Goal: Task Accomplishment & Management: Use online tool/utility

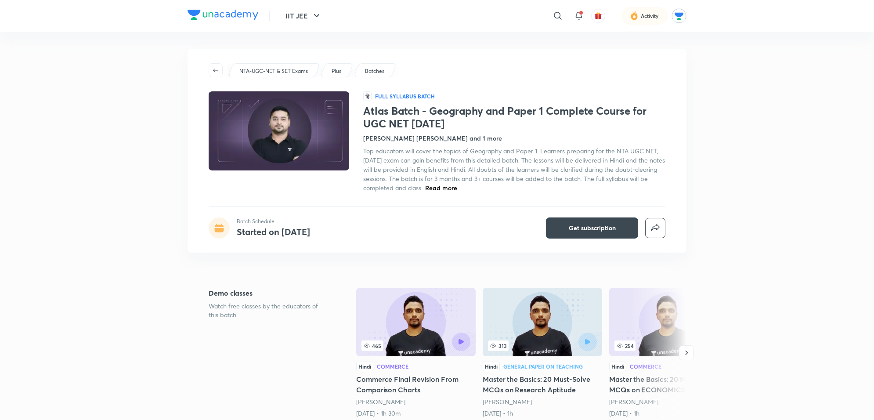
click at [649, 18] on div at bounding box center [644, 16] width 47 height 18
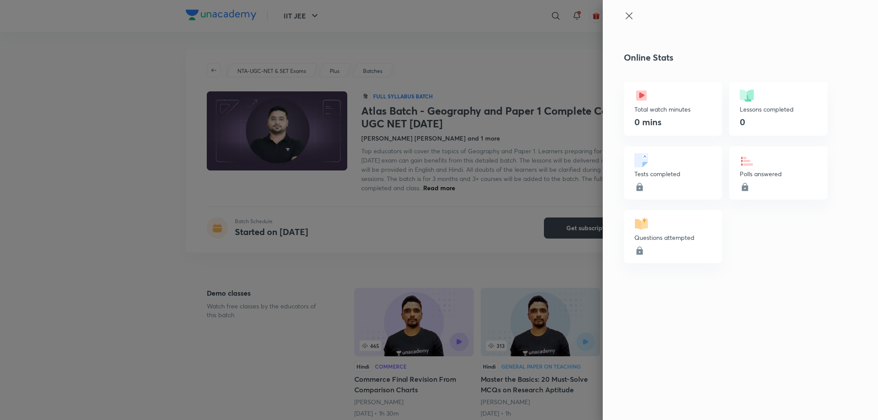
click at [634, 18] on icon at bounding box center [629, 16] width 11 height 11
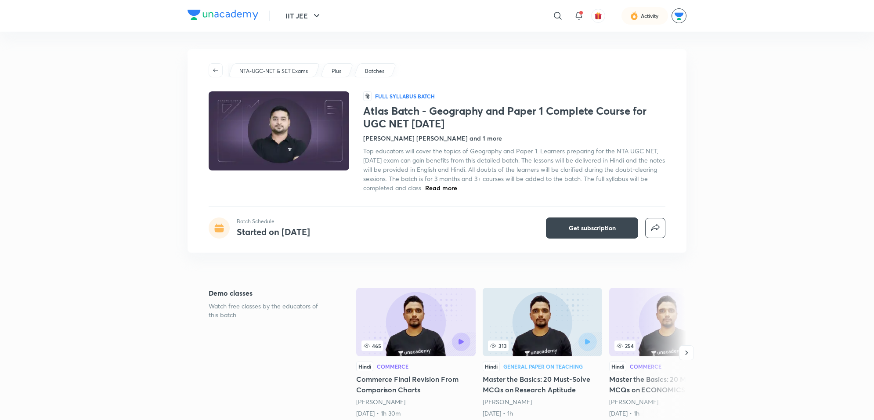
click at [674, 18] on img at bounding box center [678, 15] width 15 height 15
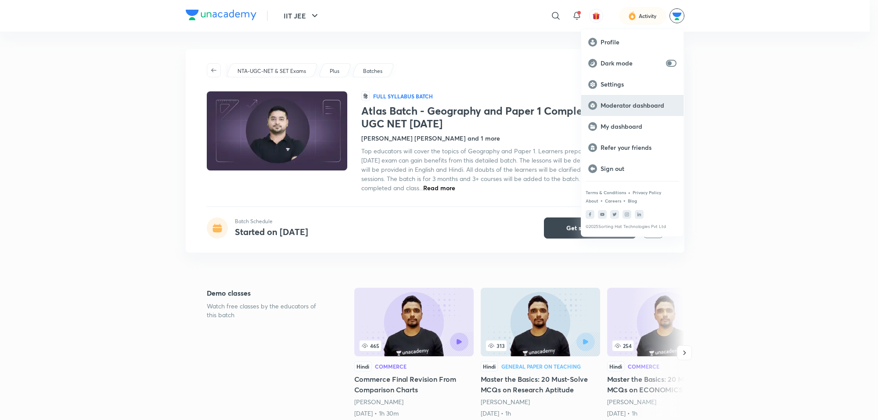
click at [630, 107] on p "Moderator dashboard" at bounding box center [639, 105] width 76 height 8
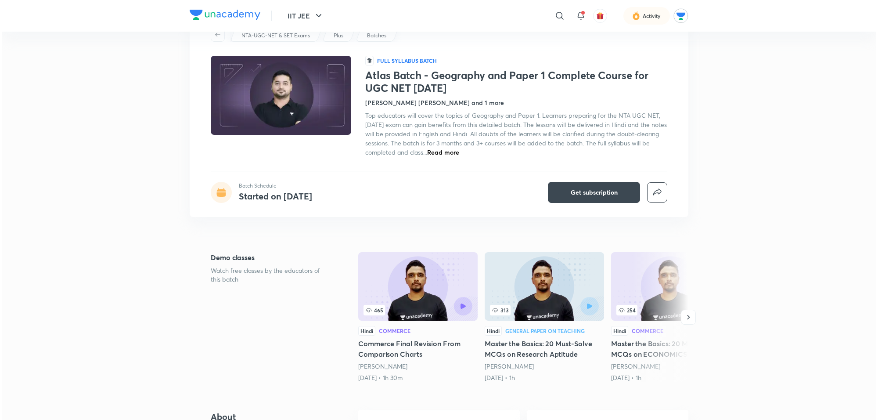
scroll to position [55, 0]
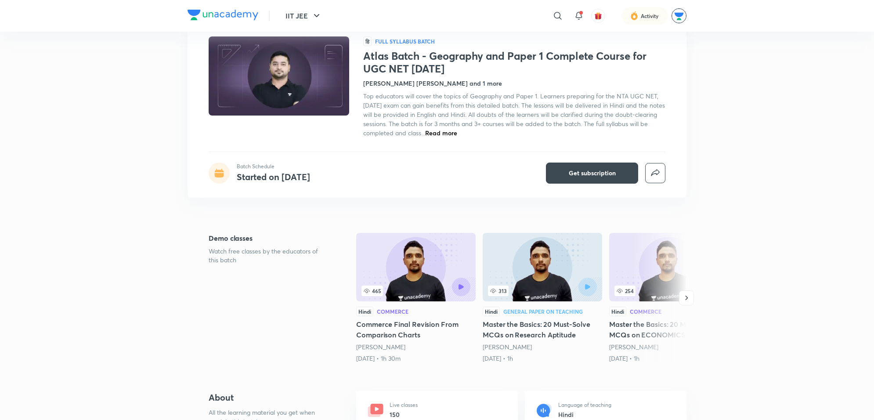
click at [684, 12] on img at bounding box center [678, 15] width 15 height 15
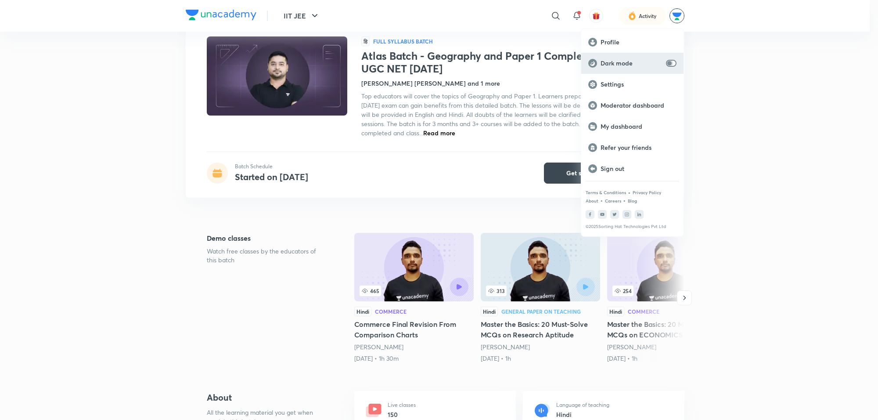
click at [674, 61] on input "checkbox" at bounding box center [669, 63] width 21 height 7
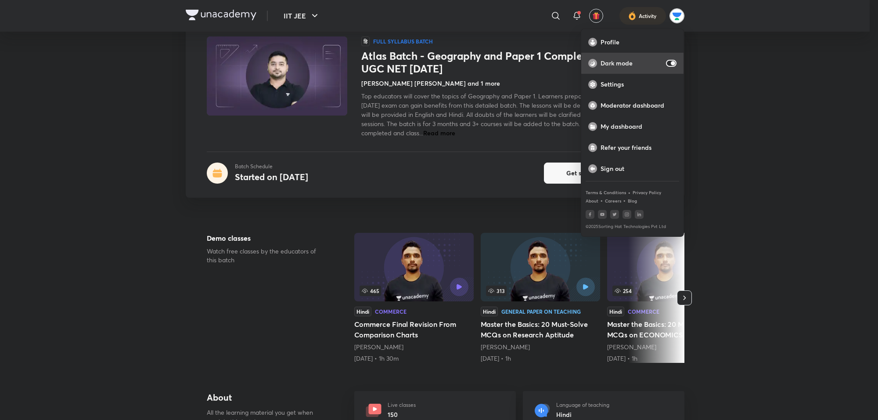
click at [673, 62] on input "checkbox" at bounding box center [673, 63] width 21 height 7
checkbox input "false"
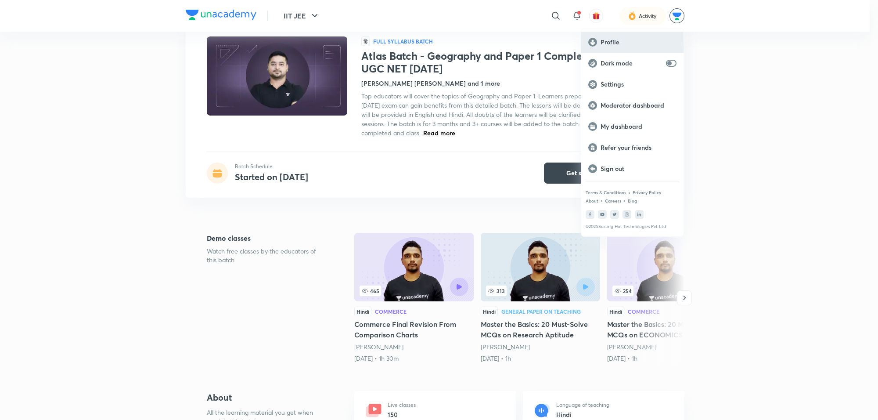
click at [618, 37] on div "Profile" at bounding box center [632, 42] width 102 height 21
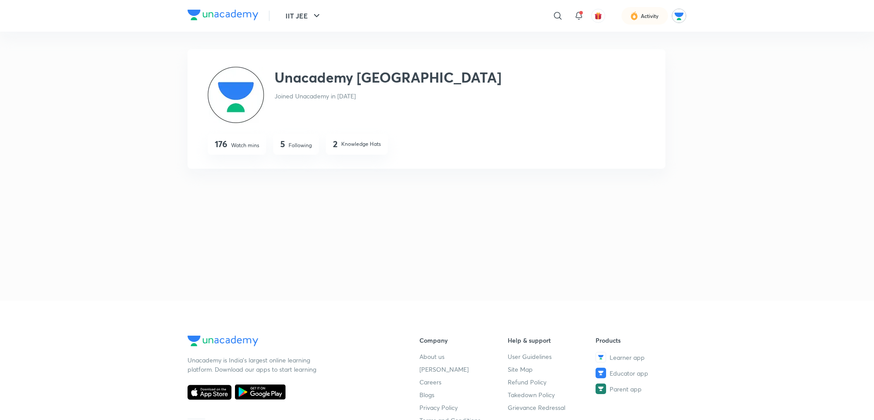
click at [292, 147] on p "Following" at bounding box center [299, 145] width 23 height 8
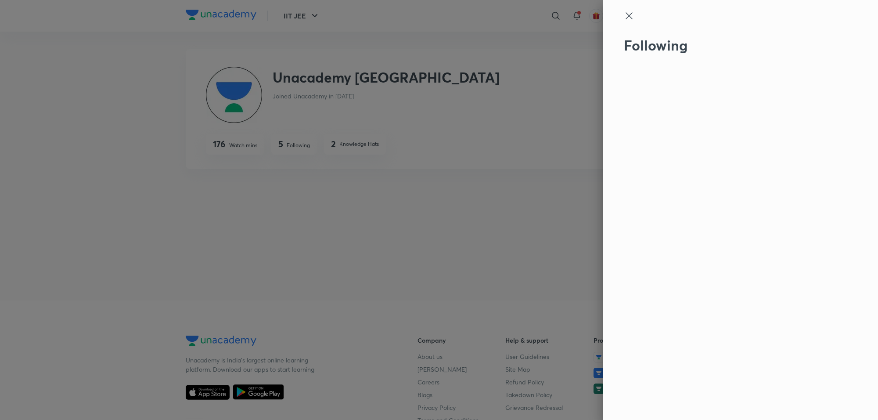
click at [353, 145] on div at bounding box center [439, 210] width 878 height 420
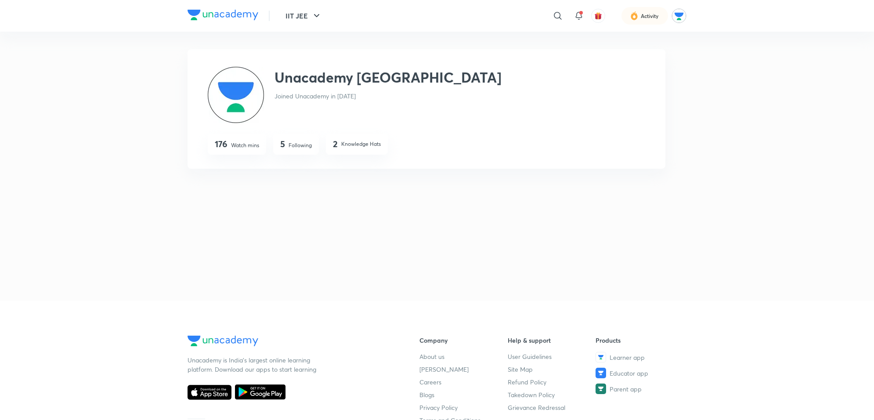
click at [353, 144] on p "Knowledge Hats" at bounding box center [361, 144] width 40 height 8
click at [351, 144] on p "Knowledge Hats" at bounding box center [361, 144] width 40 height 8
click at [339, 146] on div "2 Knowledge Hats" at bounding box center [357, 145] width 48 height 12
click at [343, 149] on div "2 Knowledge Hats" at bounding box center [357, 145] width 48 height 12
click at [349, 141] on p "Knowledge Hats" at bounding box center [361, 144] width 40 height 8
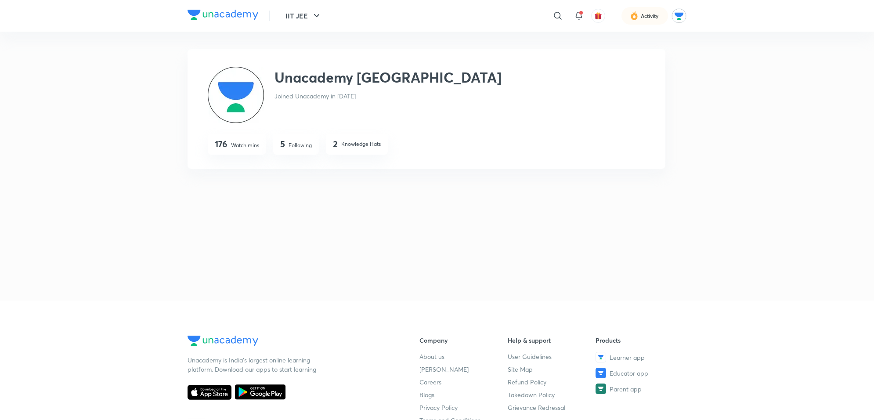
click at [234, 148] on p "Watch mins" at bounding box center [245, 145] width 28 height 8
click at [242, 145] on p "Watch mins" at bounding box center [245, 145] width 28 height 8
click at [313, 14] on icon "button" at bounding box center [316, 16] width 11 height 11
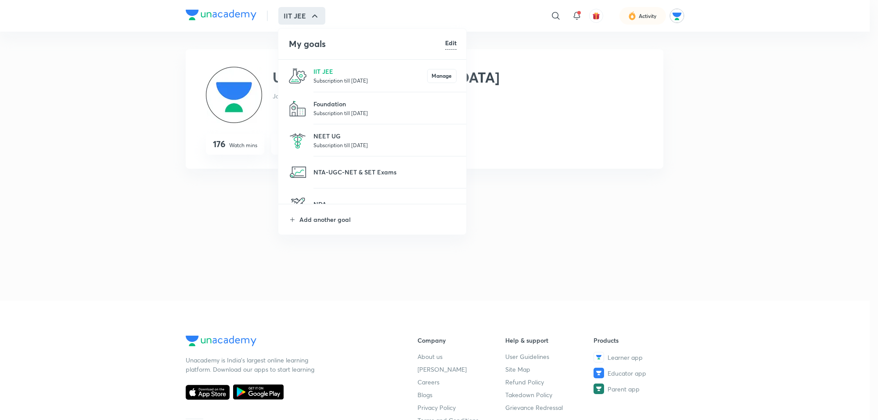
click at [542, 64] on div at bounding box center [439, 210] width 878 height 420
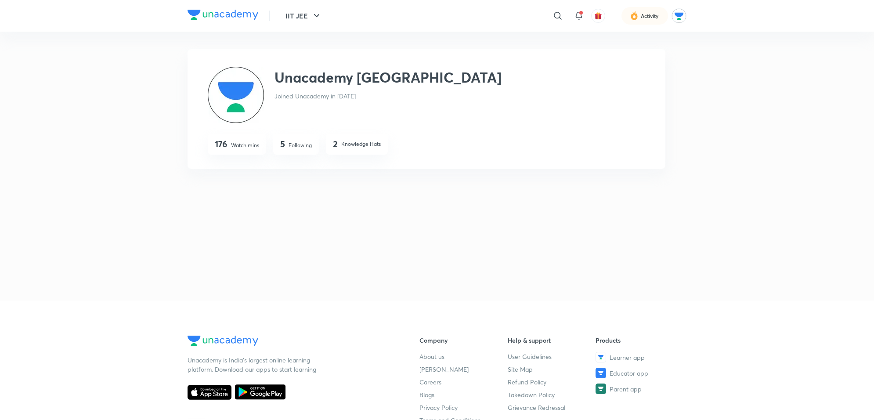
click at [558, 44] on div "Unacademy Jodhpur Unacademy Jodhpur Joined Unacademy in [DATE] 176 Watch mins 5…" at bounding box center [436, 157] width 499 height 251
click at [292, 11] on button "IIT JEE" at bounding box center [303, 16] width 47 height 18
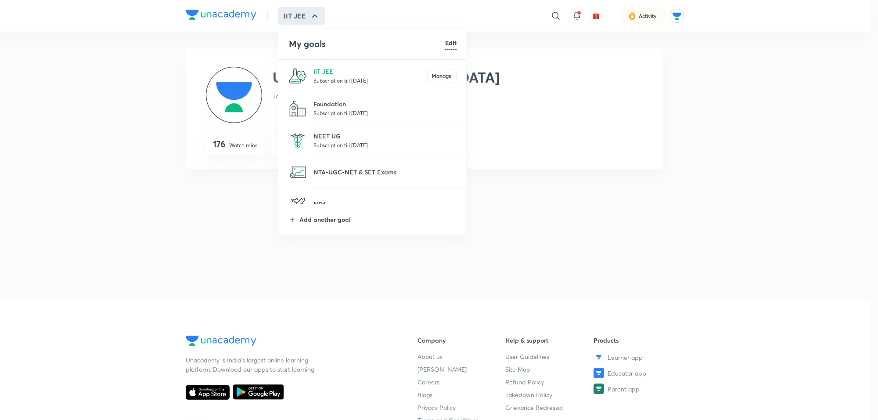
click at [585, 31] on div at bounding box center [439, 210] width 878 height 420
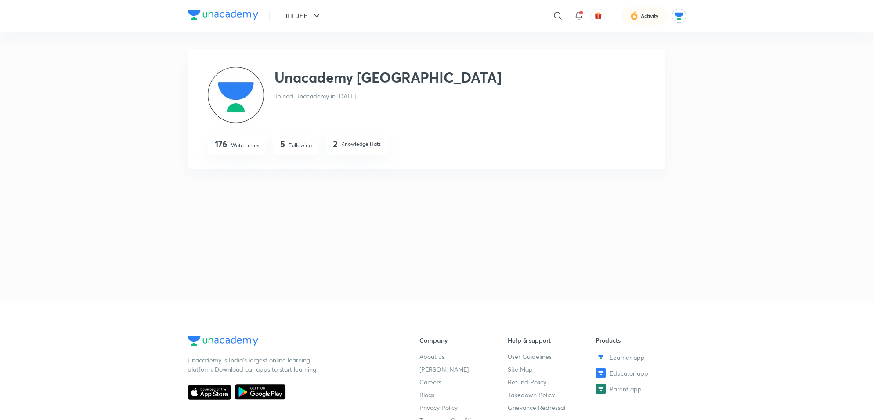
click at [365, 148] on div "2 Knowledge Hats" at bounding box center [357, 145] width 48 height 12
click at [349, 145] on p "Knowledge Hats" at bounding box center [361, 144] width 40 height 8
click at [579, 14] on icon at bounding box center [578, 16] width 11 height 11
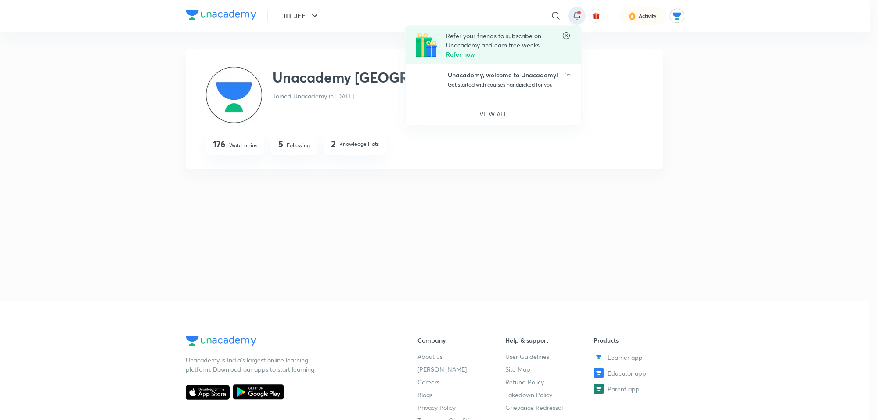
click at [569, 36] on icon at bounding box center [566, 35] width 9 height 9
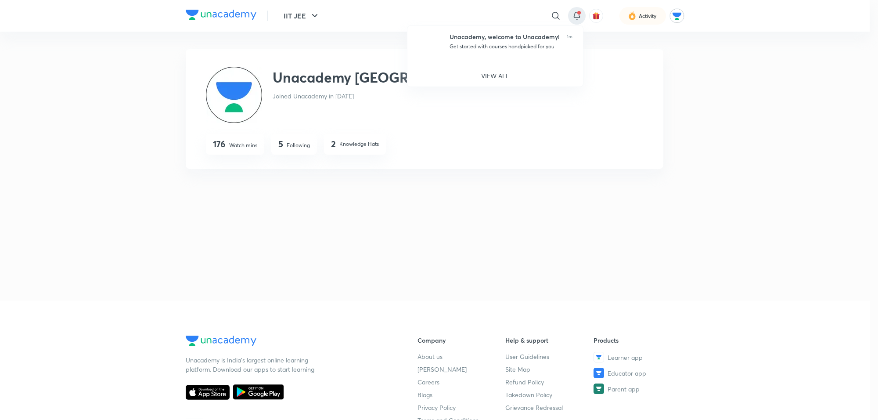
click at [595, 17] on div at bounding box center [439, 210] width 878 height 420
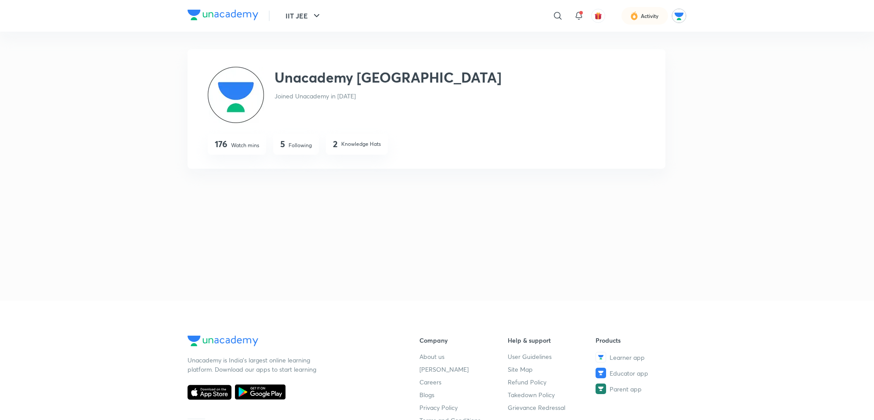
click at [596, 18] on img "button" at bounding box center [598, 16] width 8 height 8
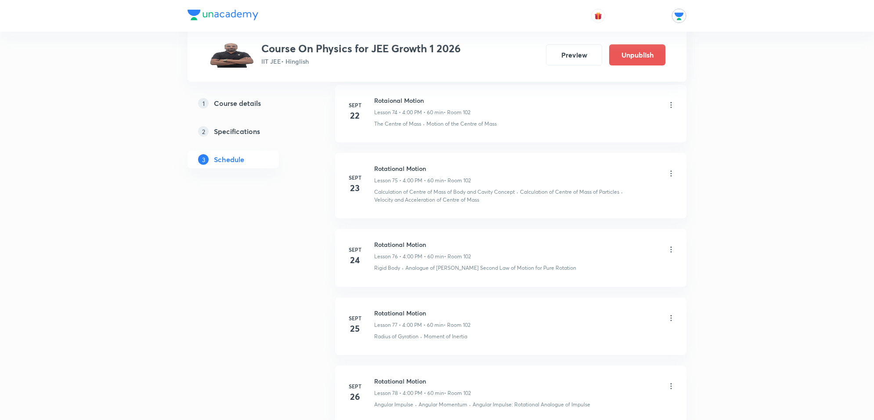
scroll to position [5968, 0]
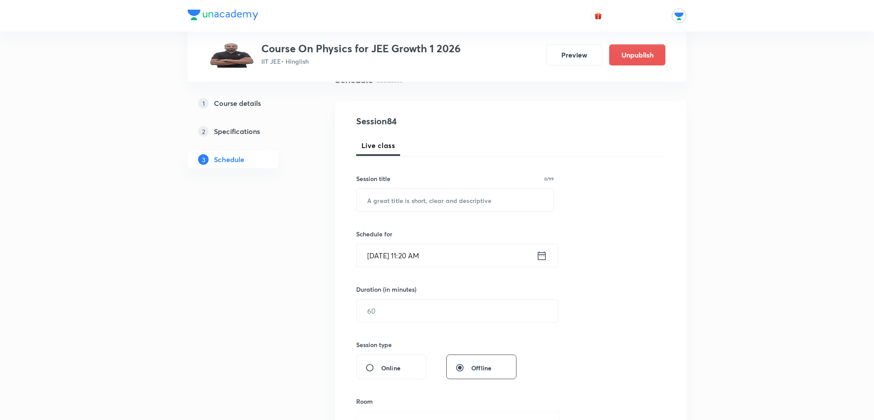
scroll to position [0, 0]
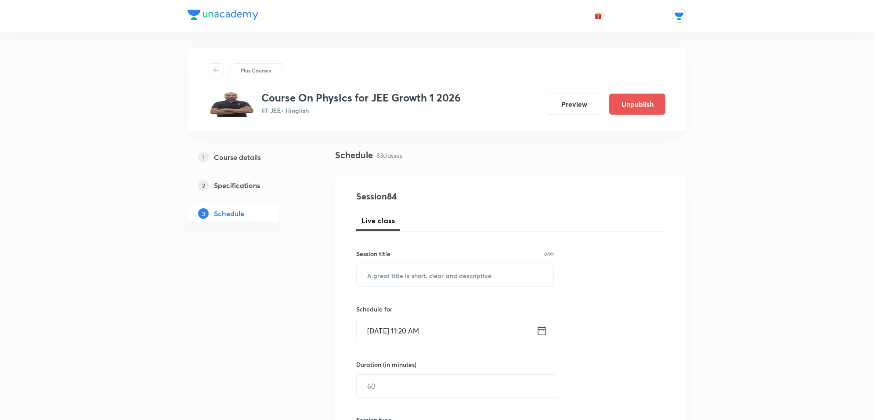
click at [543, 329] on icon at bounding box center [542, 330] width 8 height 9
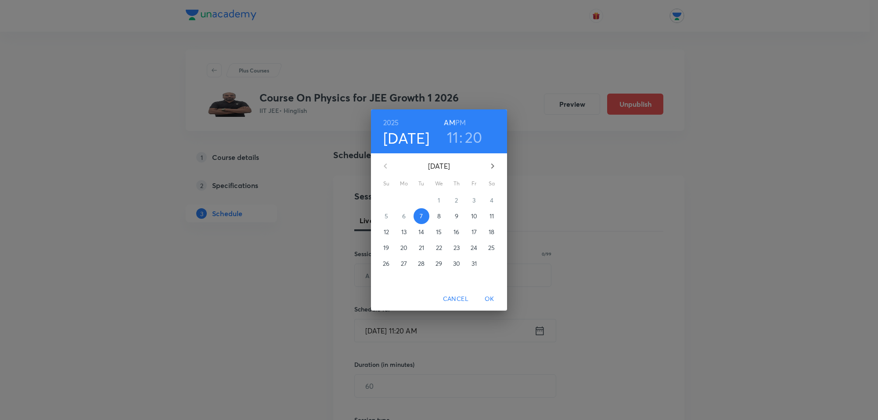
click at [438, 218] on p "8" at bounding box center [439, 216] width 4 height 9
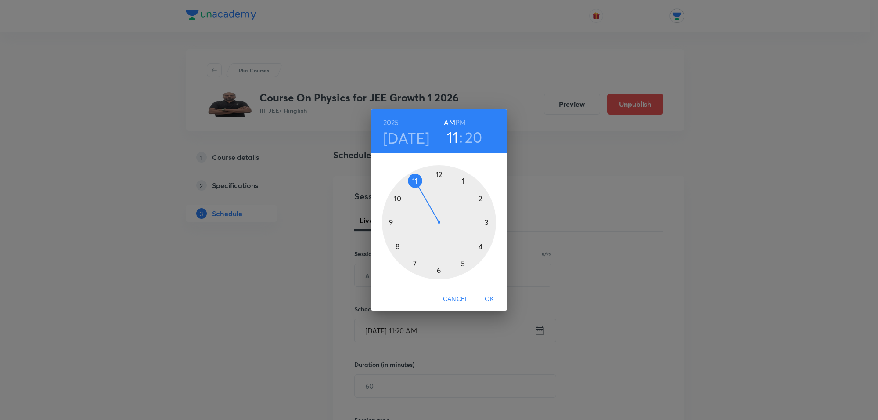
click at [479, 247] on div at bounding box center [439, 222] width 114 height 114
click at [442, 174] on div at bounding box center [439, 222] width 114 height 114
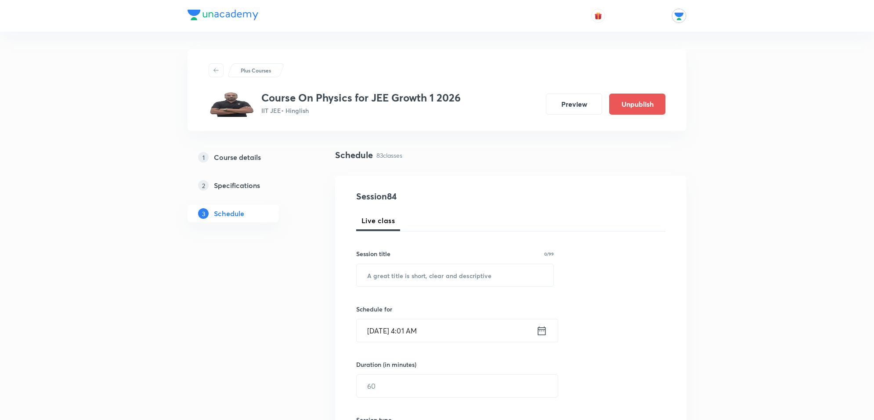
click at [541, 335] on icon at bounding box center [542, 330] width 8 height 9
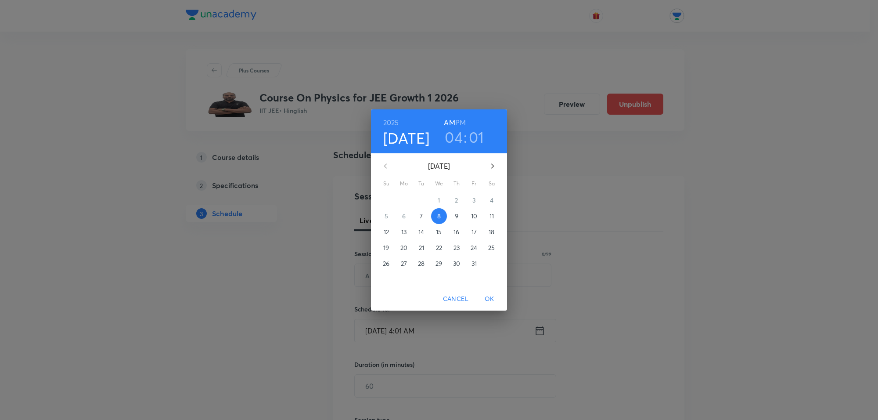
click at [461, 122] on h6 "PM" at bounding box center [460, 122] width 11 height 12
click at [661, 227] on div "2025 Oct 8 04 : 01 AM PM October 2025 Su Mo Tu We Th Fr Sa 28 29 30 1 2 3 4 5 6…" at bounding box center [439, 210] width 878 height 420
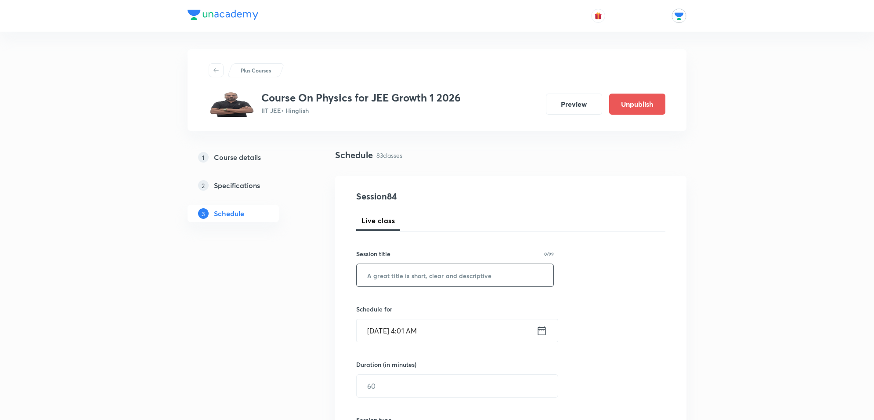
click at [448, 275] on input "text" at bounding box center [455, 275] width 197 height 22
type input "r"
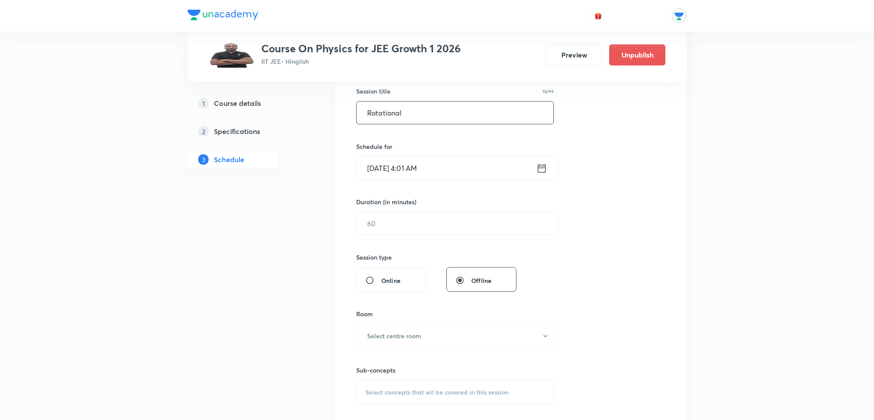
scroll to position [165, 0]
type input "Rotational"
click at [465, 229] on input "text" at bounding box center [457, 221] width 201 height 22
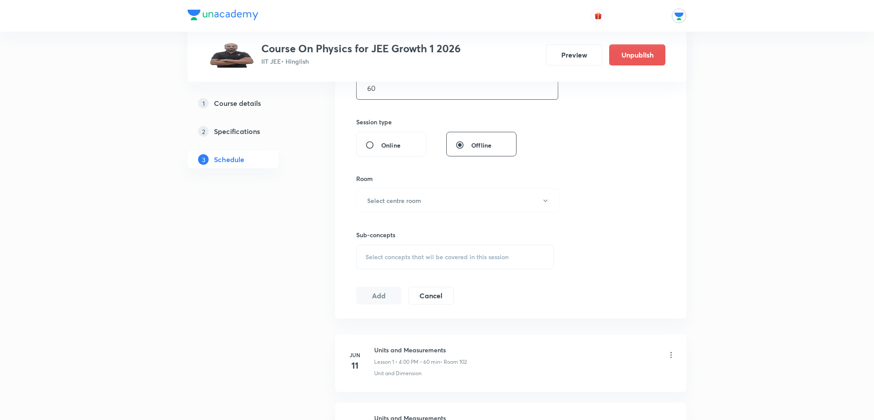
scroll to position [329, 0]
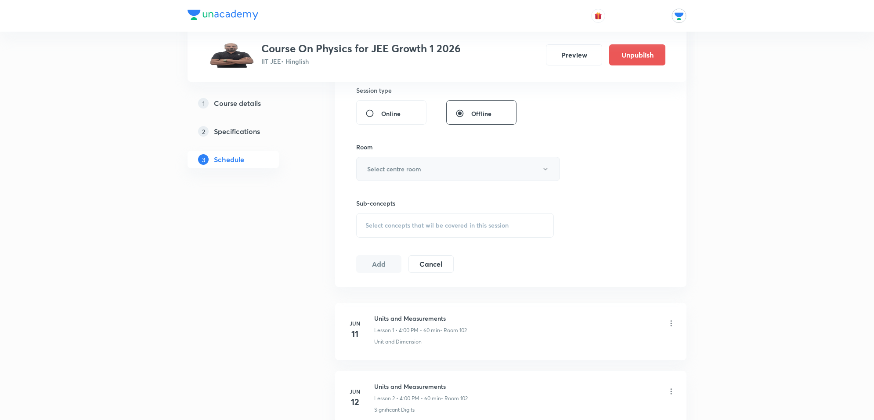
type input "60"
click at [460, 169] on button "Select centre room" at bounding box center [458, 169] width 204 height 24
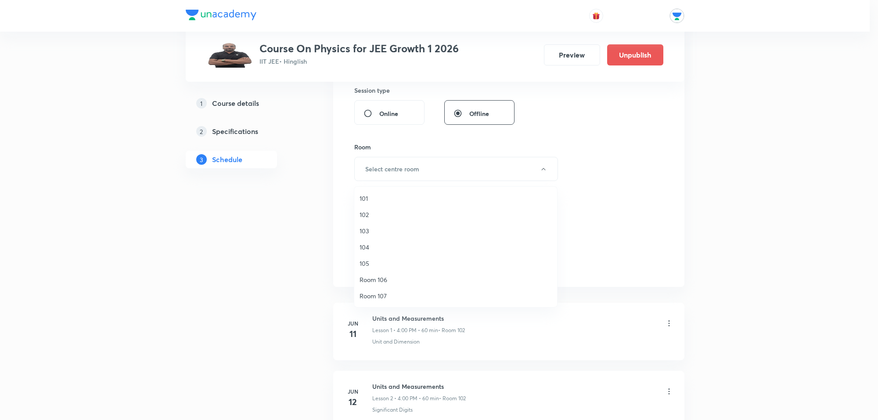
click at [372, 216] on span "102" at bounding box center [456, 214] width 192 height 9
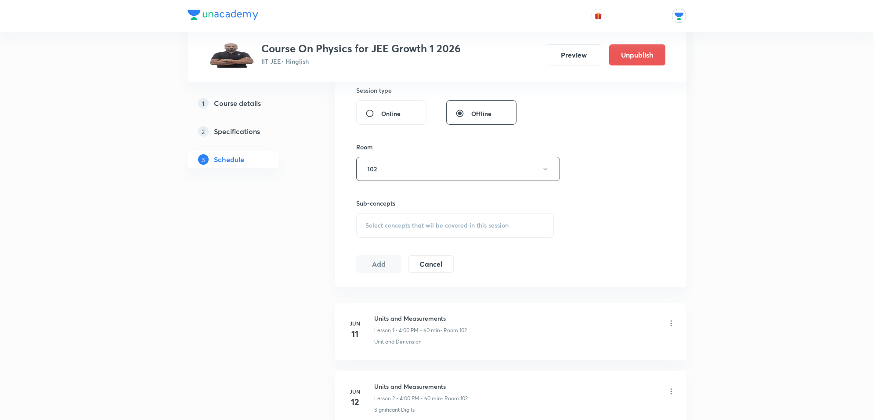
click at [389, 227] on span "Select concepts that wil be covered in this session" at bounding box center [436, 225] width 143 height 7
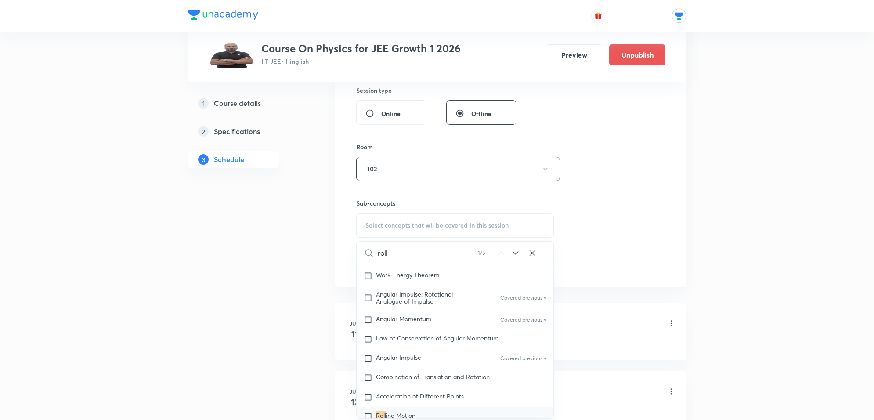
scroll to position [1935, 0]
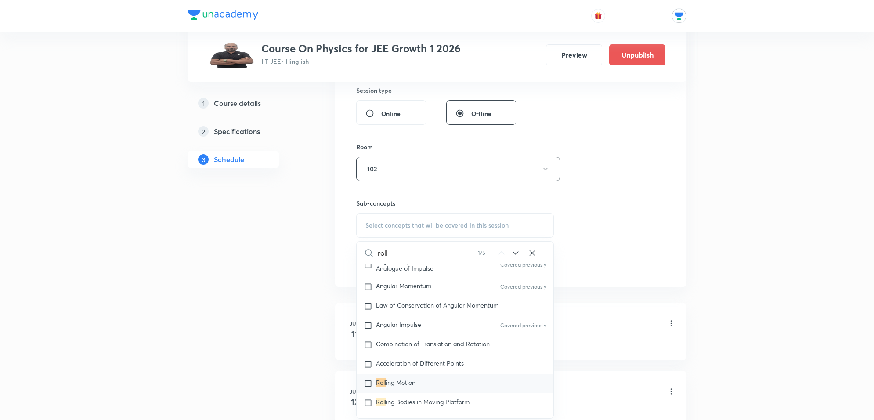
type input "roll"
click at [413, 378] on span "ing Motion" at bounding box center [400, 382] width 29 height 8
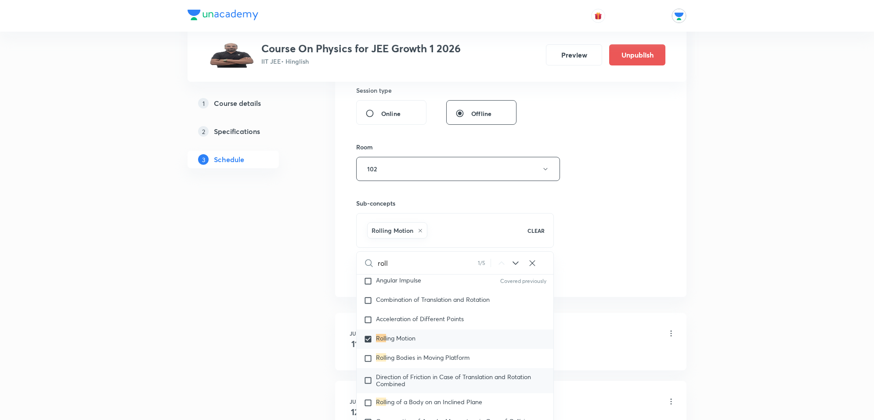
scroll to position [1989, 0]
click at [431, 353] on span "ing Bodies in Moving Platform" at bounding box center [427, 357] width 83 height 8
checkbox input "true"
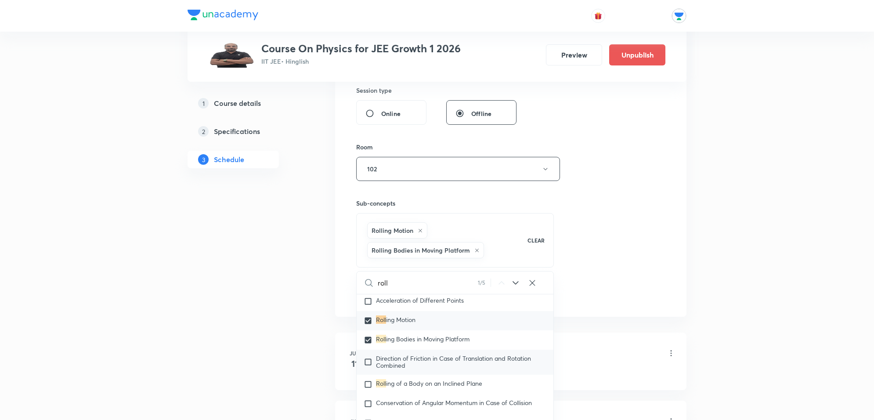
scroll to position [2044, 0]
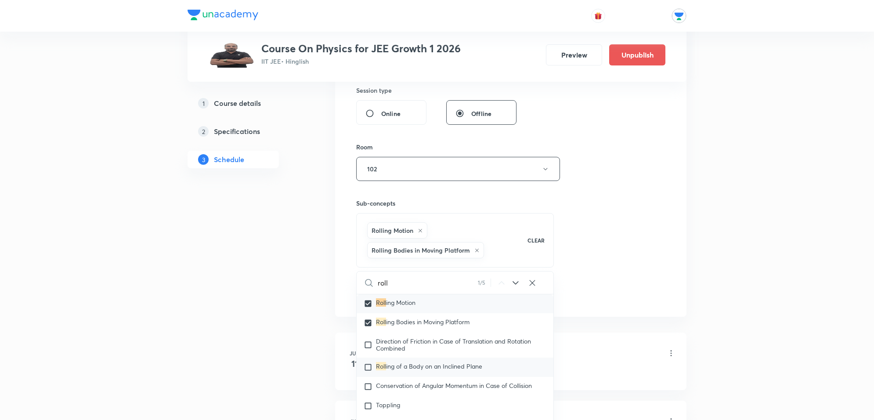
click at [418, 362] on span "ing of a Body on an Inclined Plane" at bounding box center [434, 366] width 96 height 8
checkbox input "true"
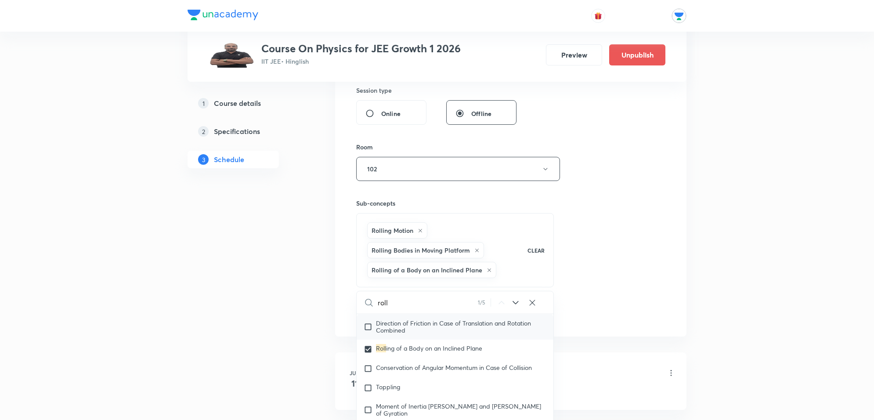
scroll to position [2099, 0]
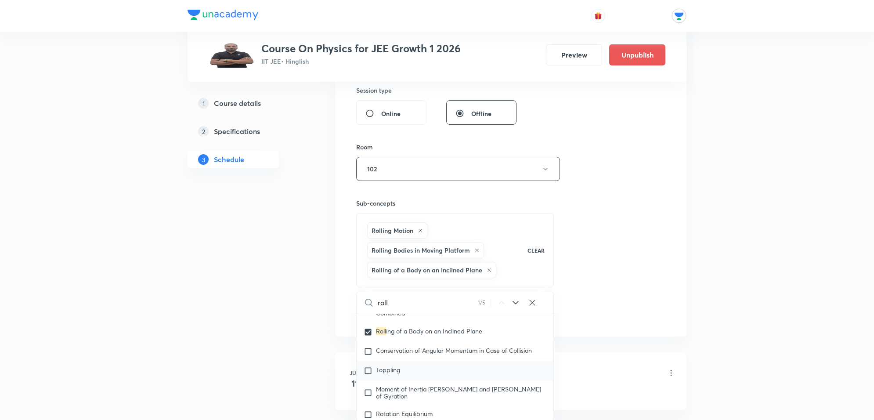
click at [396, 365] on span "Toppling" at bounding box center [388, 369] width 24 height 8
checkbox input "true"
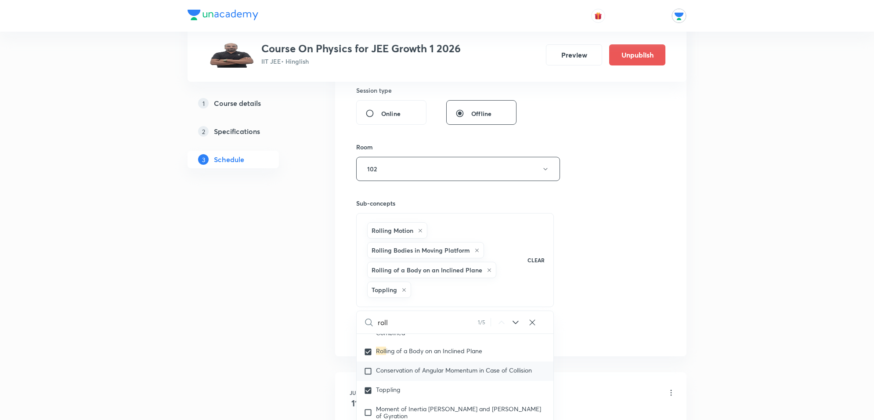
click at [422, 366] on span "Conservation of Angular Momentum in Case of Collision" at bounding box center [454, 370] width 156 height 8
checkbox input "true"
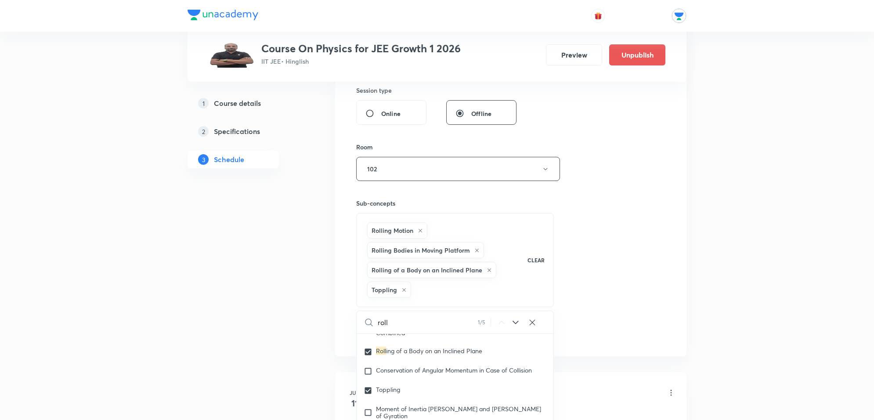
checkbox input "true"
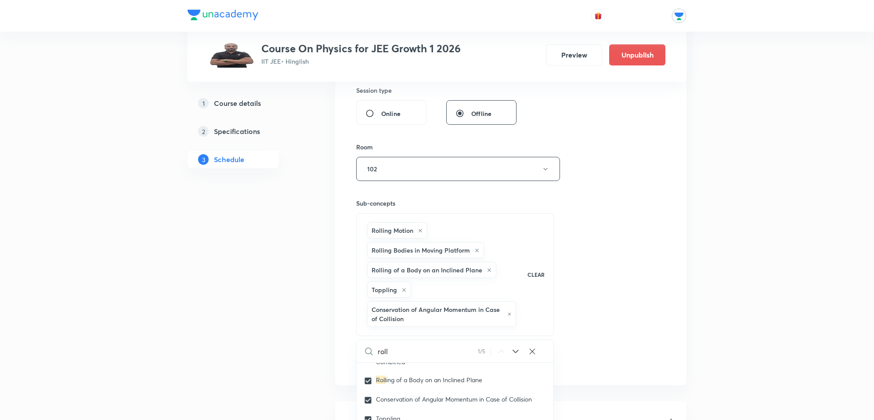
scroll to position [384, 0]
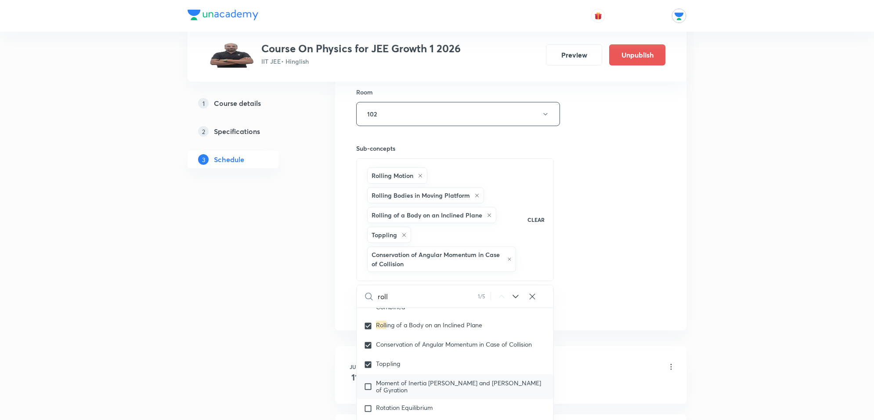
click at [421, 378] on span "Moment of Inertia Theorem and Radius of Gyration" at bounding box center [458, 385] width 165 height 15
checkbox input "true"
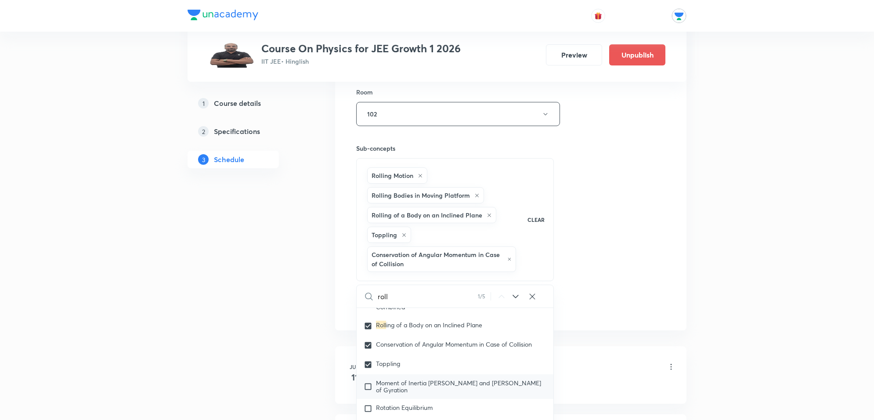
checkbox input "true"
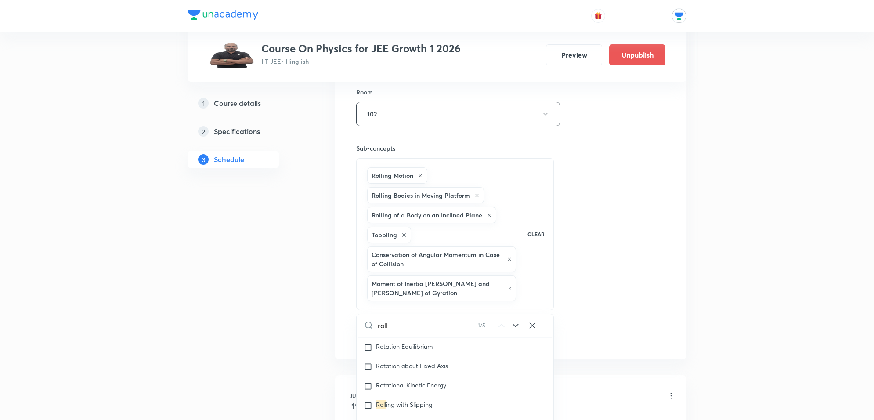
scroll to position [2209, 0]
click at [410, 380] on span "ing with Slipping" at bounding box center [409, 384] width 46 height 8
checkbox input "true"
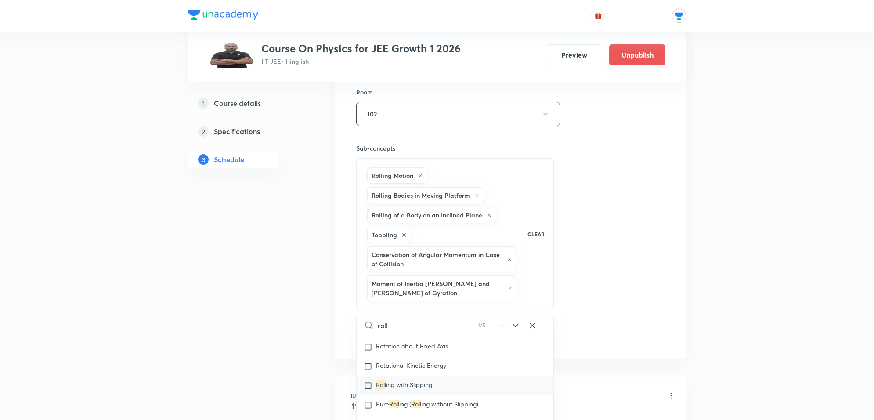
checkbox input "true"
click at [577, 268] on div "Session 84 Live class Session title 10/99 Rotational ​ Schedule for Oct 8, 2025…" at bounding box center [510, 84] width 309 height 559
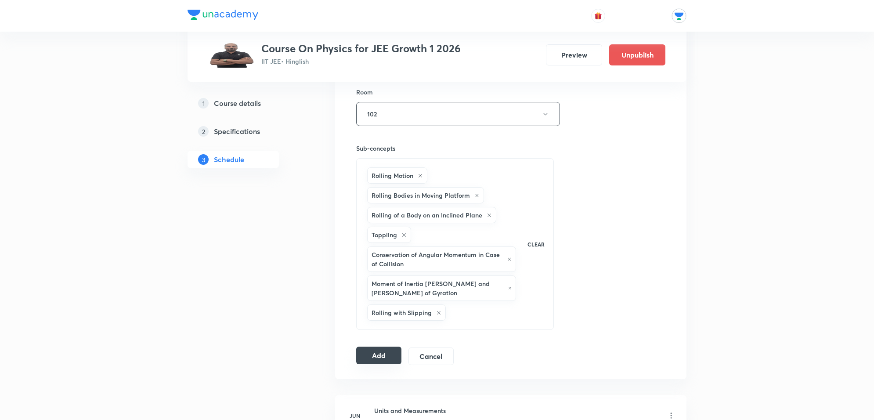
click at [385, 364] on button "Add" at bounding box center [378, 355] width 45 height 18
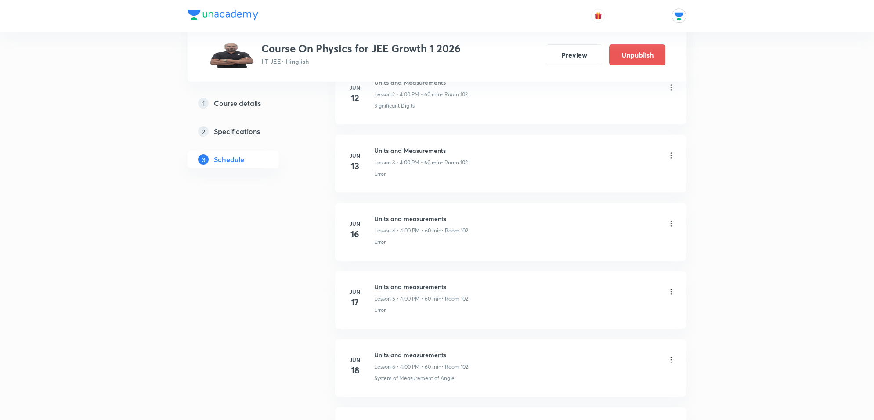
scroll to position [0, 0]
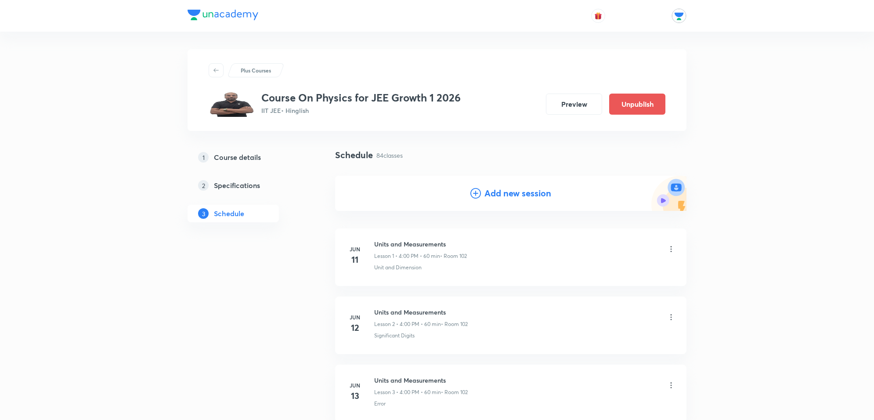
click at [521, 196] on h4 "Add new session" at bounding box center [517, 193] width 67 height 13
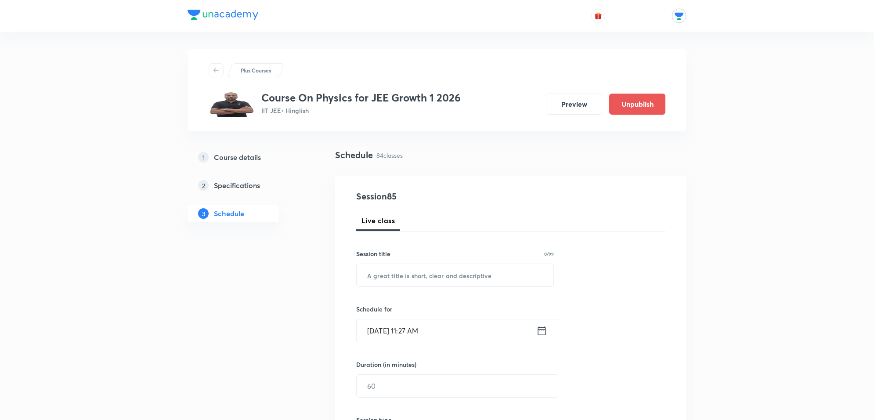
click at [543, 328] on icon at bounding box center [541, 330] width 11 height 12
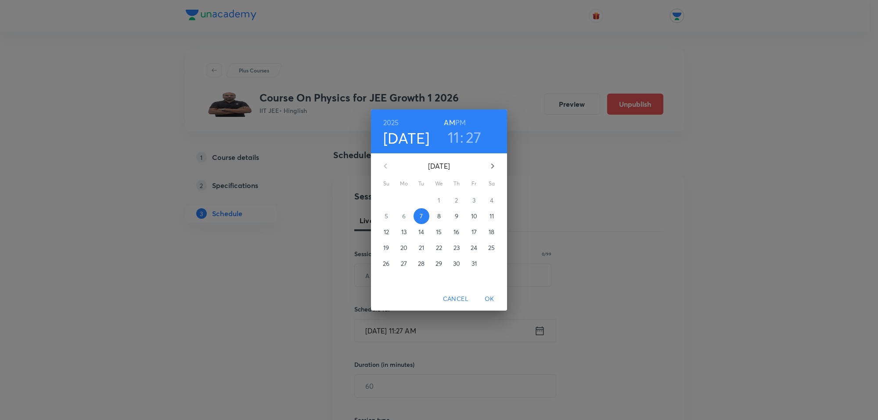
click at [456, 213] on p "9" at bounding box center [457, 216] width 4 height 9
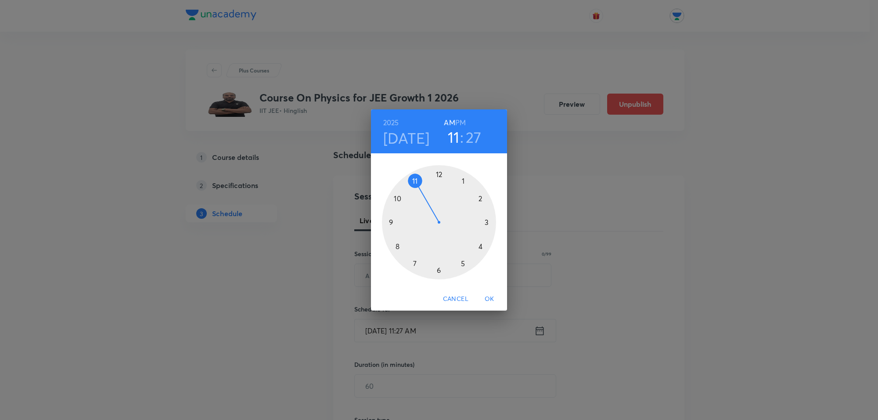
click at [482, 246] on div at bounding box center [439, 222] width 114 height 114
click at [439, 172] on div at bounding box center [439, 222] width 114 height 114
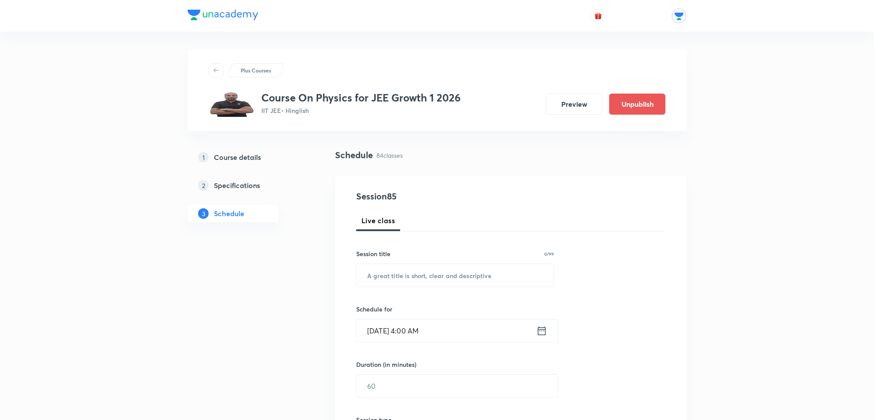
click at [539, 329] on icon at bounding box center [542, 330] width 8 height 9
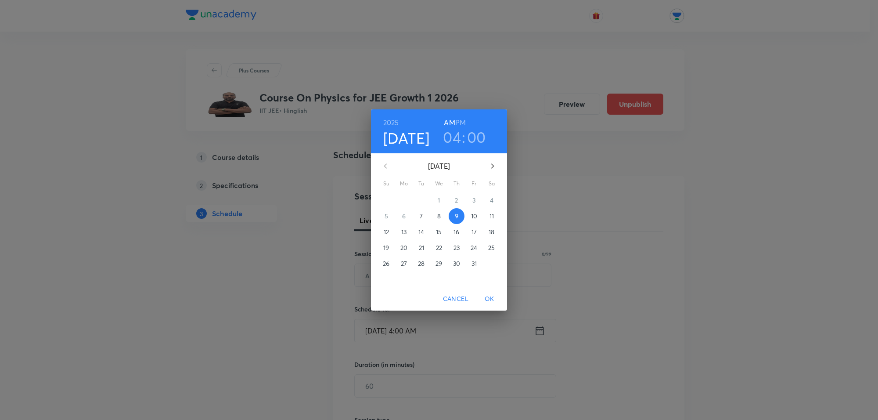
click at [458, 120] on h6 "PM" at bounding box center [460, 122] width 11 height 12
click at [366, 274] on div "2025 Oct 9 04 : 00 AM PM October 2025 Su Mo Tu We Th Fr Sa 28 29 30 1 2 3 4 5 6…" at bounding box center [439, 210] width 878 height 420
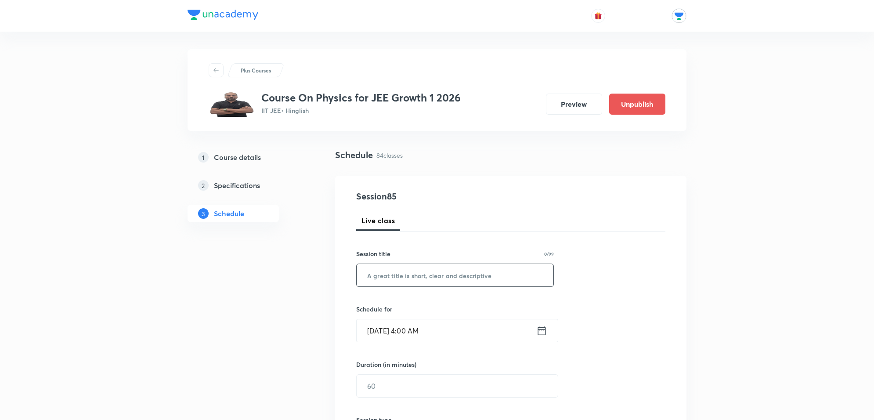
click at [366, 274] on input "text" at bounding box center [455, 275] width 197 height 22
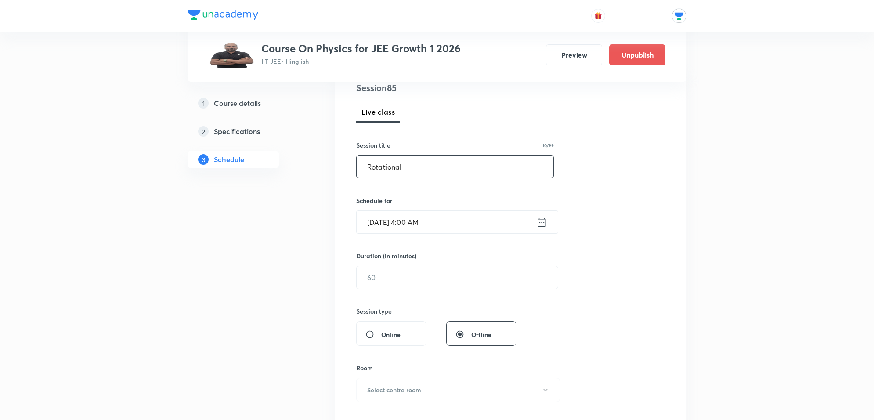
scroll to position [110, 0]
type input "Rotational"
click at [412, 279] on input "text" at bounding box center [457, 276] width 201 height 22
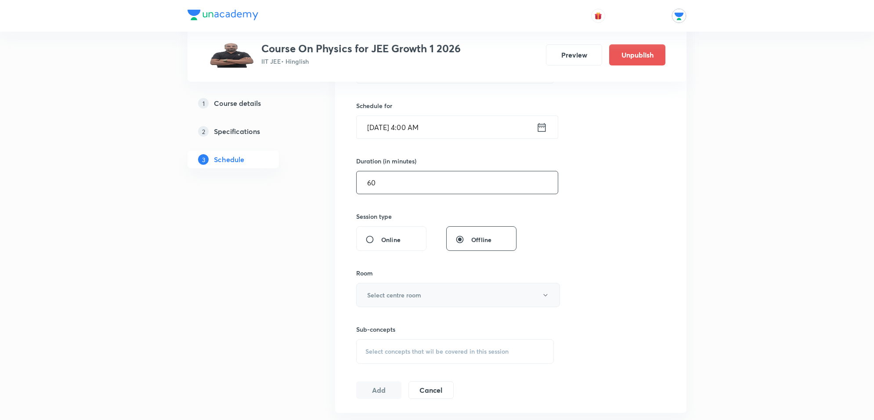
scroll to position [220, 0]
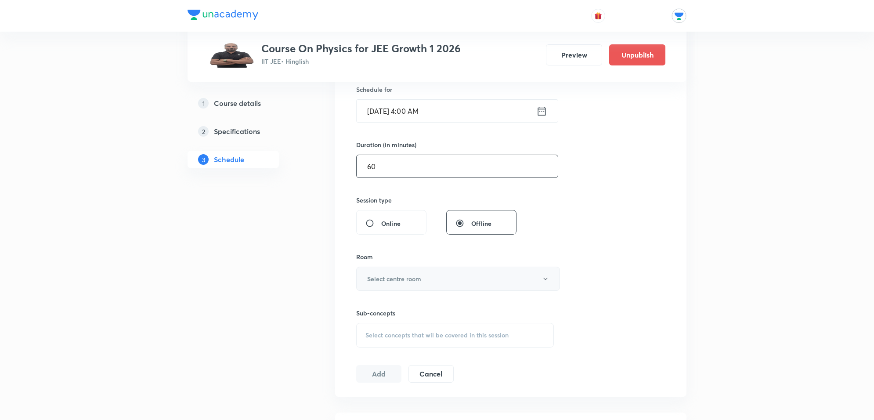
type input "60"
click at [416, 273] on button "Select centre room" at bounding box center [458, 279] width 204 height 24
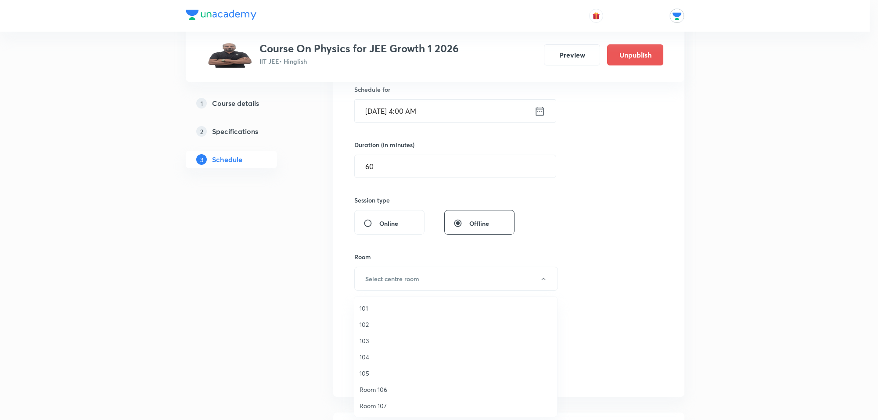
click at [373, 321] on span "102" at bounding box center [456, 324] width 192 height 9
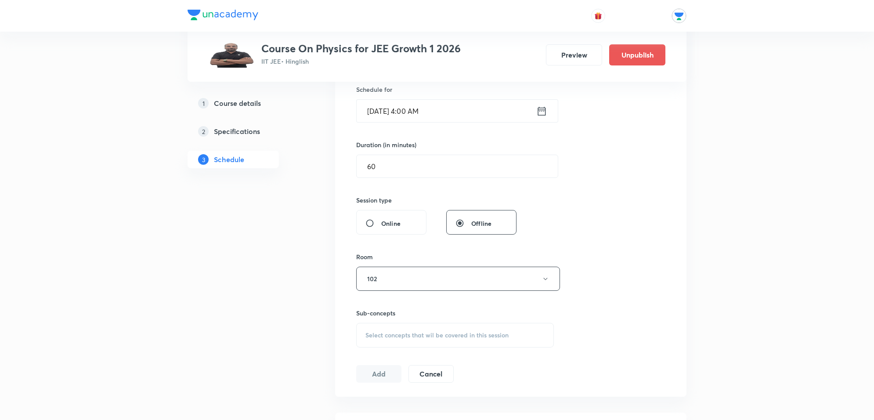
click at [407, 335] on span "Select concepts that wil be covered in this session" at bounding box center [436, 335] width 143 height 7
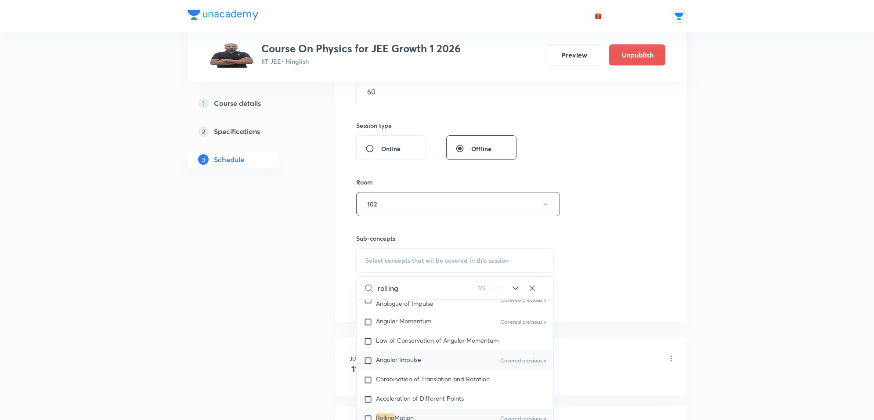
scroll to position [329, 0]
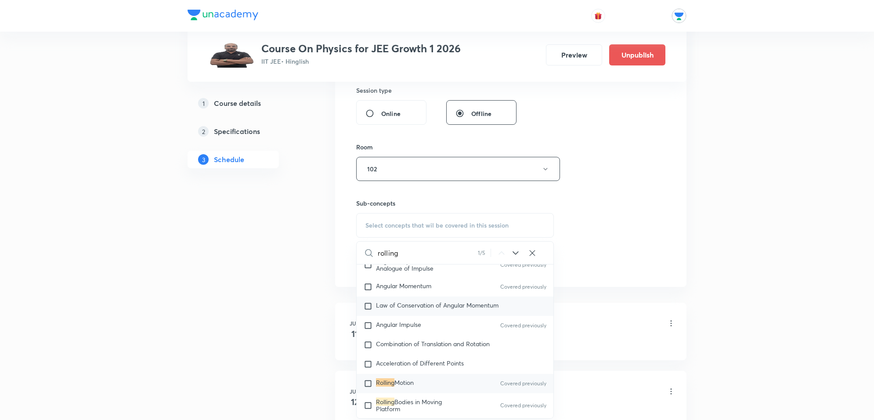
type input "rolling"
click at [452, 301] on span "Law of Conservation of Angular Momentum" at bounding box center [437, 305] width 123 height 8
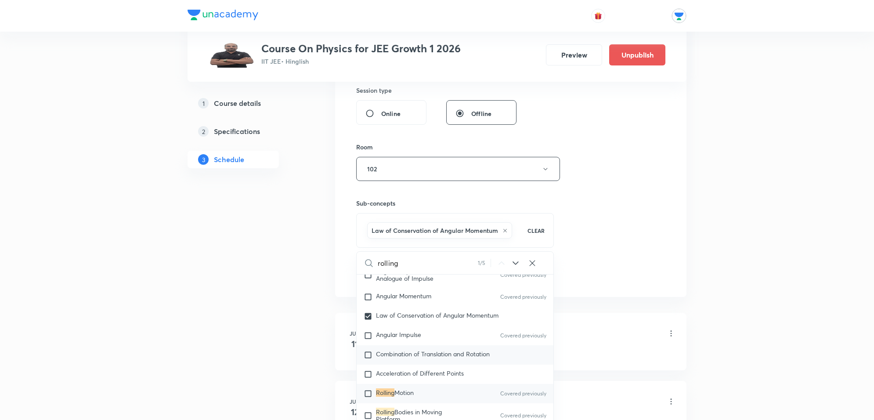
click at [450, 350] on span "Combination of Translation and Rotation" at bounding box center [433, 354] width 114 height 8
checkbox input "true"
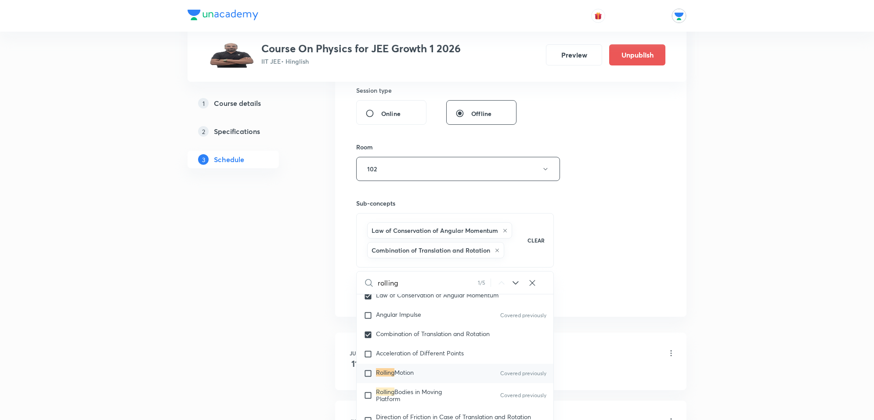
scroll to position [1989, 0]
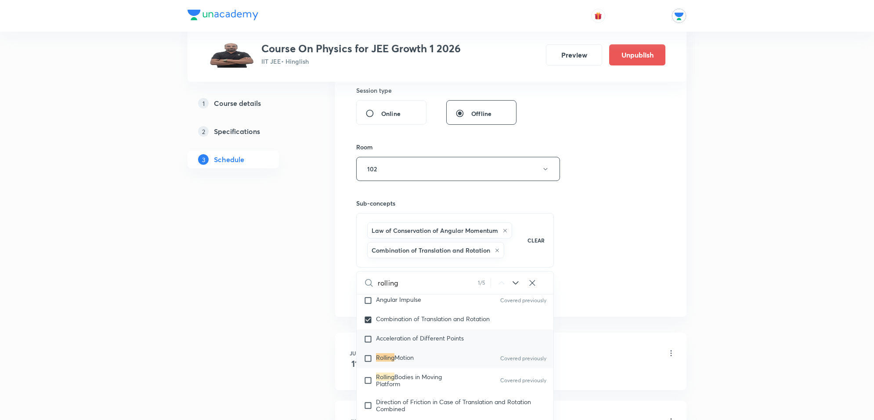
click at [445, 336] on span "Acceleration of Different Points" at bounding box center [420, 338] width 88 height 8
checkbox input "true"
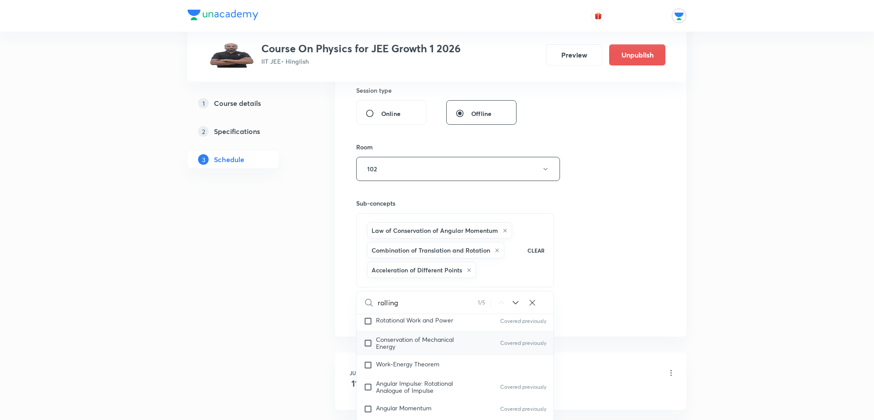
scroll to position [1880, 0]
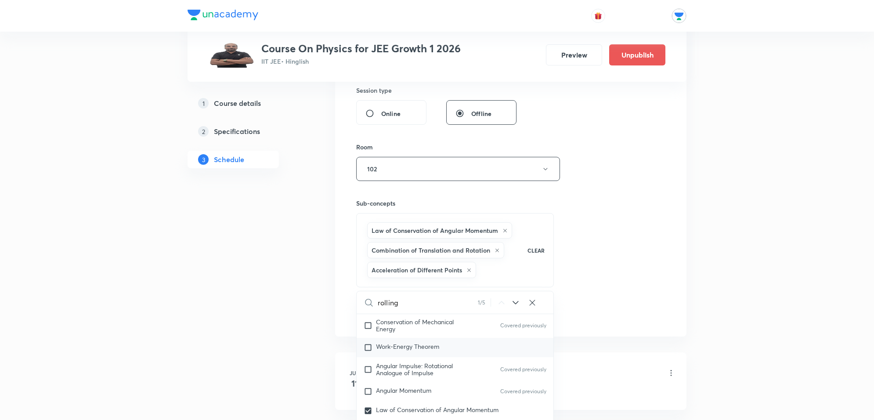
click at [440, 345] on div "Work-Energy Theorem" at bounding box center [455, 347] width 197 height 19
checkbox input "true"
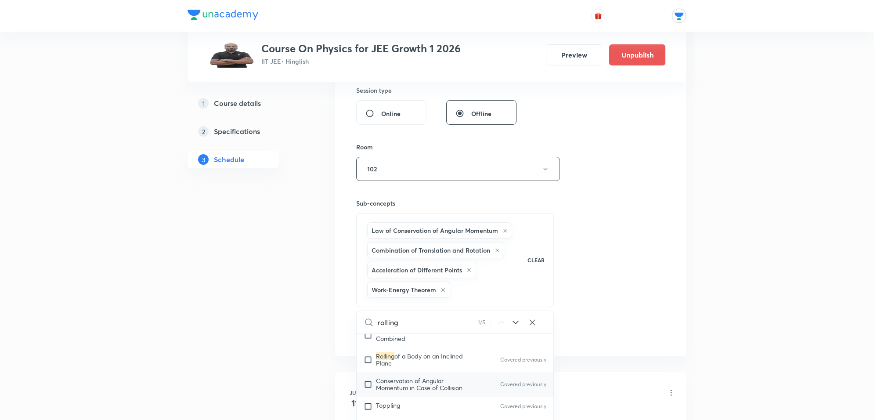
scroll to position [1989, 0]
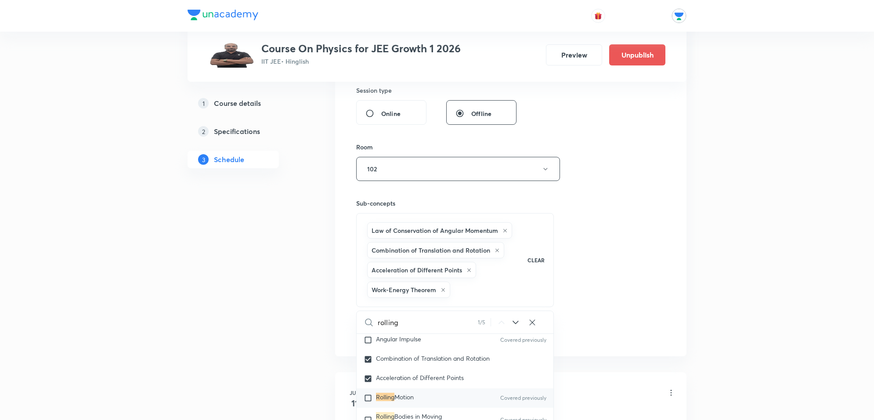
click at [414, 393] on span "Motion" at bounding box center [403, 397] width 19 height 8
checkbox input "true"
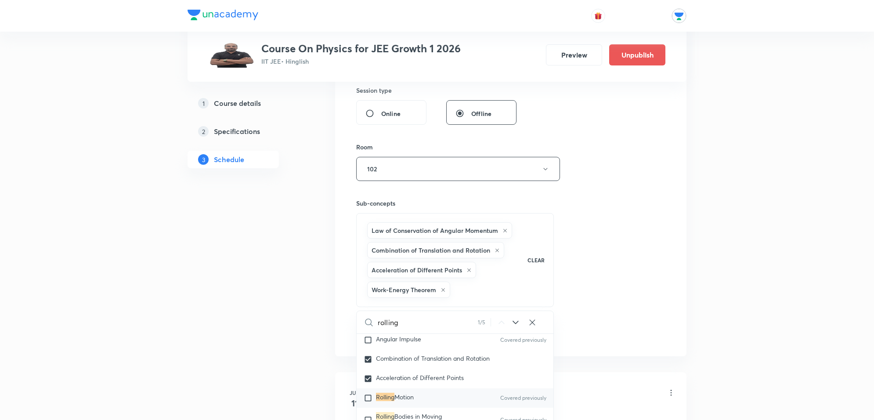
checkbox input "true"
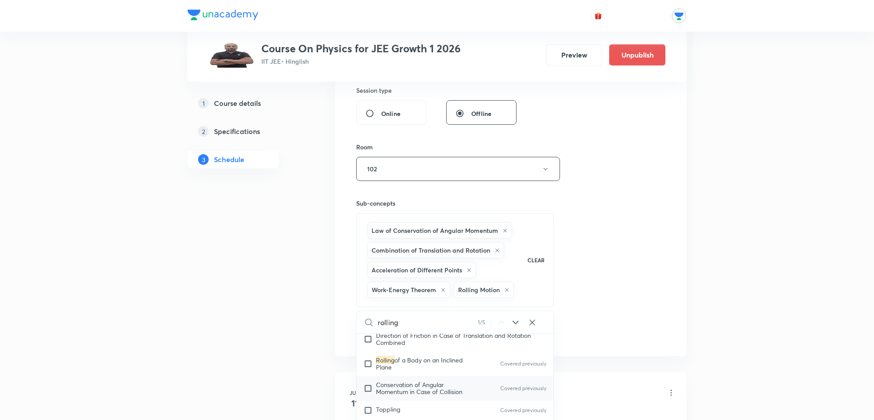
scroll to position [2099, 0]
click at [400, 396] on div "Toppling Covered previously" at bounding box center [455, 405] width 197 height 19
checkbox input "true"
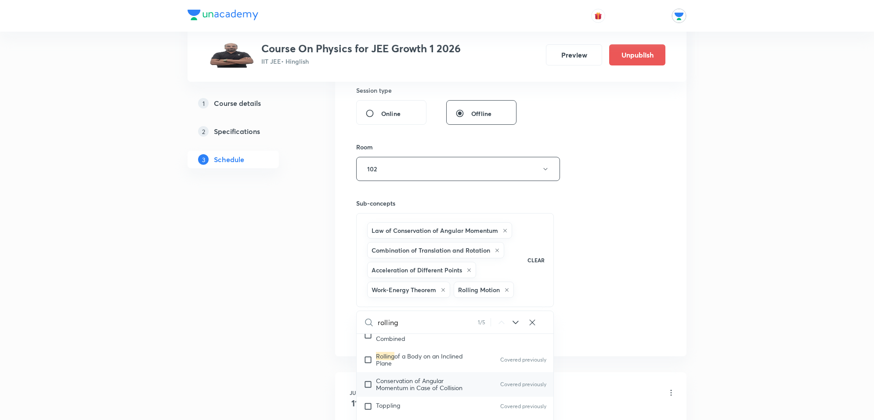
checkbox input "true"
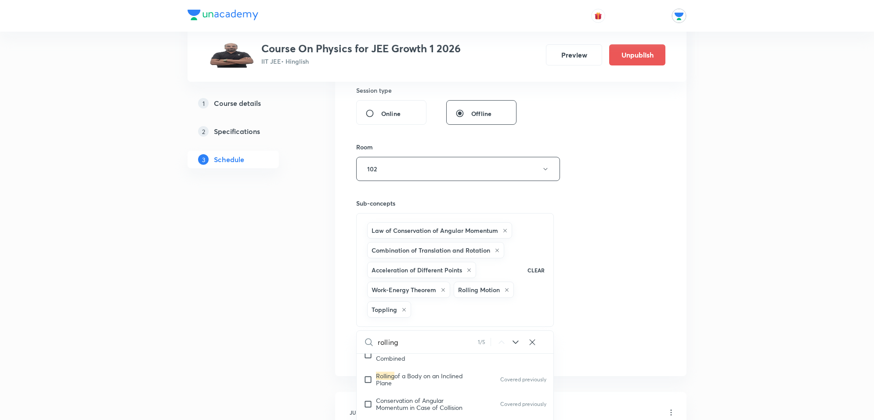
click at [666, 257] on div "Session 85 Live class Session title 10/99 Rotational ​ Schedule for Oct 9, 2025…" at bounding box center [510, 111] width 351 height 530
click at [393, 356] on button "Add" at bounding box center [378, 352] width 45 height 18
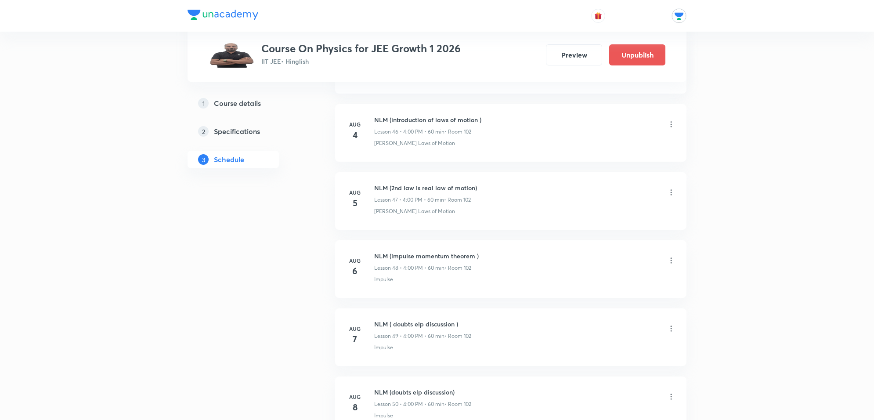
scroll to position [5725, 0]
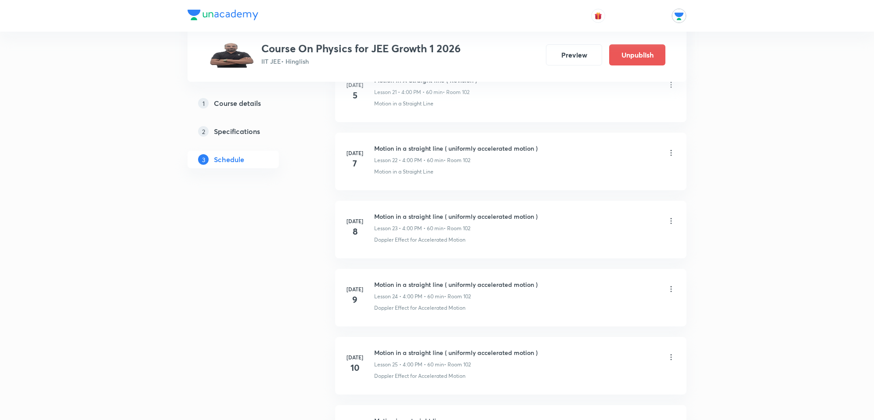
scroll to position [0, 0]
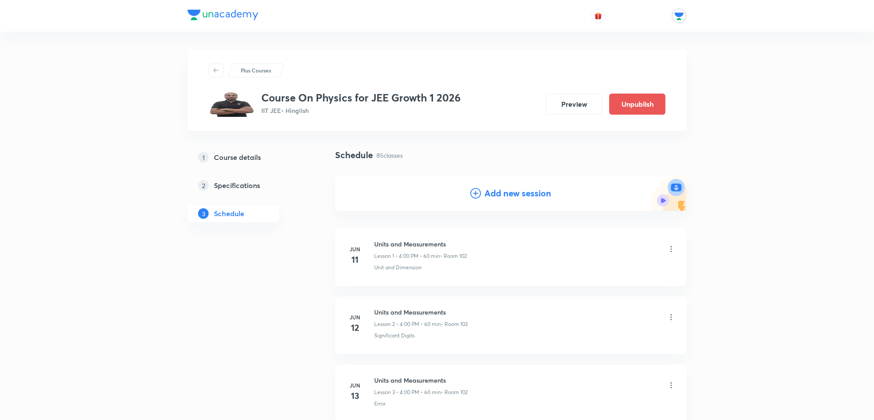
click at [509, 189] on h4 "Add new session" at bounding box center [517, 193] width 67 height 13
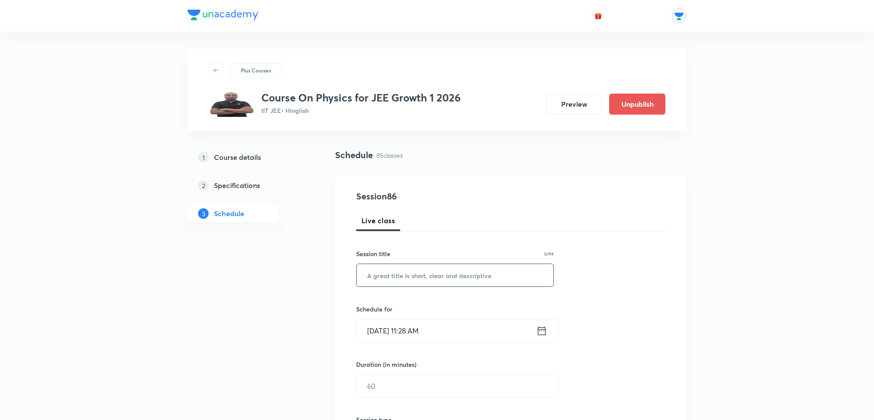
click at [411, 277] on input "text" at bounding box center [455, 275] width 197 height 22
type input "Rotational"
click at [545, 333] on icon at bounding box center [541, 330] width 11 height 12
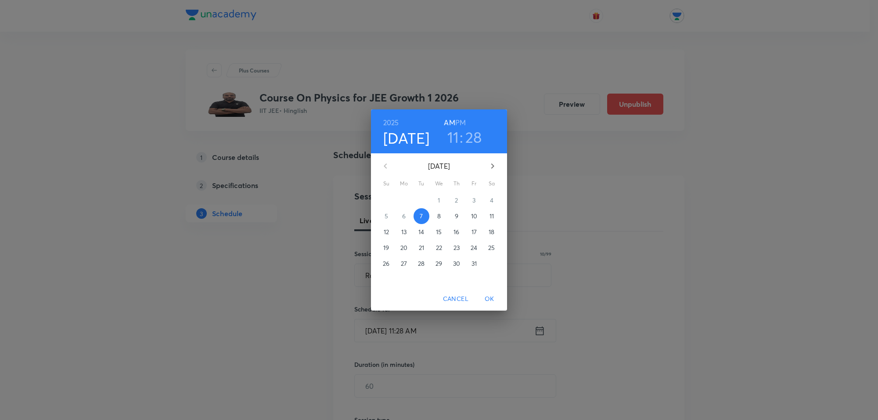
click at [470, 214] on span "10" at bounding box center [474, 216] width 16 height 9
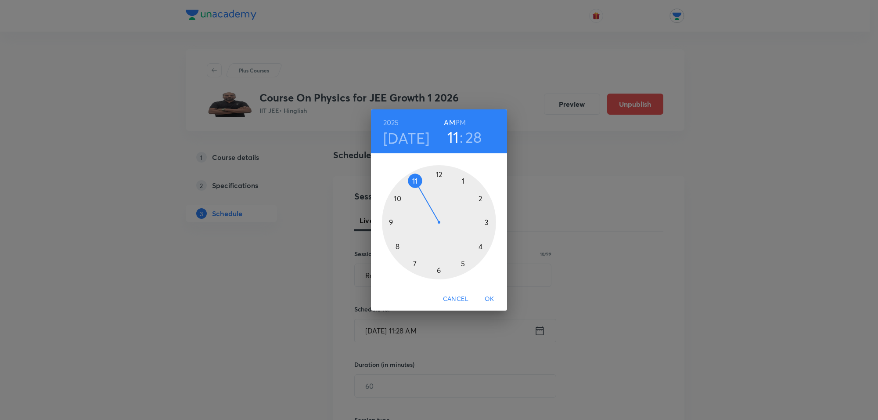
click at [479, 244] on div at bounding box center [439, 222] width 114 height 114
click at [439, 175] on div at bounding box center [439, 222] width 114 height 114
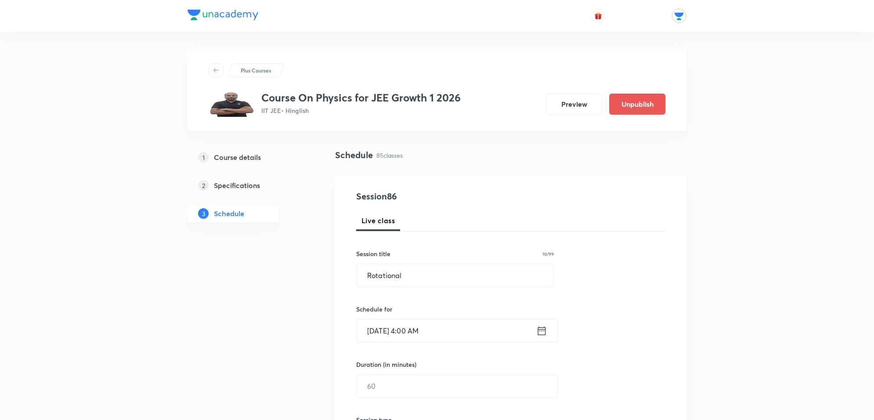
click at [547, 323] on div "Oct 10, 2025, 4:00 AM ​" at bounding box center [457, 330] width 202 height 23
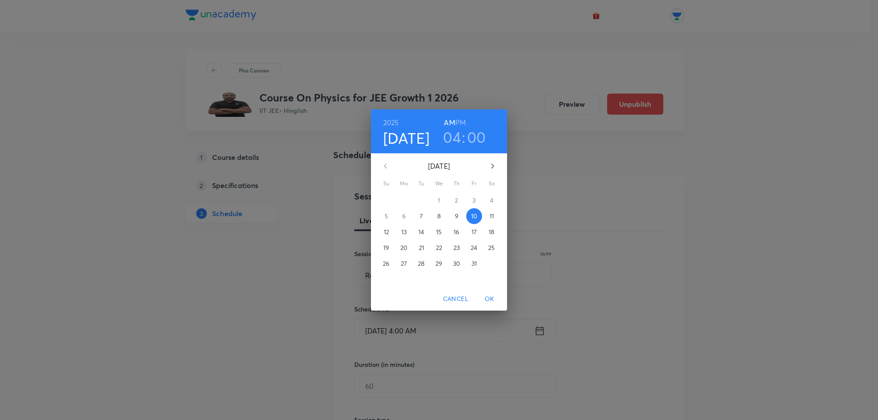
click at [460, 119] on h6 "PM" at bounding box center [460, 122] width 11 height 12
click at [673, 159] on div "2025 Oct 10 04 : 00 AM PM October 2025 Su Mo Tu We Th Fr Sa 28 29 30 1 2 3 4 5 …" at bounding box center [439, 210] width 878 height 420
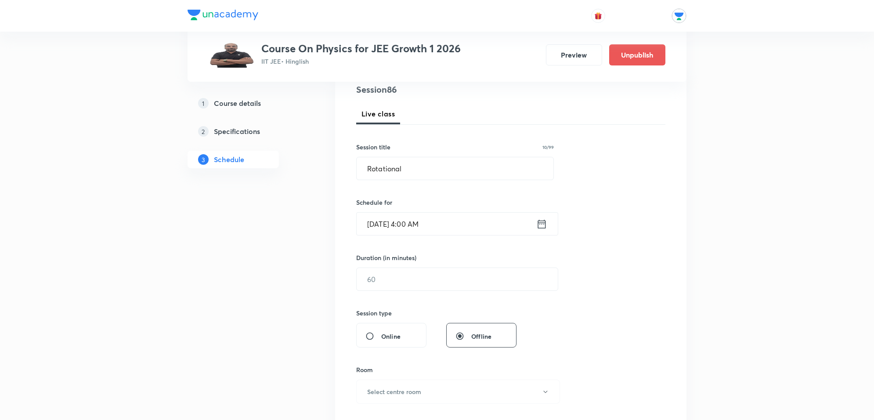
scroll to position [110, 0]
click at [401, 265] on input "text" at bounding box center [457, 276] width 201 height 22
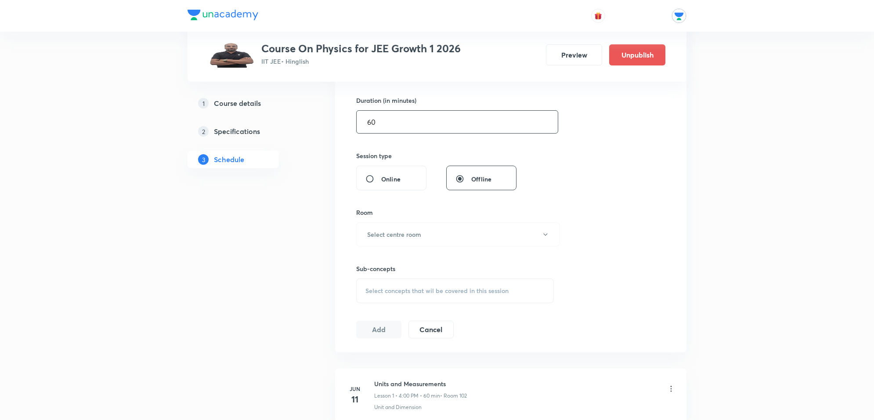
scroll to position [274, 0]
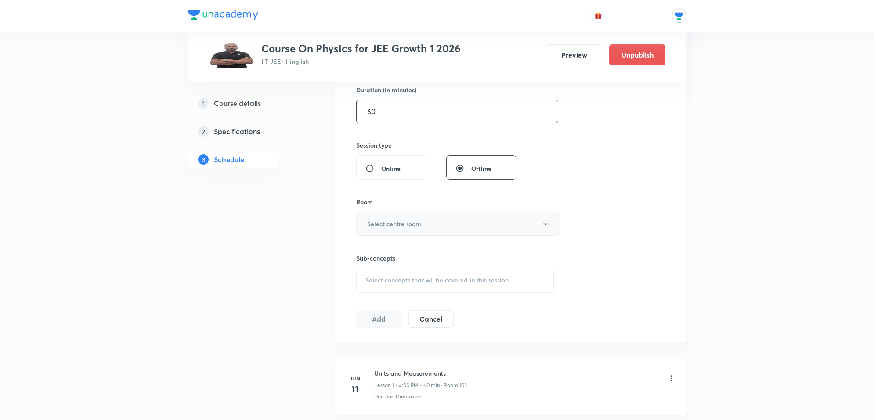
type input "60"
click at [420, 218] on button "Select centre room" at bounding box center [458, 224] width 204 height 24
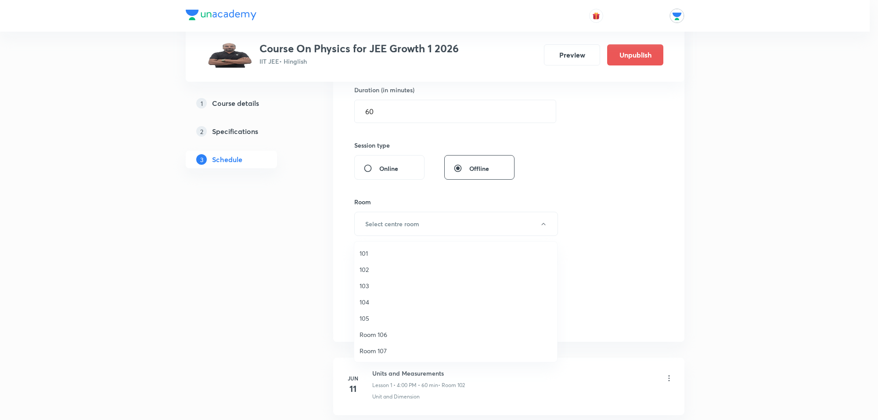
click at [371, 268] on span "102" at bounding box center [456, 269] width 192 height 9
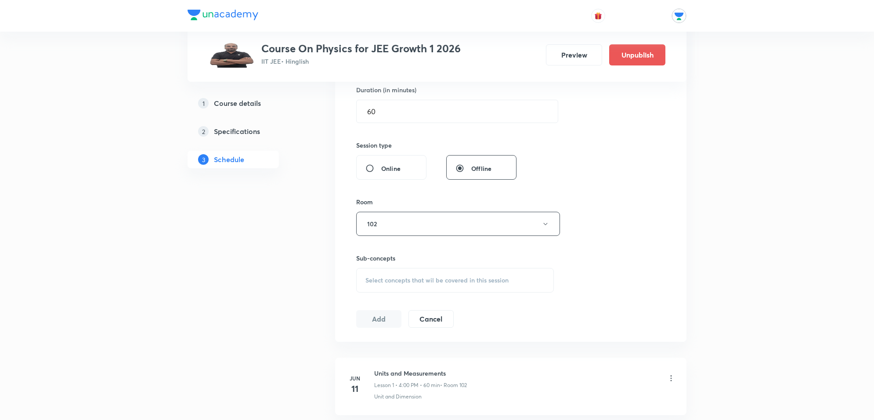
click at [489, 277] on span "Select concepts that wil be covered in this session" at bounding box center [436, 280] width 143 height 7
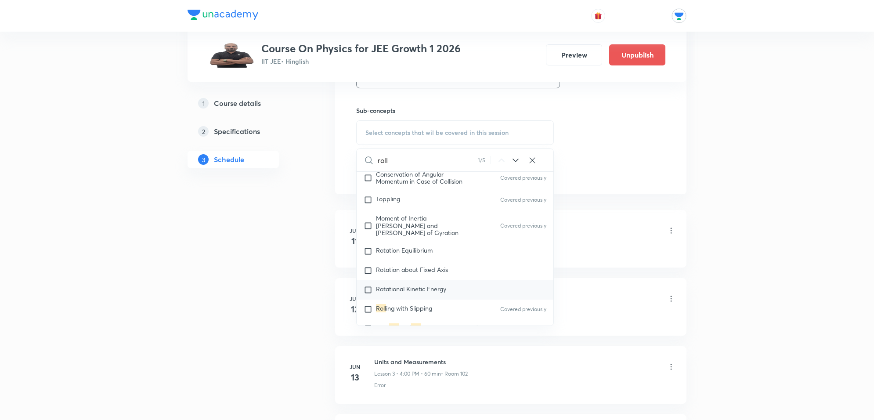
scroll to position [439, 0]
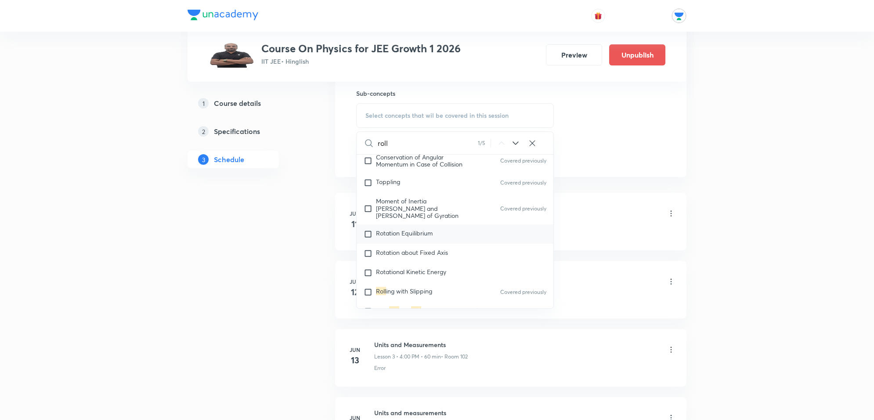
type input "roll"
click at [425, 229] on span "Rotation Equilibrium" at bounding box center [404, 233] width 57 height 8
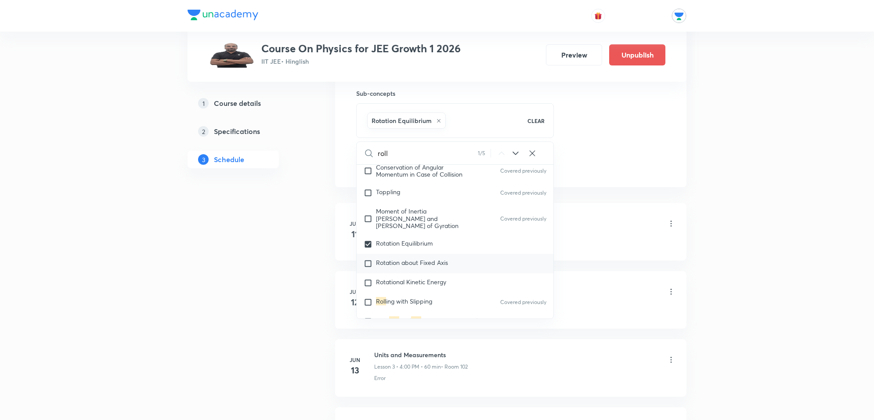
click at [422, 258] on span "Rotation about Fixed Axis" at bounding box center [412, 262] width 72 height 8
checkbox input "true"
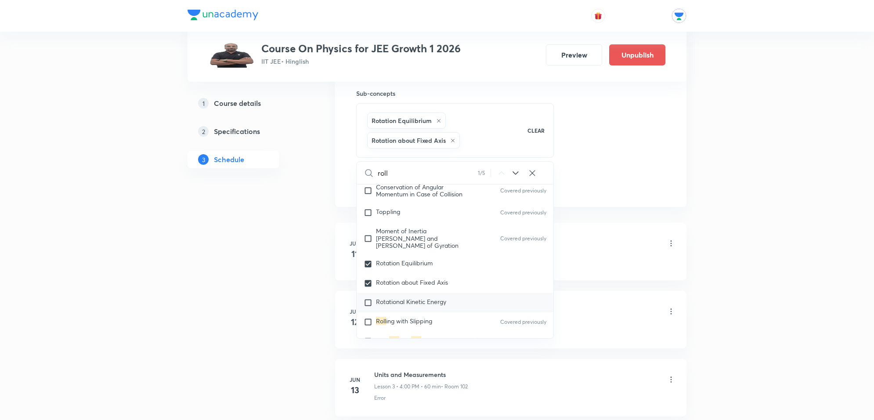
click at [427, 297] on span "Rotational Kinetic Energy" at bounding box center [411, 301] width 70 height 8
checkbox input "true"
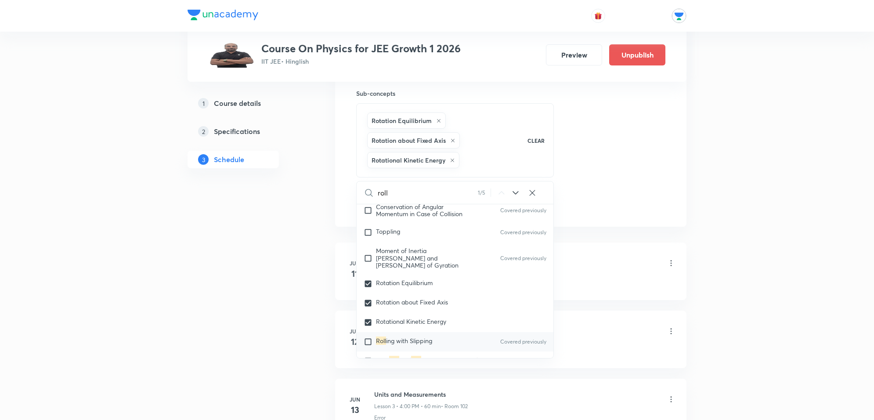
click at [423, 336] on span "ing with Slipping" at bounding box center [409, 340] width 46 height 8
checkbox input "true"
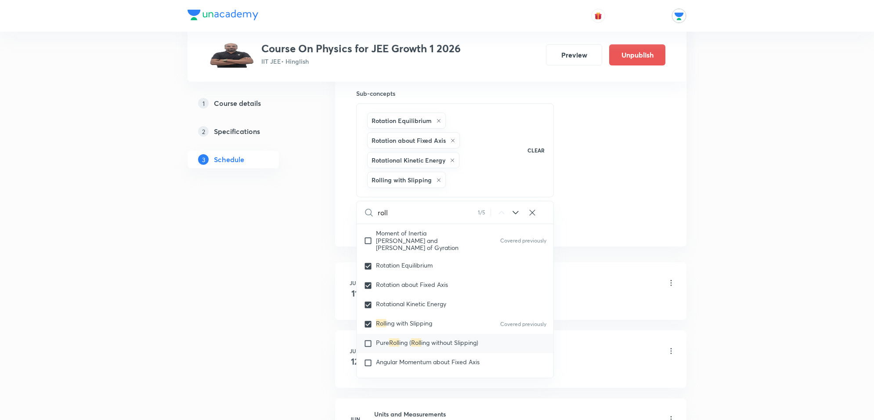
scroll to position [2209, 0]
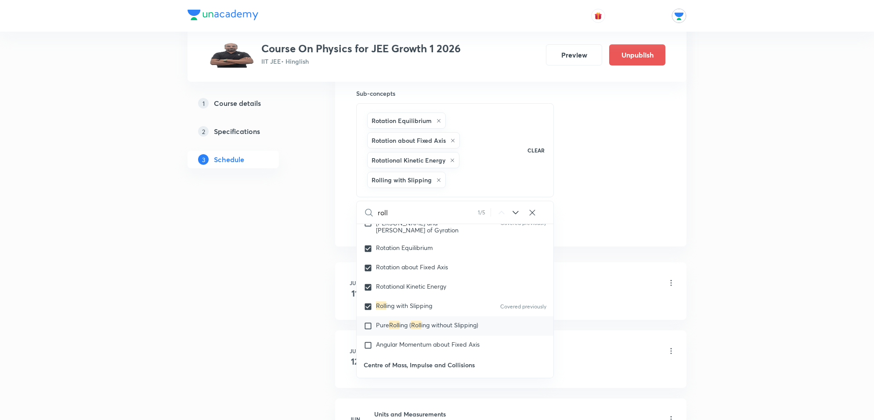
click at [437, 321] on span "ing without Slipping)" at bounding box center [449, 325] width 57 height 8
checkbox input "true"
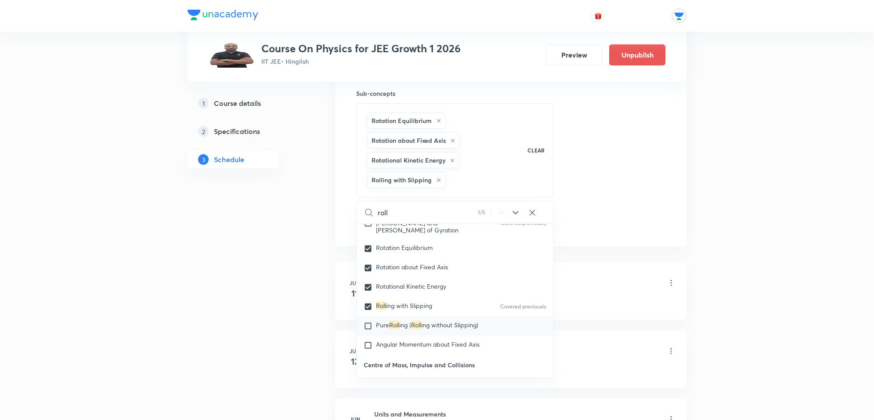
checkbox input "true"
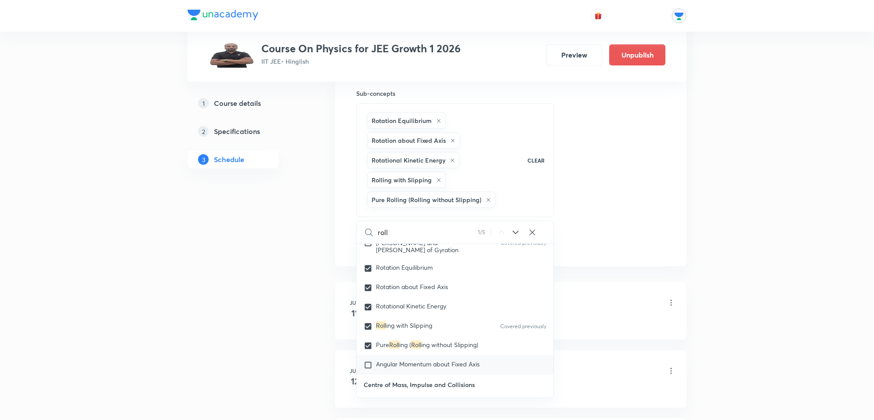
click at [443, 360] on span "Angular Momentum about Fixed Axis" at bounding box center [428, 364] width 104 height 8
checkbox input "true"
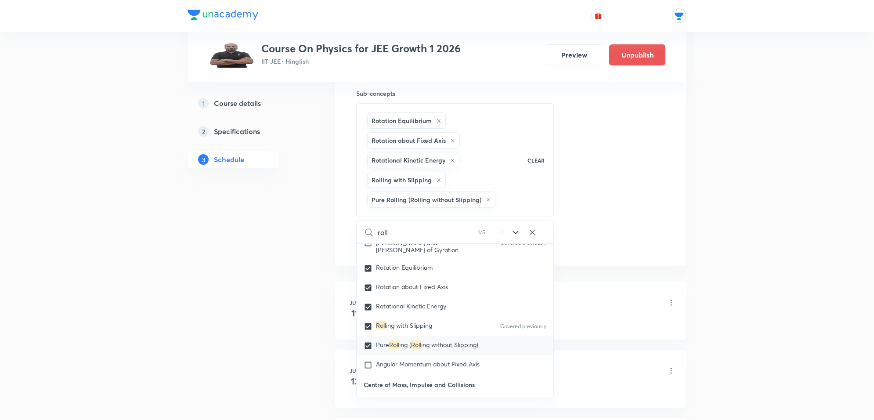
checkbox input "true"
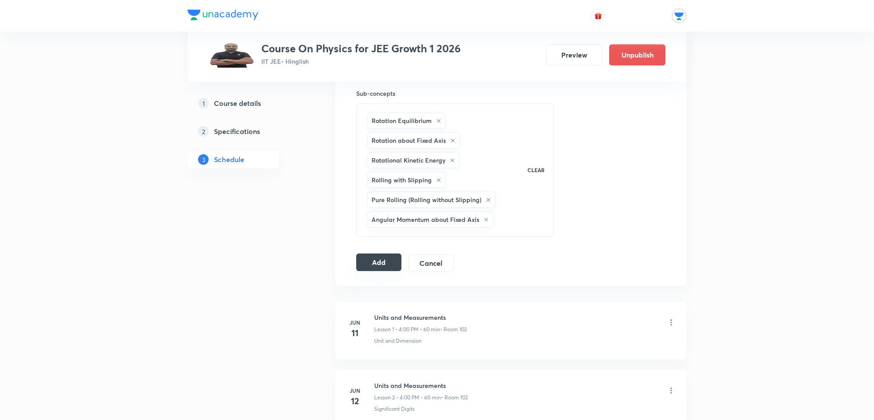
click at [389, 266] on button "Add" at bounding box center [378, 262] width 45 height 18
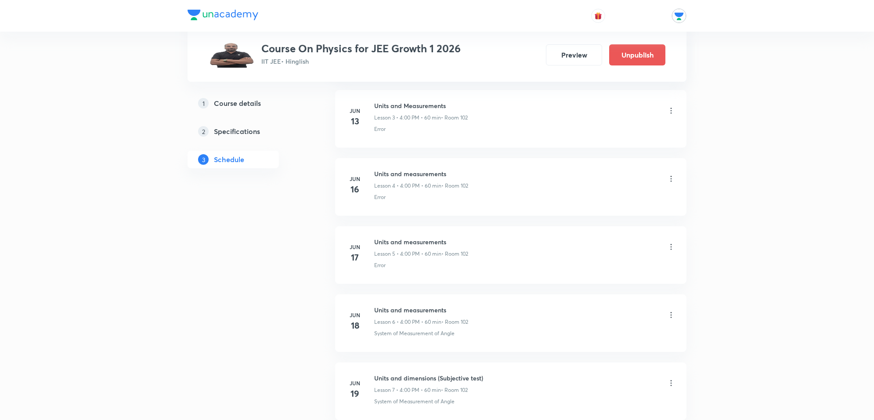
scroll to position [5801, 0]
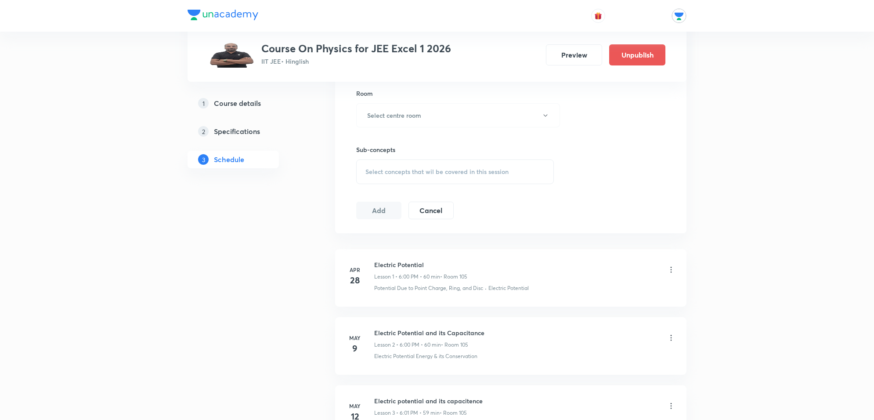
scroll to position [384, 0]
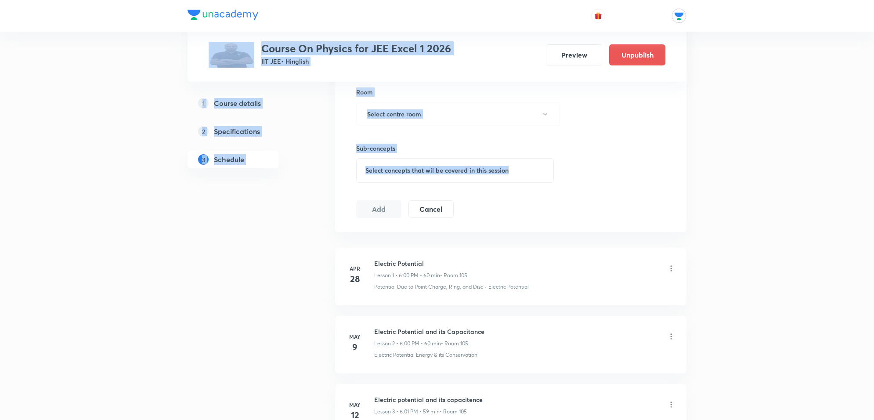
drag, startPoint x: 873, startPoint y: 28, endPoint x: 876, endPoint y: 187, distance: 159.9
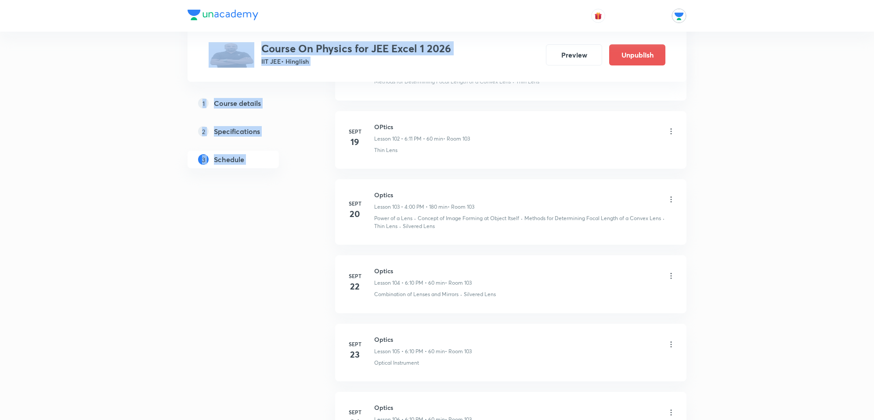
scroll to position [8246, 0]
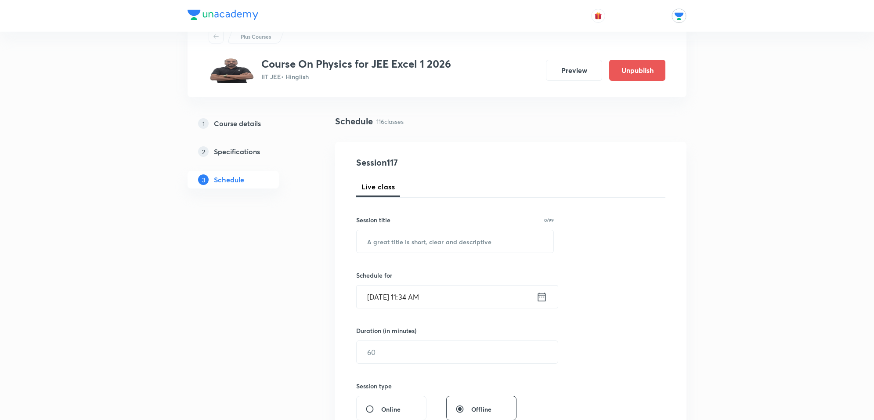
scroll to position [0, 0]
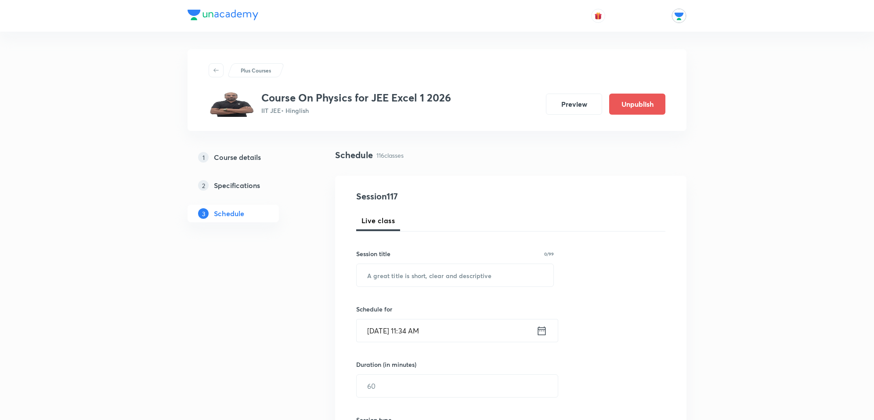
click at [543, 332] on icon at bounding box center [541, 330] width 11 height 12
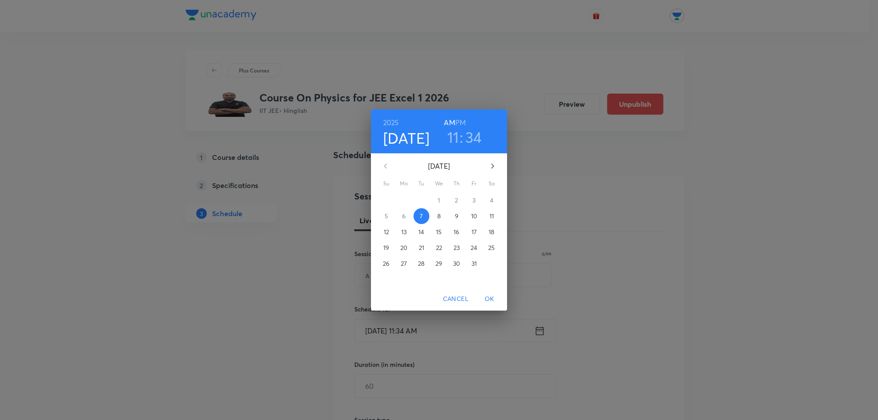
click at [442, 213] on span "8" at bounding box center [439, 216] width 16 height 9
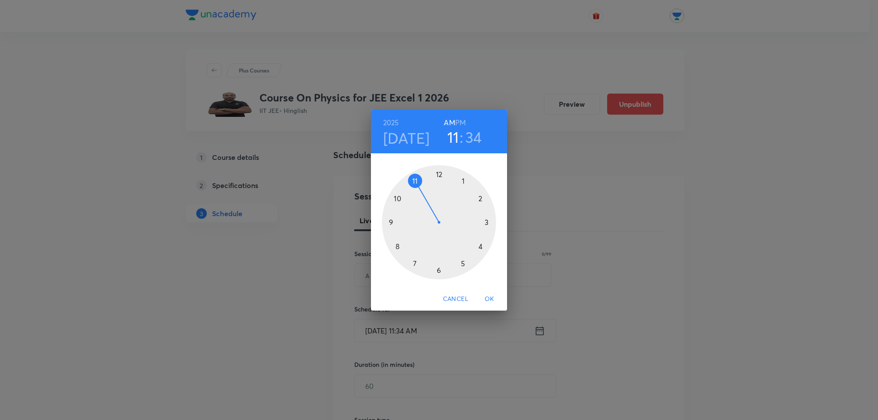
click at [436, 267] on div at bounding box center [439, 222] width 114 height 114
click at [482, 196] on div at bounding box center [439, 222] width 114 height 114
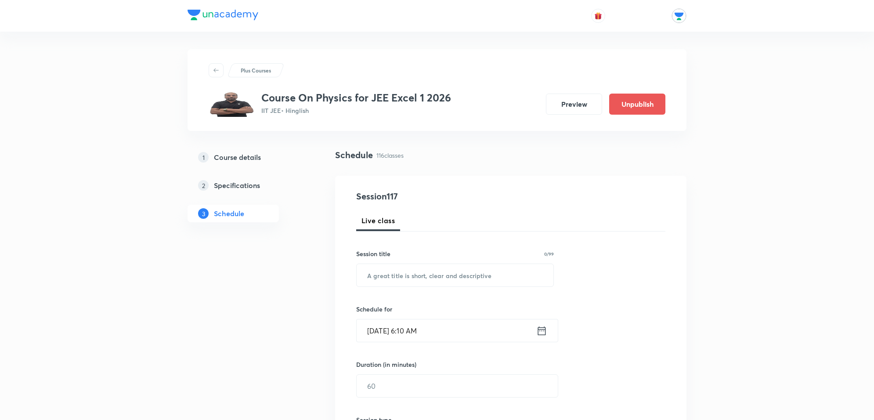
click at [543, 334] on icon at bounding box center [541, 330] width 11 height 12
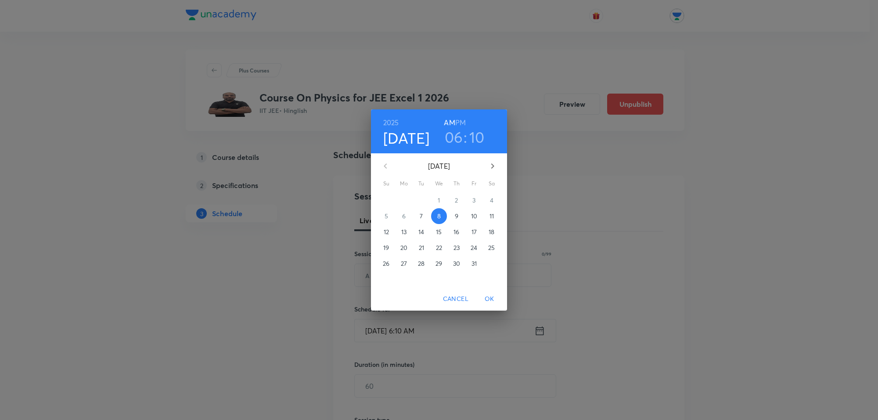
click at [464, 122] on h6 "PM" at bounding box center [460, 122] width 11 height 12
click at [611, 259] on div "2025 Oct 8 06 : 10 AM PM October 2025 Su Mo Tu We Th Fr Sa 28 29 30 1 2 3 4 5 6…" at bounding box center [439, 210] width 878 height 420
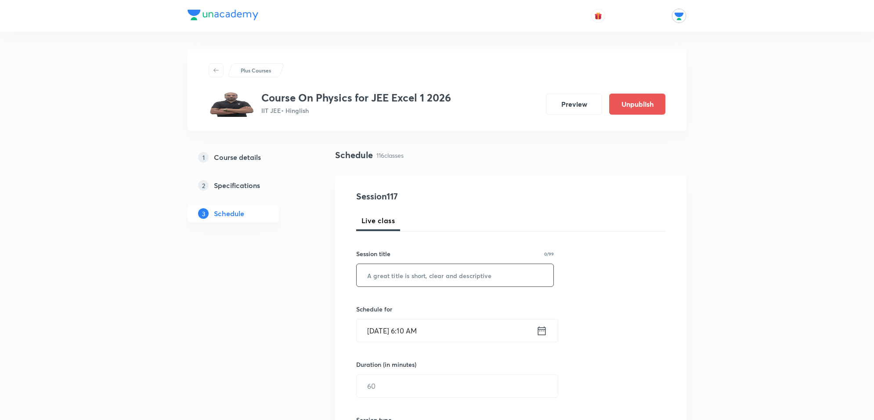
click at [438, 281] on input "text" at bounding box center [455, 275] width 197 height 22
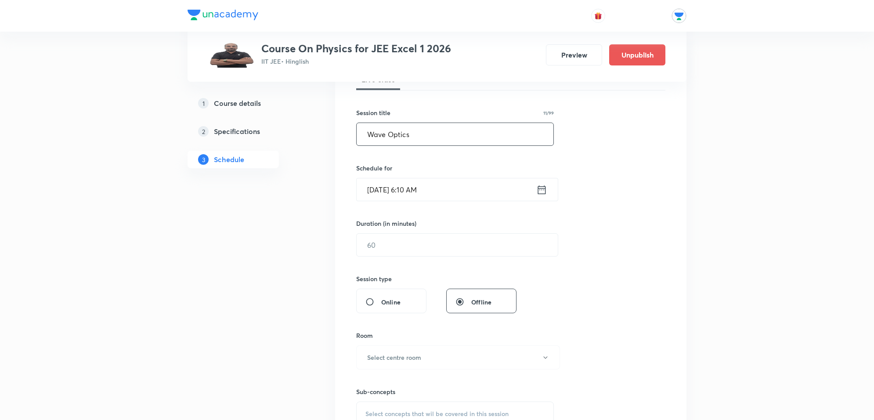
scroll to position [165, 0]
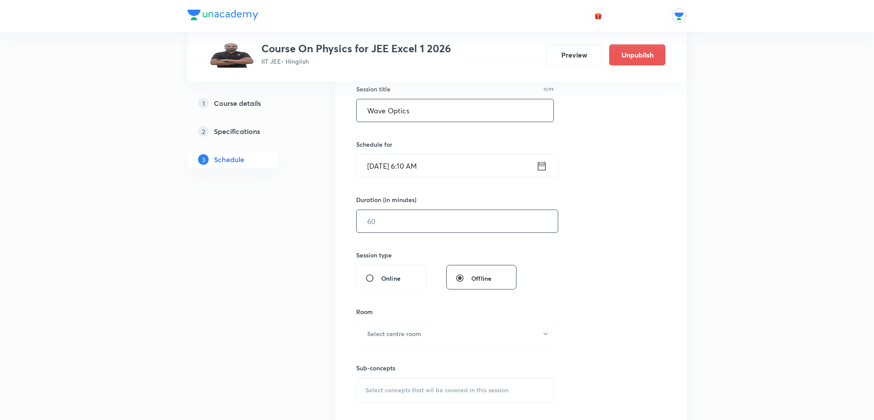
type input "Wave Optics"
click at [417, 223] on input "text" at bounding box center [457, 221] width 201 height 22
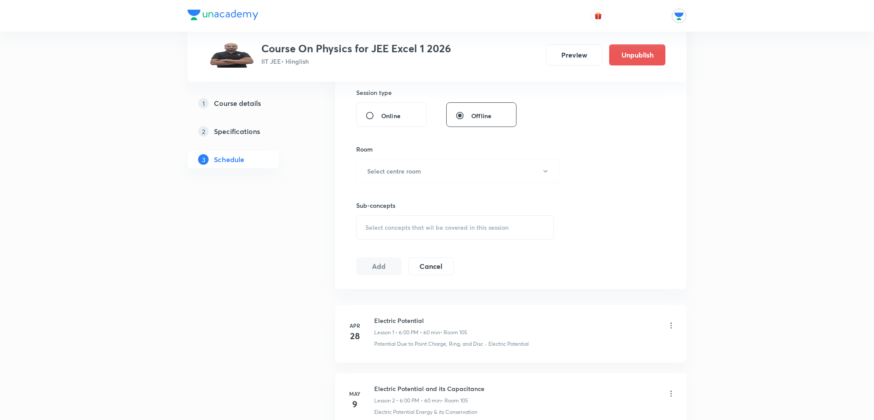
scroll to position [329, 0]
type input "60"
click at [422, 168] on button "Select centre room" at bounding box center [458, 169] width 204 height 24
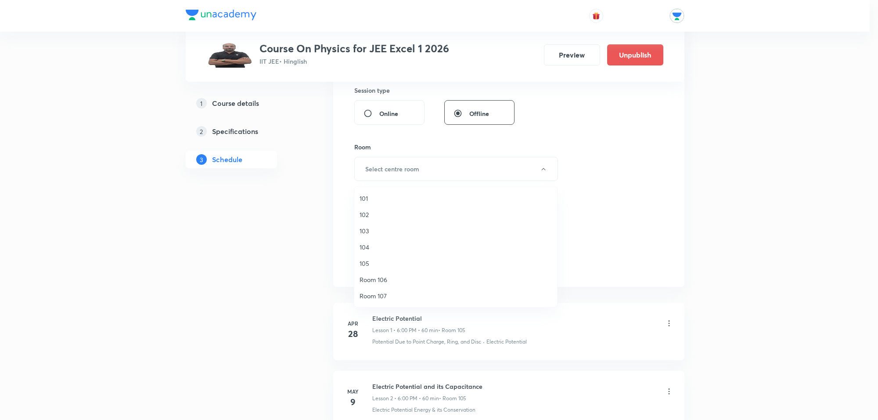
click at [367, 231] on span "103" at bounding box center [456, 230] width 192 height 9
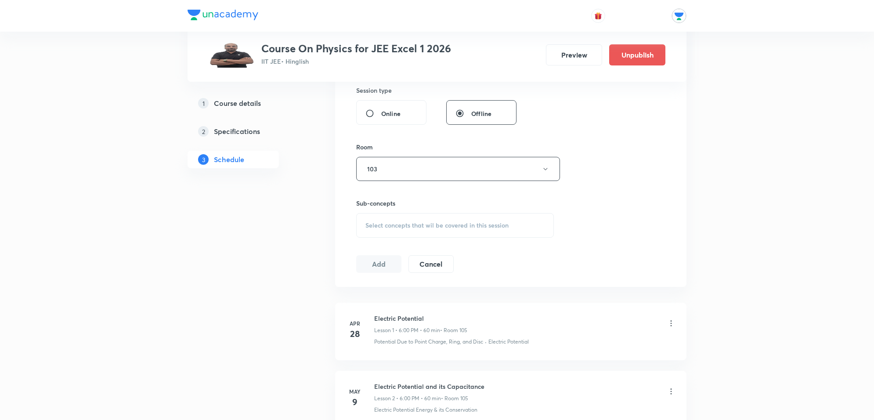
click at [402, 229] on span "Select concepts that wil be covered in this session" at bounding box center [436, 225] width 143 height 7
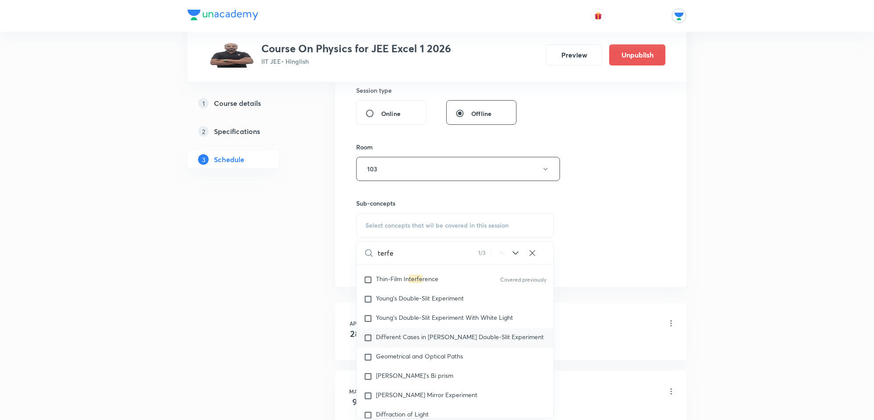
scroll to position [465, 0]
type input "terfe"
click at [415, 272] on mark "terfe" at bounding box center [416, 276] width 14 height 8
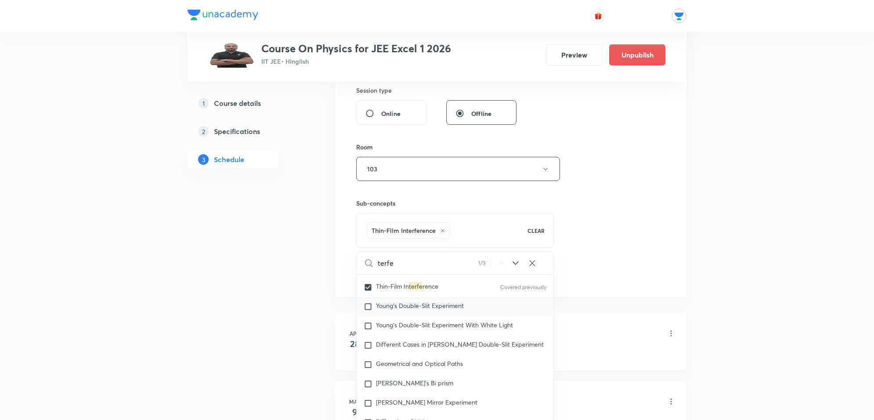
click at [429, 301] on span "Young's Double-Slit Experiment" at bounding box center [420, 305] width 88 height 8
checkbox input "true"
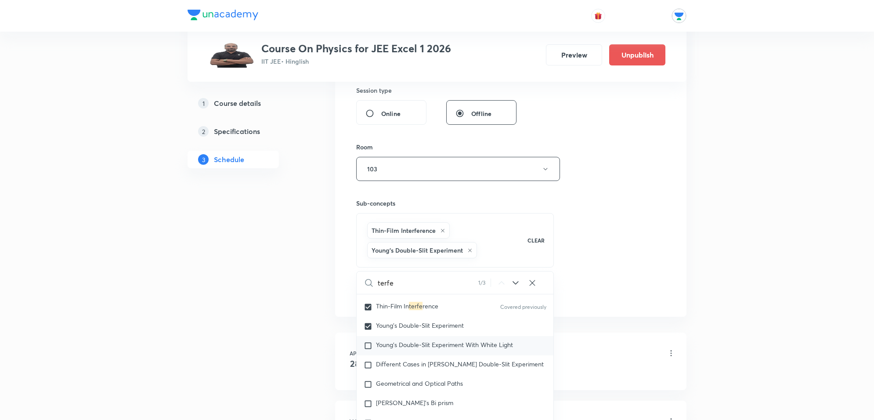
click at [443, 341] on span "Young's Double-Slit Experiment With White Light" at bounding box center [444, 344] width 137 height 8
checkbox input "true"
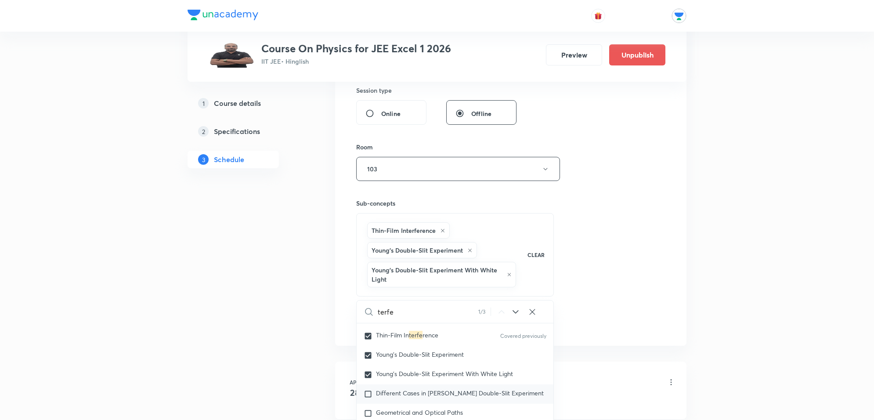
click at [458, 384] on div "Different Cases in Young's Double-Slit Experiment" at bounding box center [455, 393] width 197 height 19
checkbox input "true"
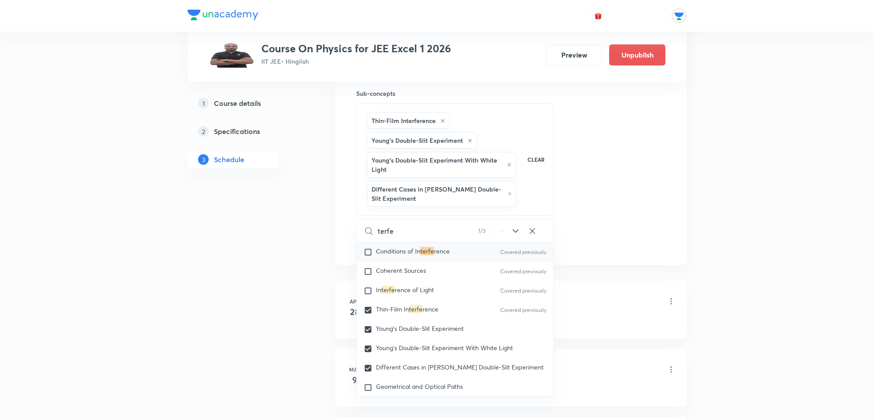
scroll to position [355, 0]
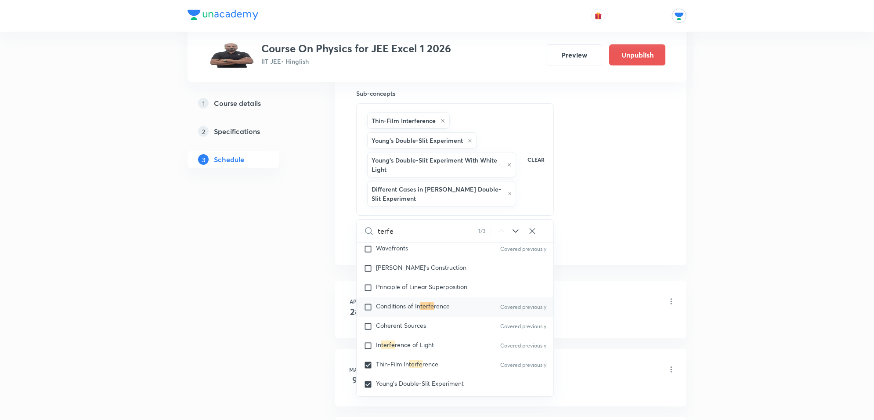
click at [668, 176] on div "Session 117 Live class Session title 11/99 Wave Optics ​ Schedule for Oct 8, 20…" at bounding box center [510, 1] width 351 height 528
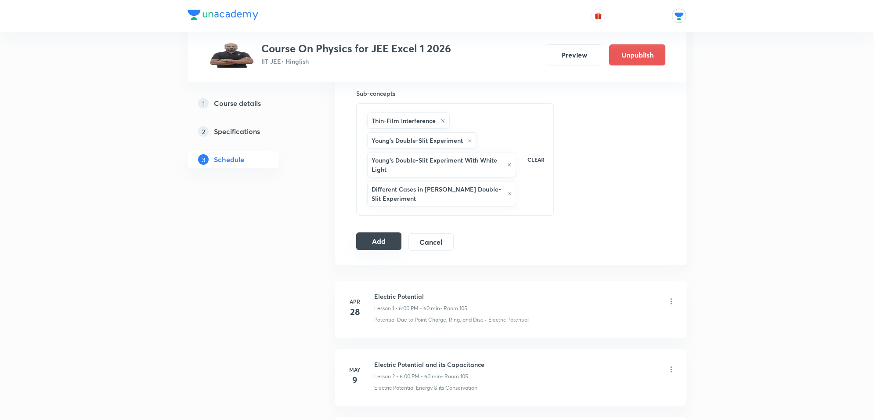
click at [393, 243] on button "Add" at bounding box center [378, 241] width 45 height 18
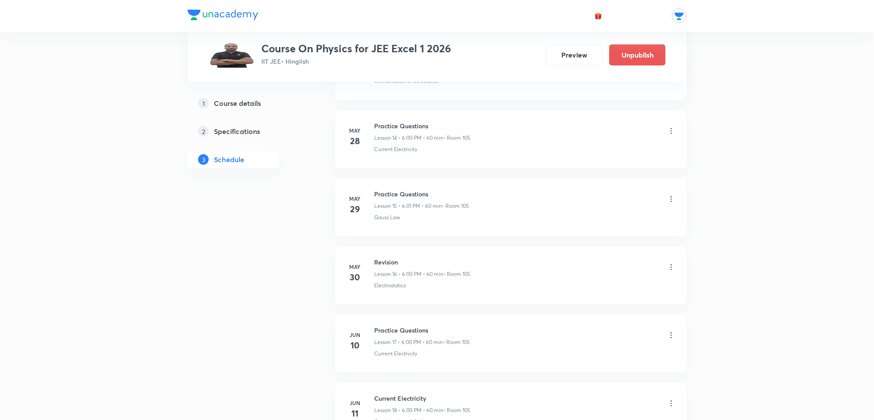
scroll to position [0, 0]
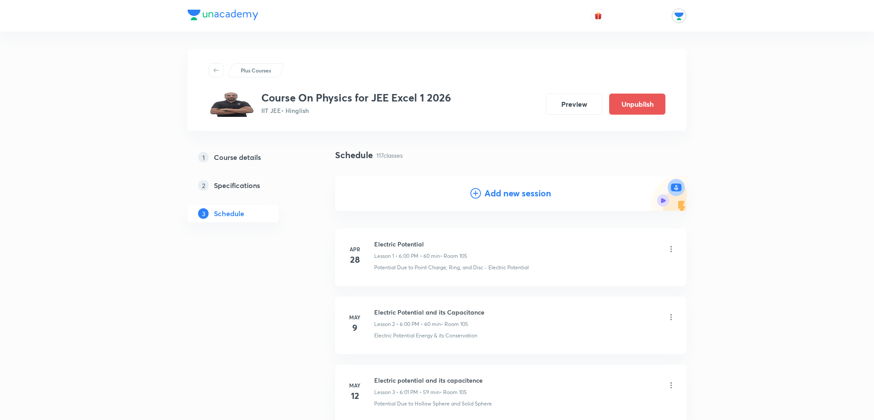
click at [497, 195] on h4 "Add new session" at bounding box center [517, 193] width 67 height 13
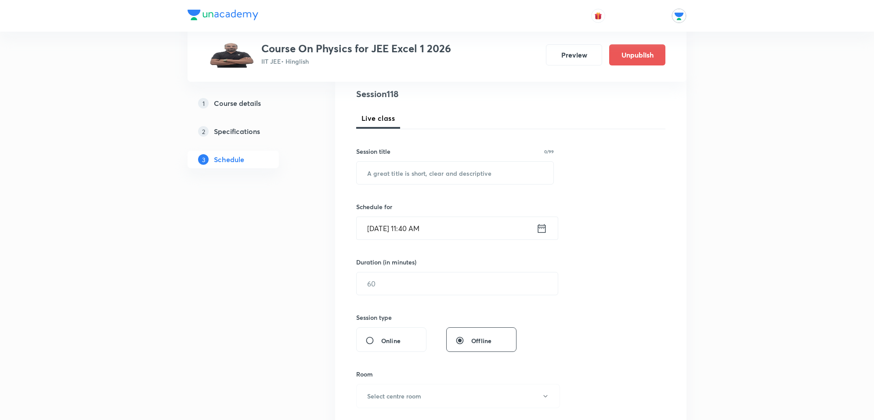
scroll to position [110, 0]
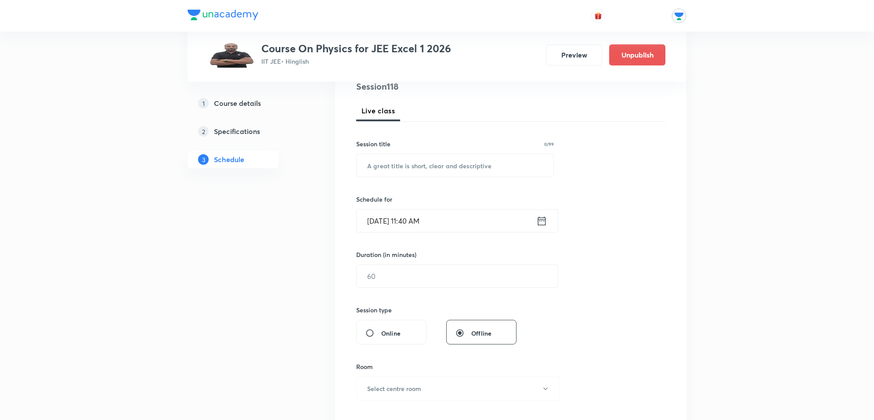
click at [552, 217] on div "Oct 7, 2025, 11:40 AM ​" at bounding box center [457, 220] width 202 height 23
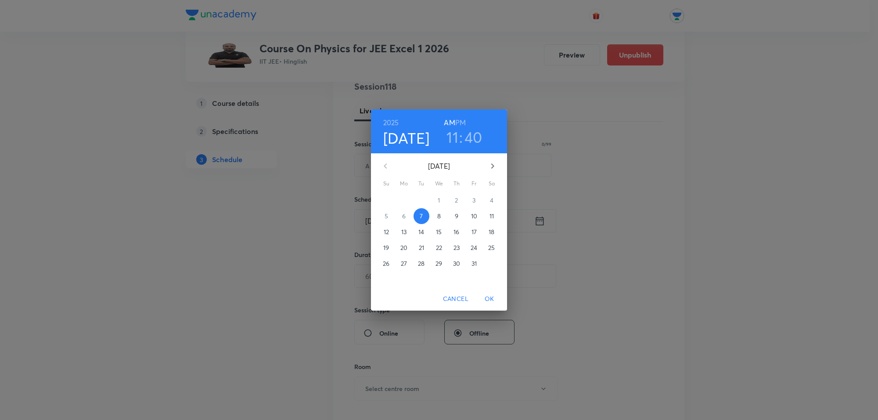
click at [458, 216] on p "9" at bounding box center [457, 216] width 4 height 9
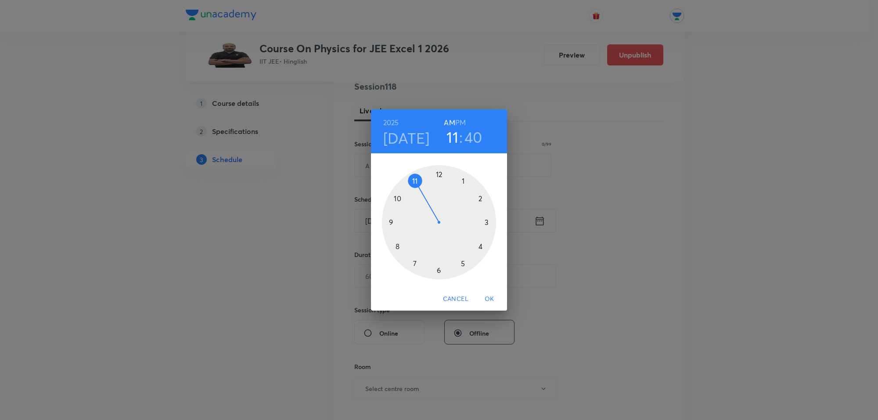
click at [437, 268] on div at bounding box center [439, 222] width 114 height 114
click at [482, 198] on div at bounding box center [439, 222] width 114 height 114
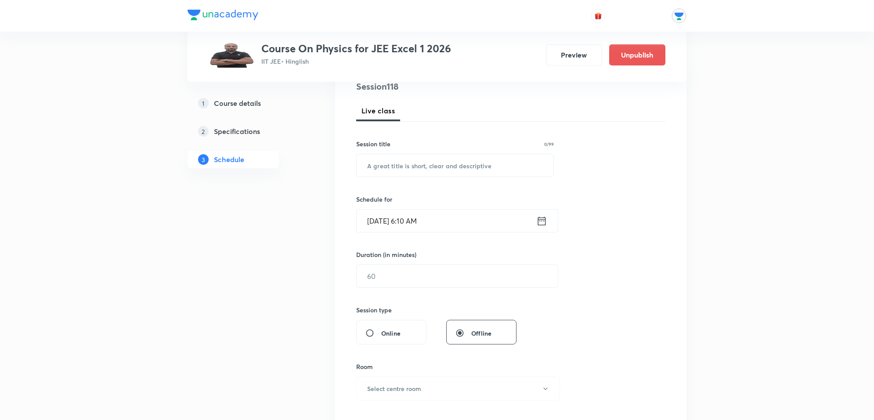
click at [547, 219] on icon at bounding box center [541, 221] width 11 height 12
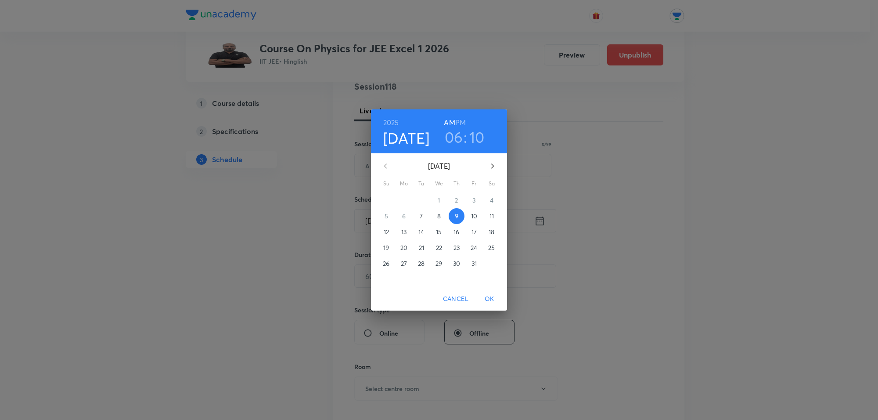
click at [465, 120] on h6 "PM" at bounding box center [460, 122] width 11 height 12
click at [620, 182] on div "2025 Oct 9 06 : 10 AM PM October 2025 Su Mo Tu We Th Fr Sa 28 29 30 1 2 3 4 5 6…" at bounding box center [439, 210] width 878 height 420
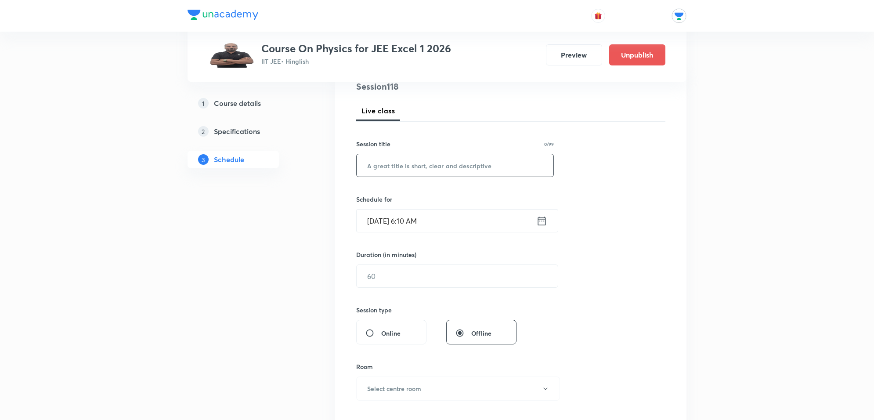
click at [484, 169] on input "text" at bounding box center [455, 165] width 197 height 22
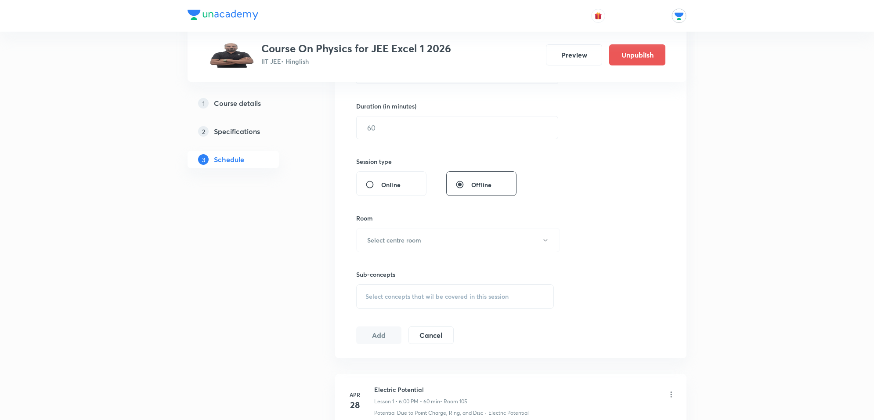
scroll to position [274, 0]
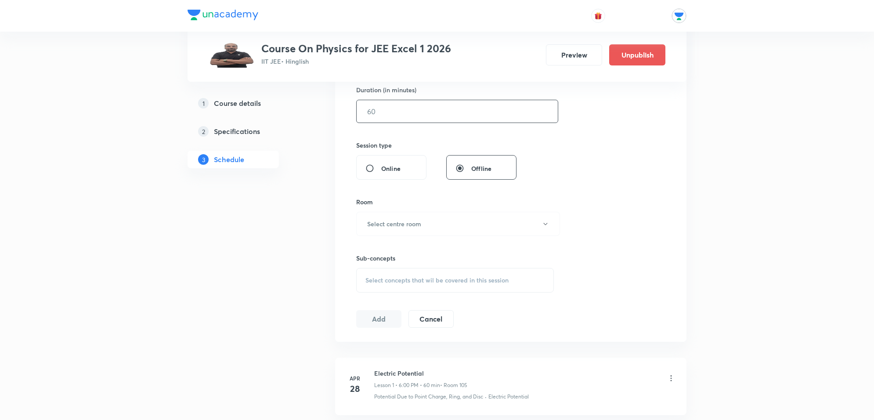
type input "Wave Optics"
click at [421, 108] on input "text" at bounding box center [457, 111] width 201 height 22
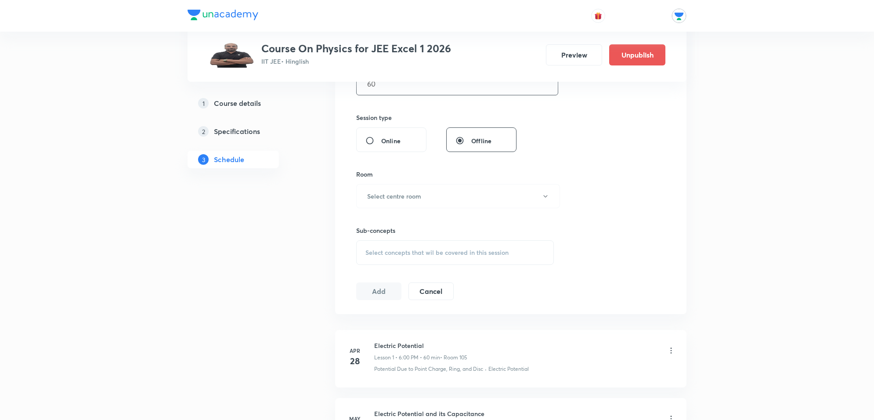
scroll to position [329, 0]
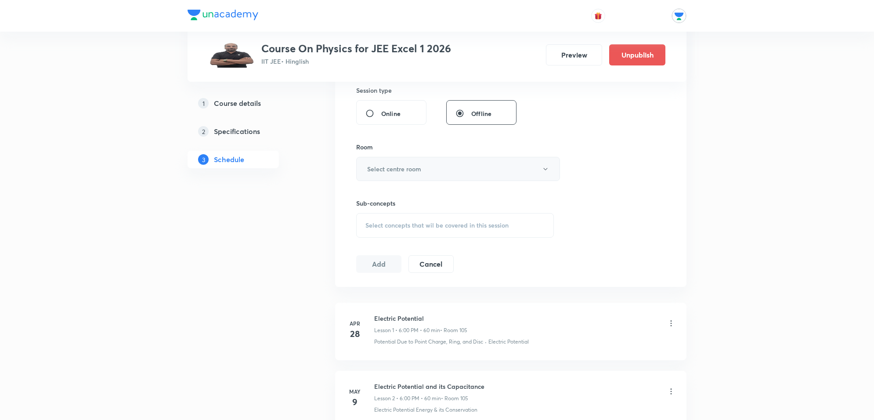
type input "60"
click at [451, 170] on button "Select centre room" at bounding box center [458, 169] width 204 height 24
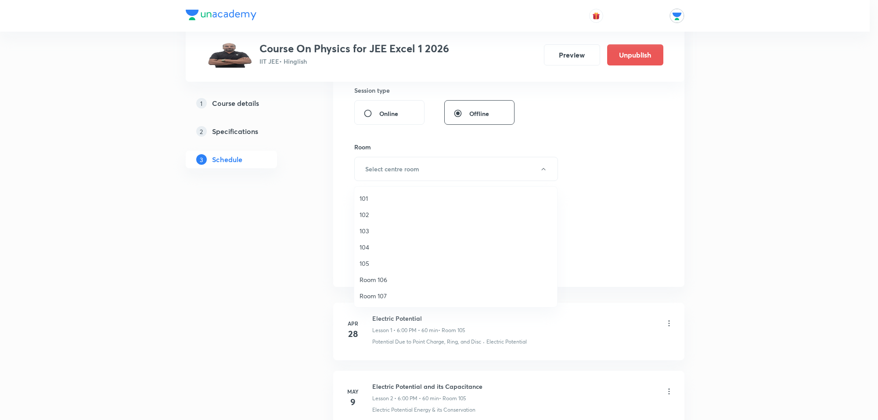
click at [364, 233] on span "103" at bounding box center [456, 230] width 192 height 9
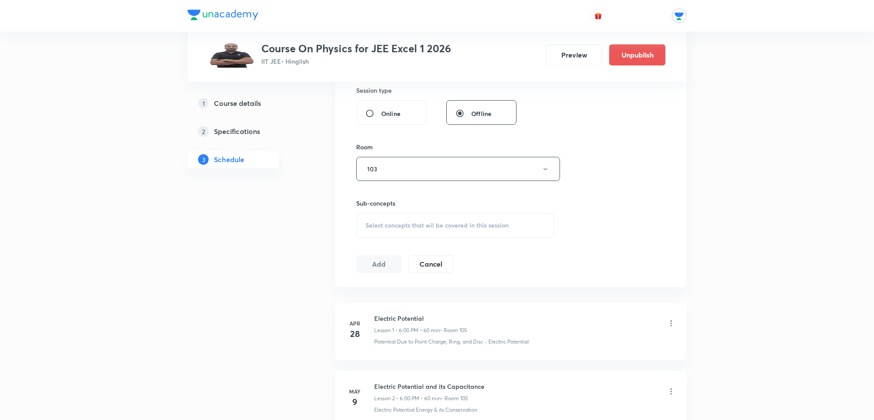
click at [433, 228] on span "Select concepts that wil be covered in this session" at bounding box center [436, 225] width 143 height 7
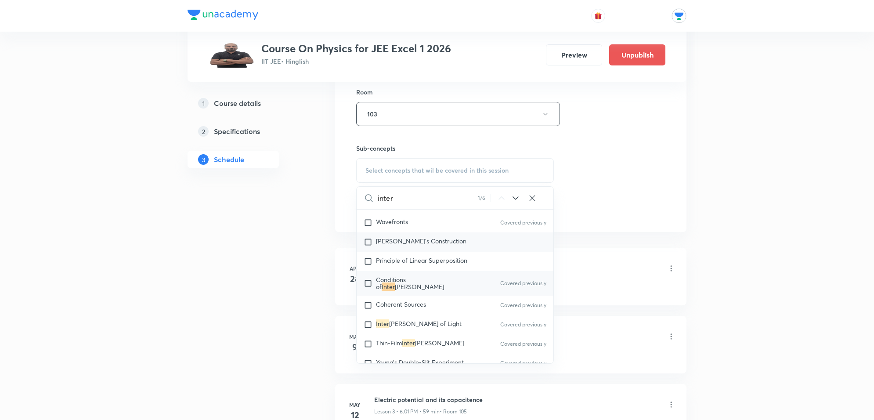
scroll to position [300, 0]
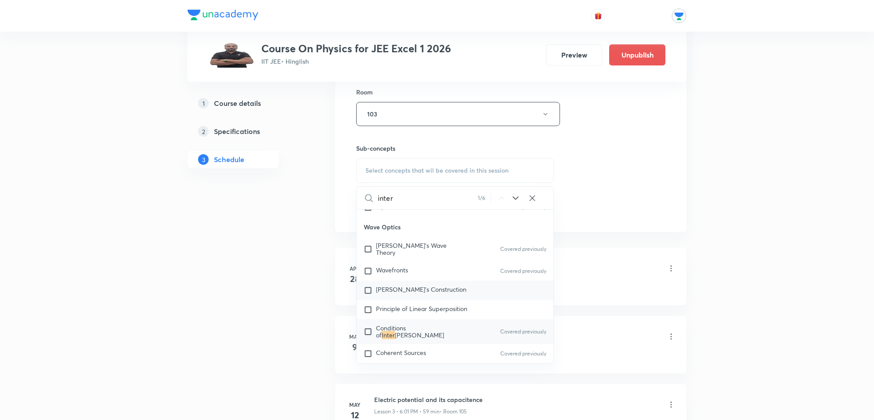
type input "inter"
click at [426, 287] on span "Huygen's Construction" at bounding box center [421, 289] width 90 height 8
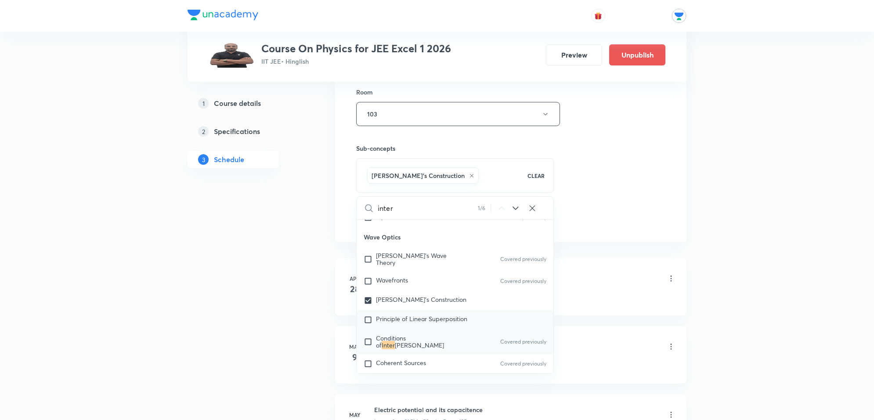
click at [449, 314] on span "Principle of Linear Superposition" at bounding box center [421, 318] width 91 height 8
checkbox input "true"
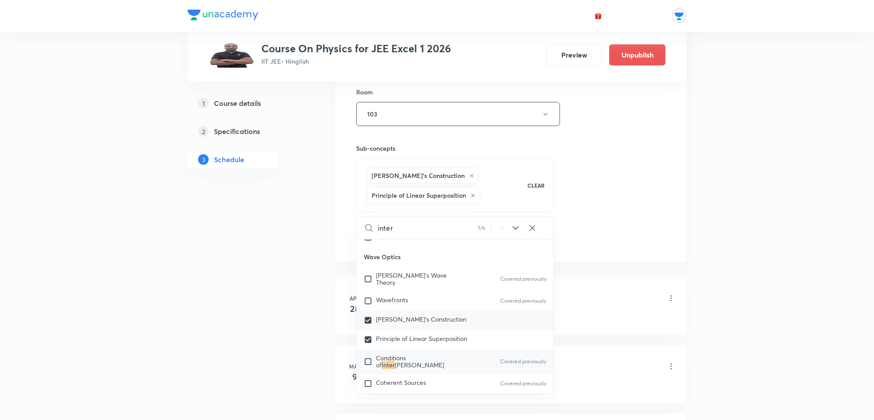
scroll to position [355, 0]
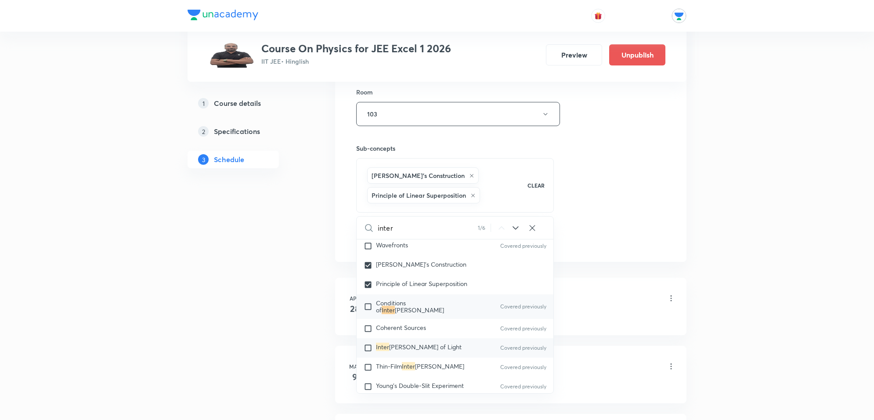
click at [424, 342] on span "ference of Light" at bounding box center [425, 346] width 72 height 8
checkbox input "true"
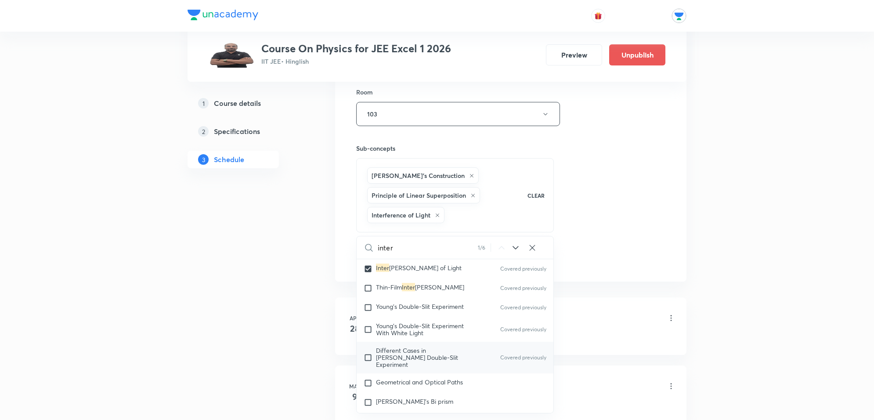
scroll to position [465, 0]
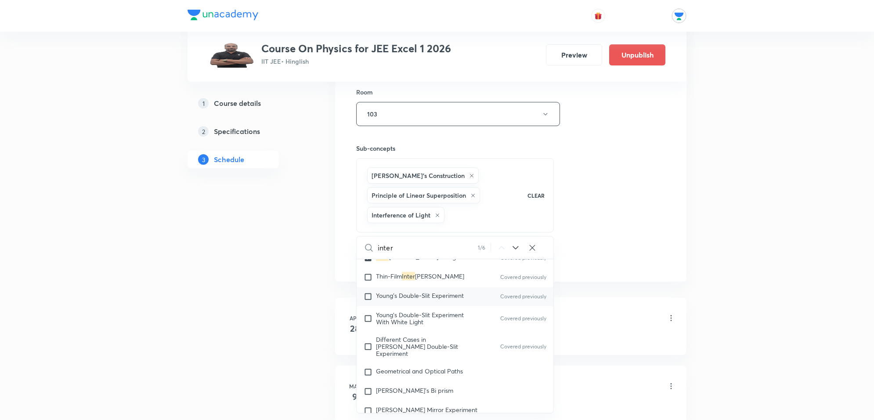
click at [436, 291] on span "Young's Double-Slit Experiment" at bounding box center [420, 295] width 88 height 8
checkbox input "true"
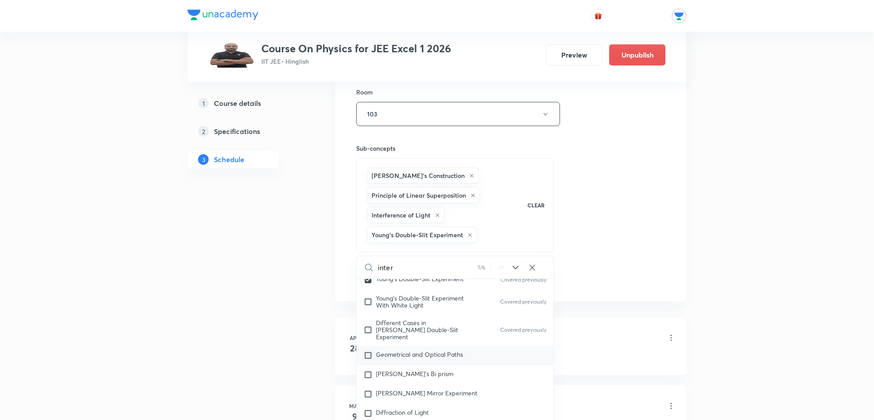
scroll to position [519, 0]
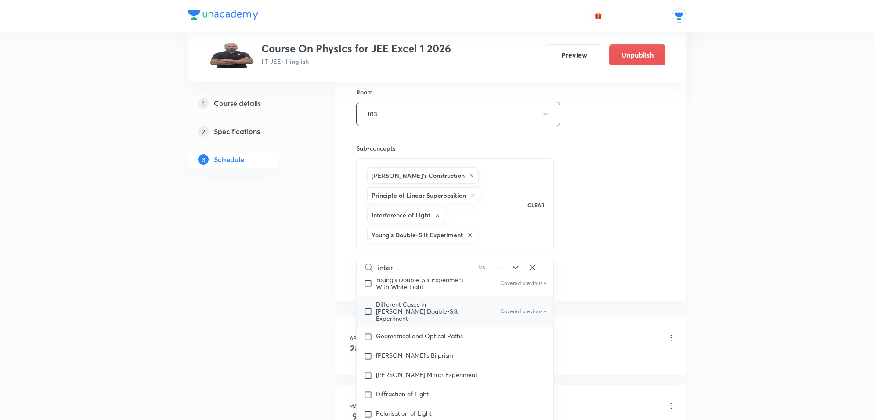
click at [424, 301] on span "Different Cases in Young's Double-Slit Experiment" at bounding box center [417, 311] width 82 height 22
checkbox input "true"
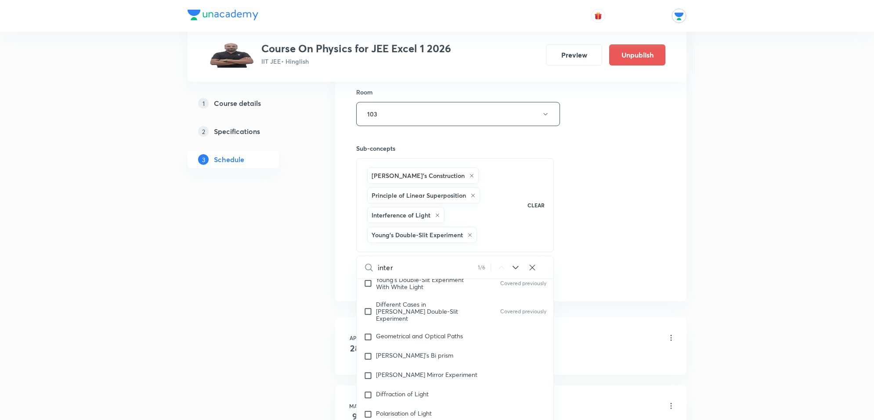
checkbox input "true"
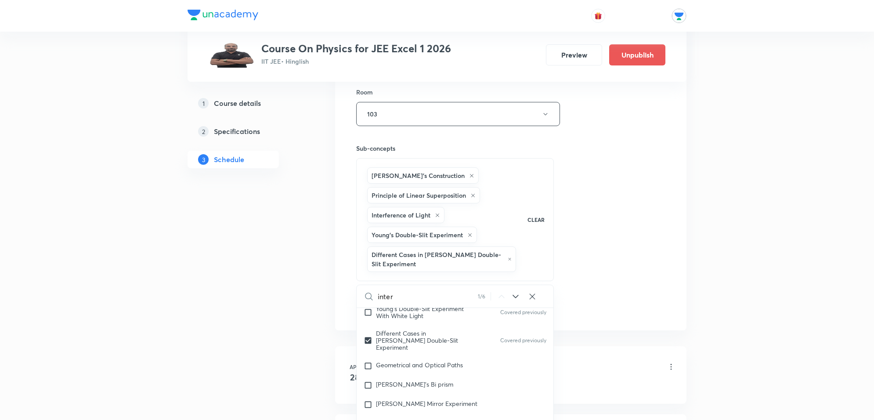
click at [607, 241] on div "Session 118 Live class Session title 11/99 Wave Optics ​ Schedule for Oct 9, 20…" at bounding box center [510, 60] width 309 height 511
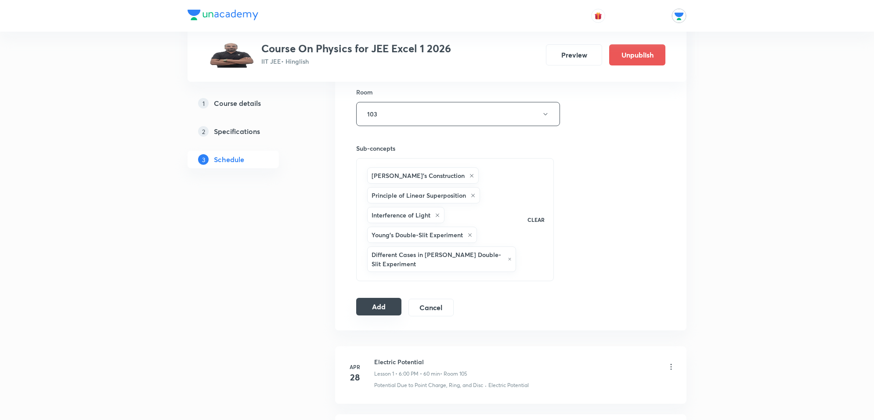
click at [396, 306] on button "Add" at bounding box center [378, 307] width 45 height 18
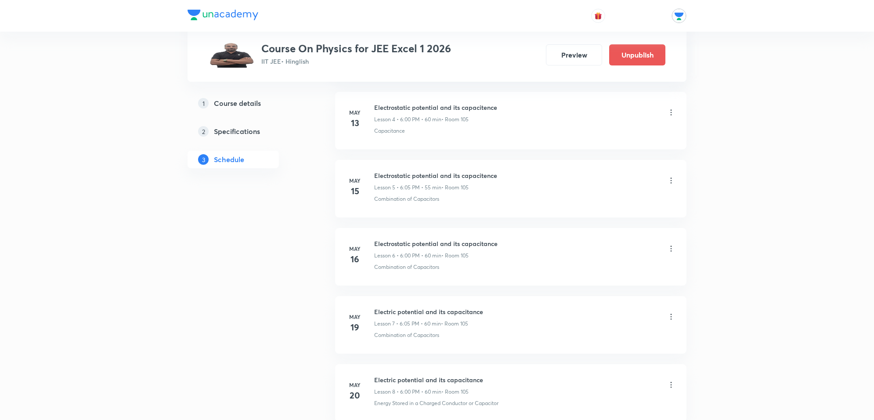
scroll to position [0, 0]
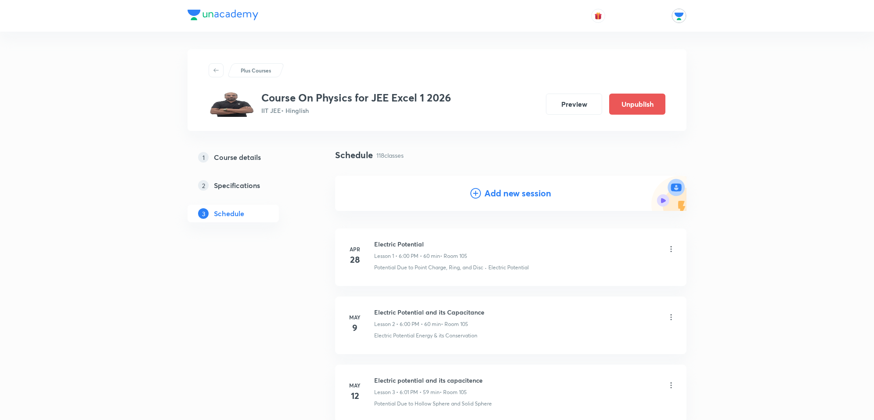
click at [479, 185] on div "Add new session" at bounding box center [510, 193] width 351 height 35
click at [484, 196] on h4 "Add new session" at bounding box center [517, 193] width 67 height 13
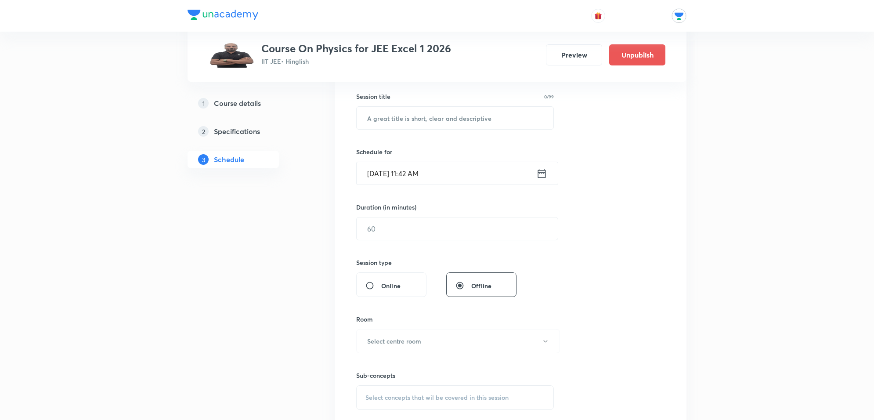
scroll to position [165, 0]
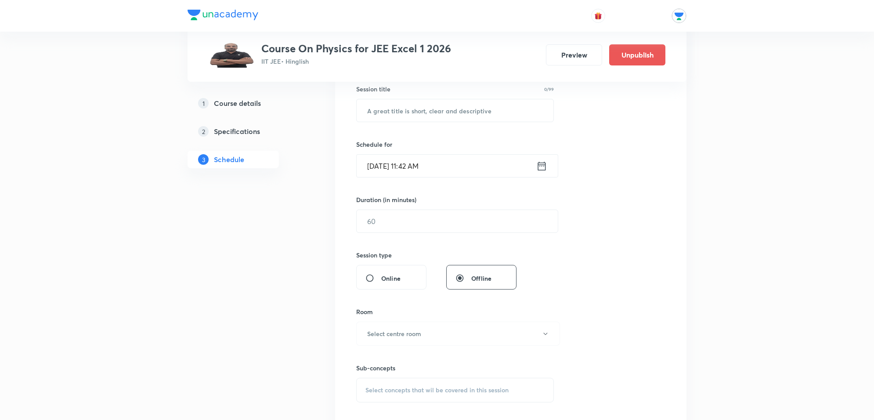
click at [543, 169] on icon at bounding box center [541, 166] width 11 height 12
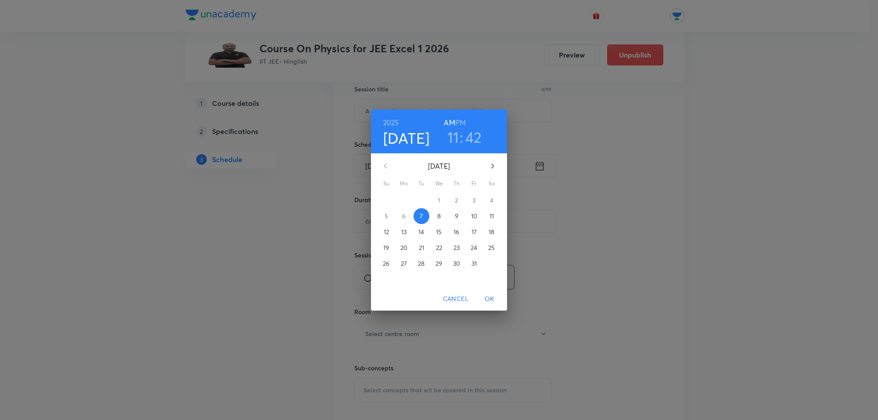
click at [475, 216] on p "10" at bounding box center [474, 216] width 6 height 9
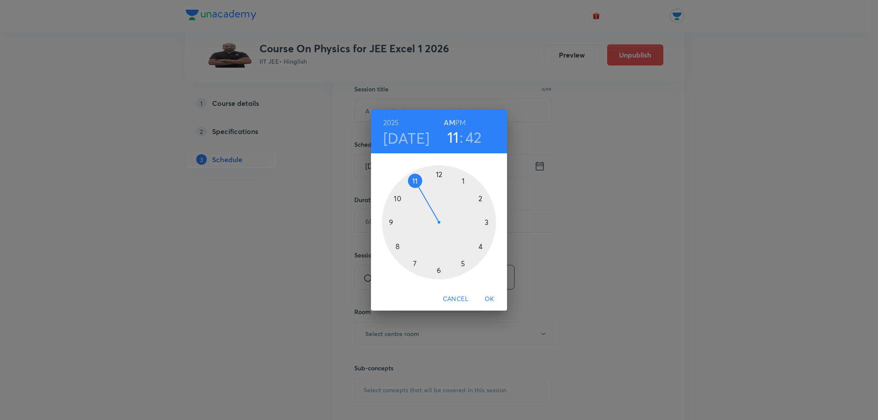
click at [461, 119] on h6 "PM" at bounding box center [460, 122] width 11 height 12
click at [436, 270] on div at bounding box center [439, 222] width 114 height 114
click at [480, 196] on div at bounding box center [439, 222] width 114 height 114
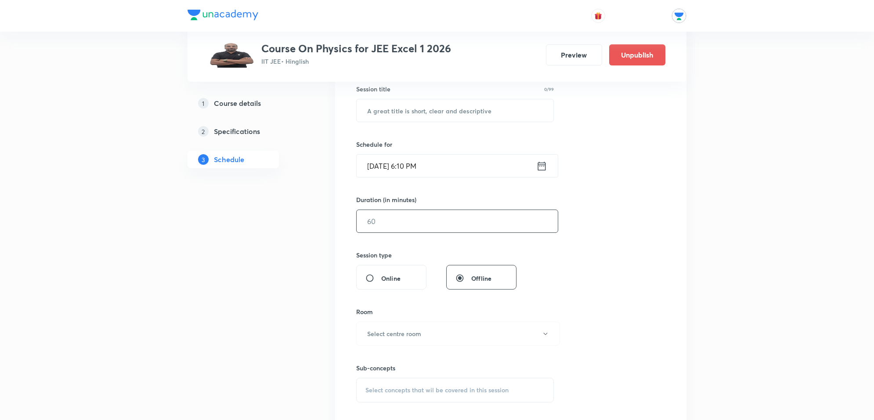
click at [495, 229] on input "text" at bounding box center [457, 221] width 201 height 22
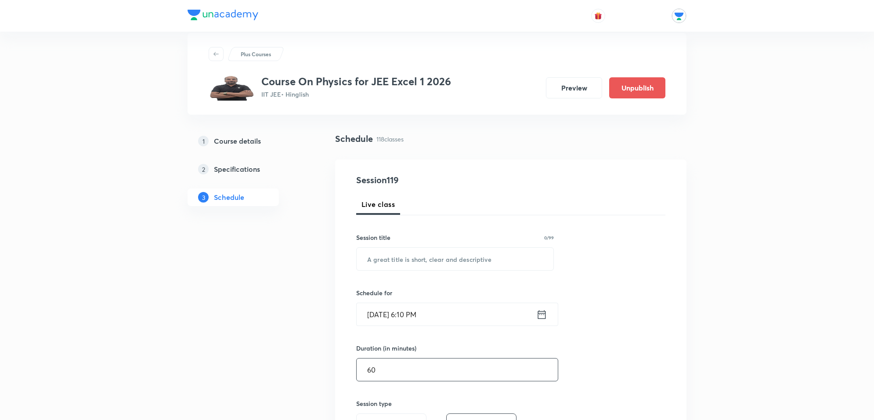
scroll to position [0, 0]
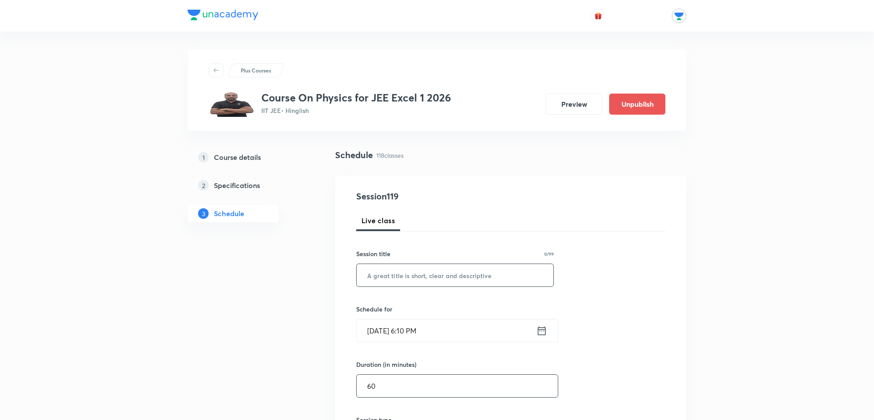
type input "60"
click at [417, 273] on input "text" at bounding box center [455, 275] width 197 height 22
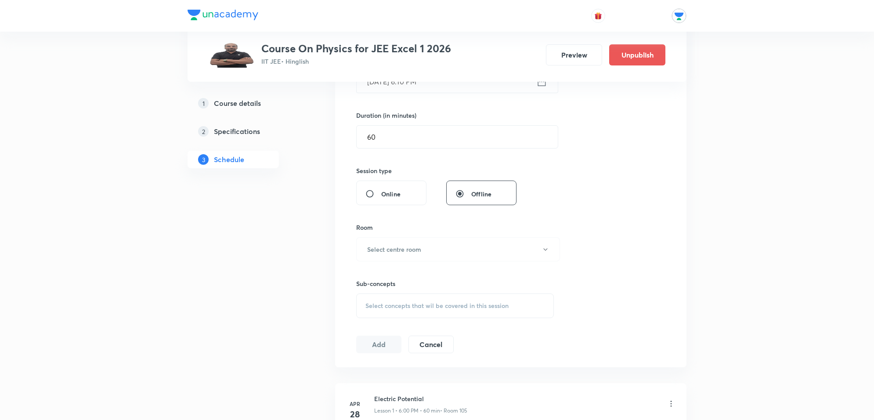
scroll to position [274, 0]
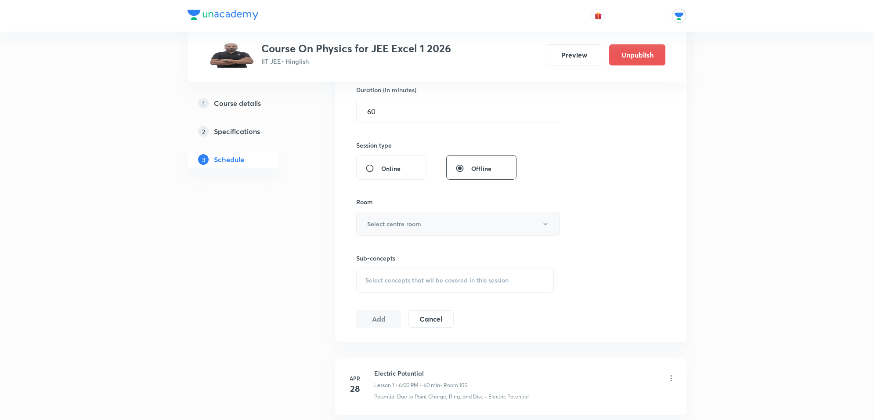
type input "Wave Optics"
click at [431, 225] on button "Select centre room" at bounding box center [458, 224] width 204 height 24
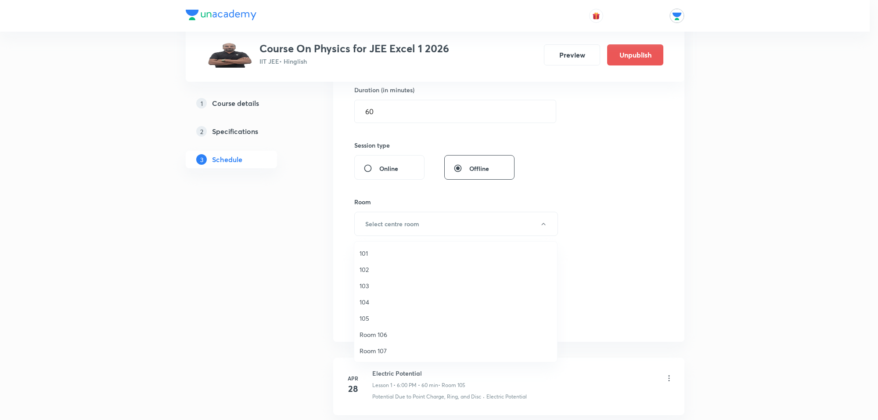
click at [369, 284] on span "103" at bounding box center [456, 285] width 192 height 9
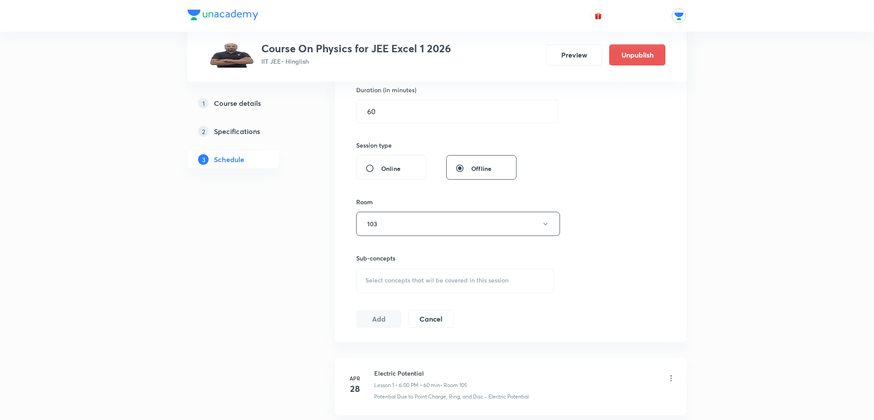
click at [398, 278] on span "Select concepts that wil be covered in this session" at bounding box center [436, 280] width 143 height 7
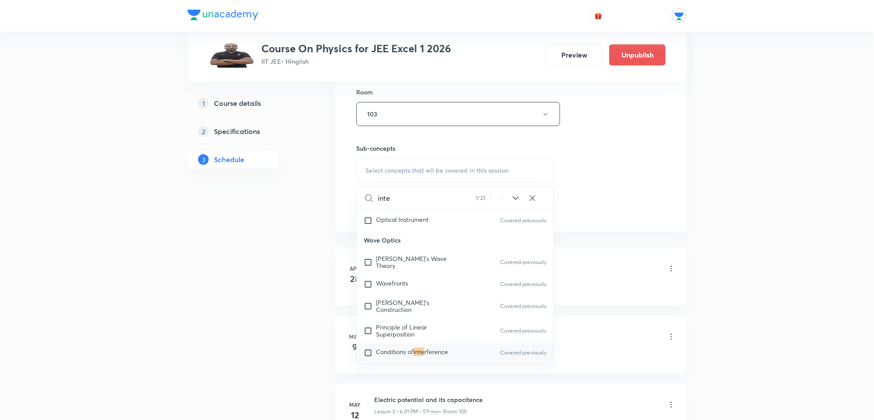
scroll to position [306, 0]
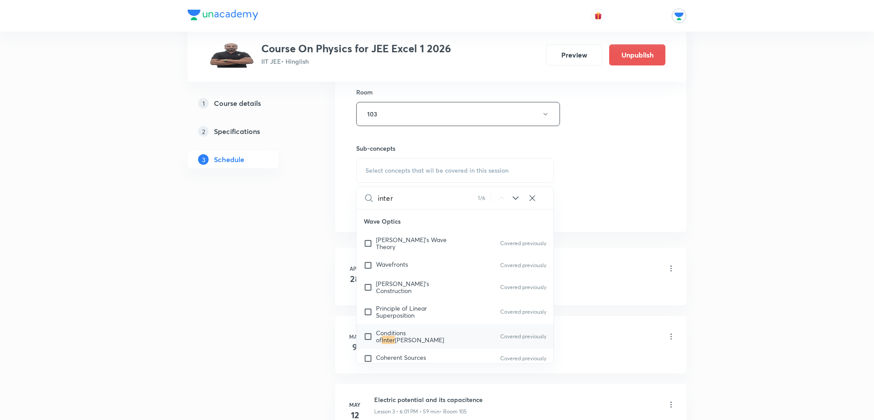
type input "inter"
click at [435, 335] on span "ference" at bounding box center [419, 339] width 49 height 8
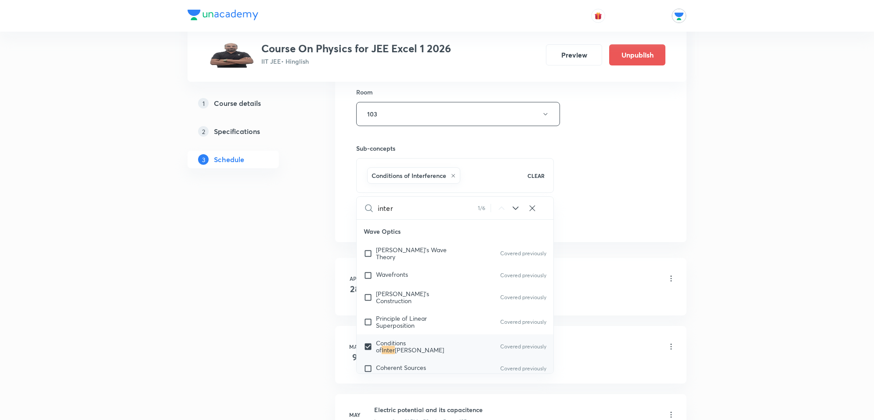
click at [411, 359] on div "Coherent Sources Covered previously" at bounding box center [455, 368] width 197 height 19
checkbox input "true"
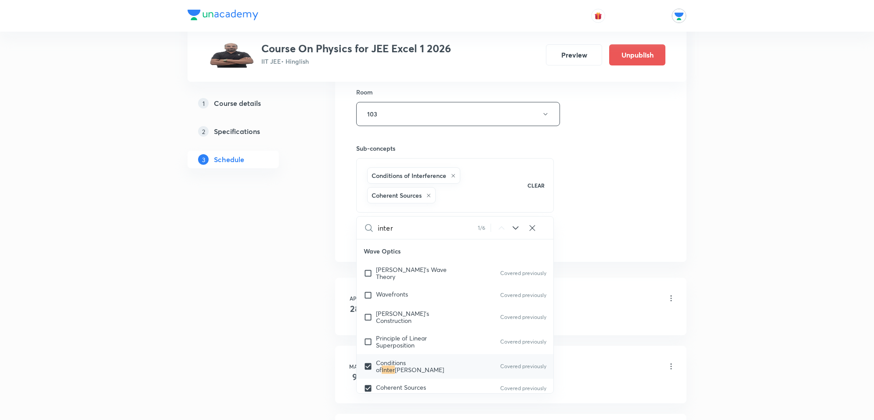
click at [665, 258] on div "Session 119 Live class Session title 12/99 Wave Optics ​ Schedule for Oct 10, 2…" at bounding box center [510, 26] width 351 height 470
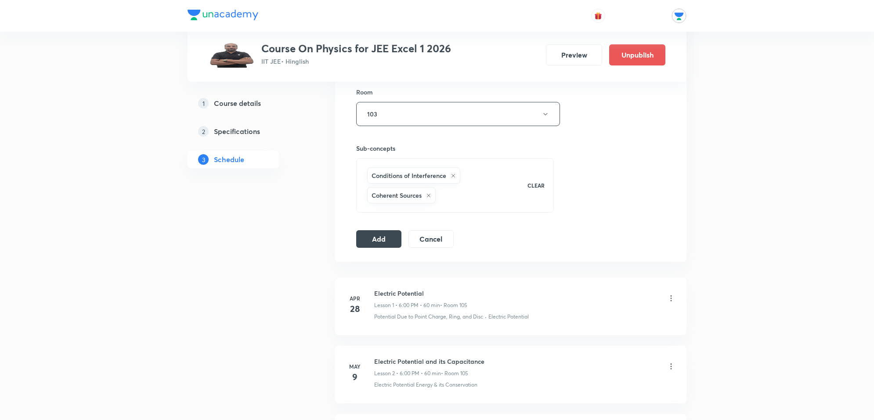
click at [454, 177] on icon at bounding box center [453, 176] width 4 height 4
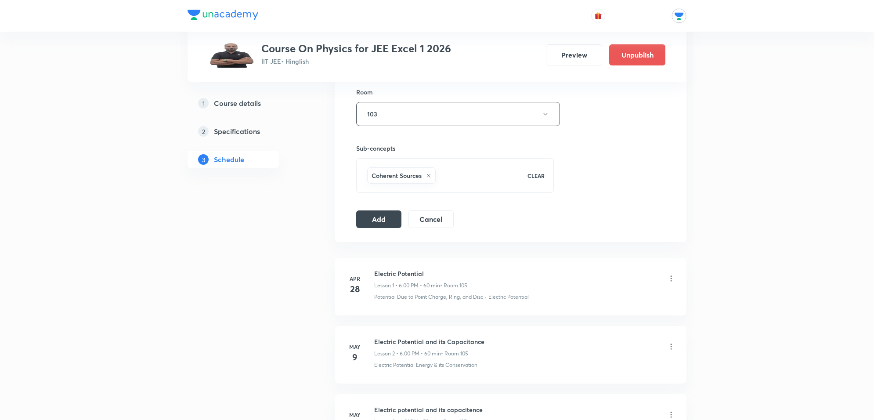
click at [431, 178] on icon at bounding box center [428, 175] width 5 height 5
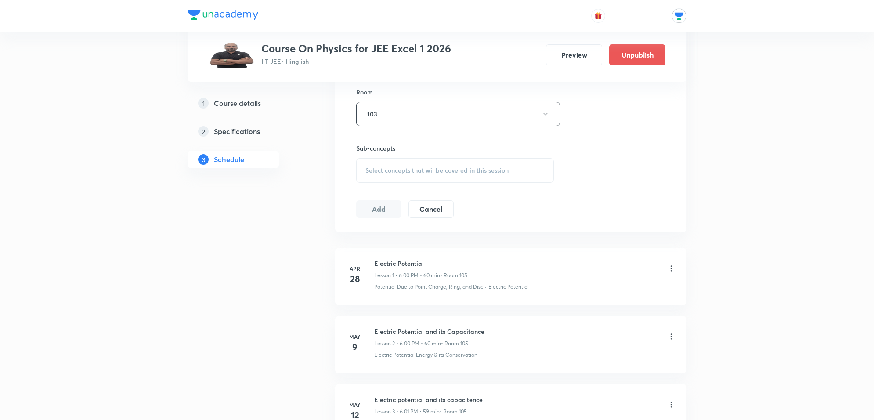
click at [429, 174] on span "Select concepts that wil be covered in this session" at bounding box center [436, 170] width 143 height 7
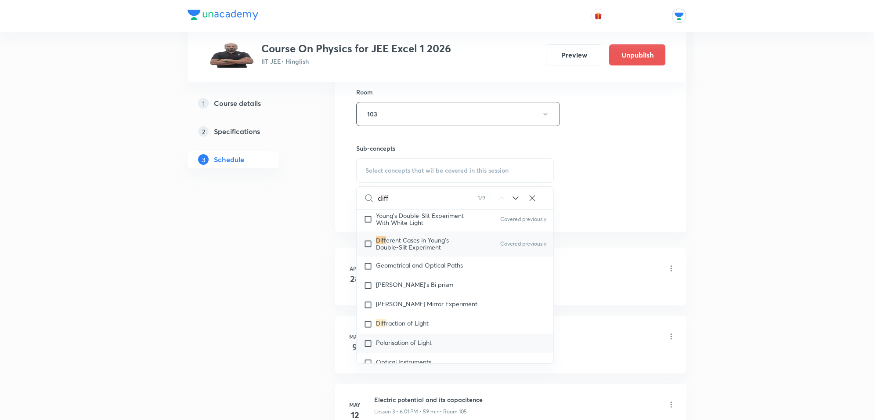
scroll to position [537, 0]
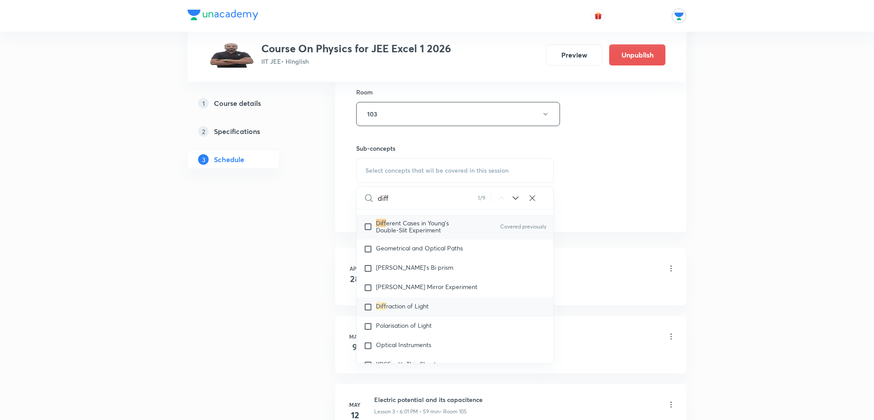
type input "diff"
click at [427, 302] on span "raction of Light" at bounding box center [407, 306] width 43 height 8
checkbox input "true"
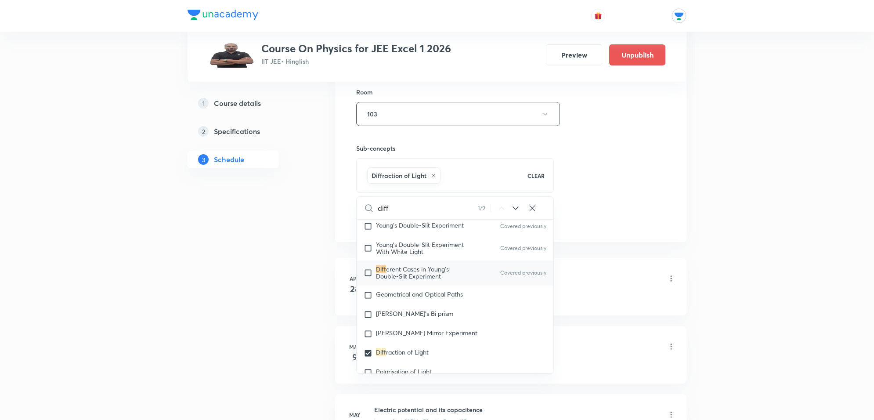
scroll to position [482, 0]
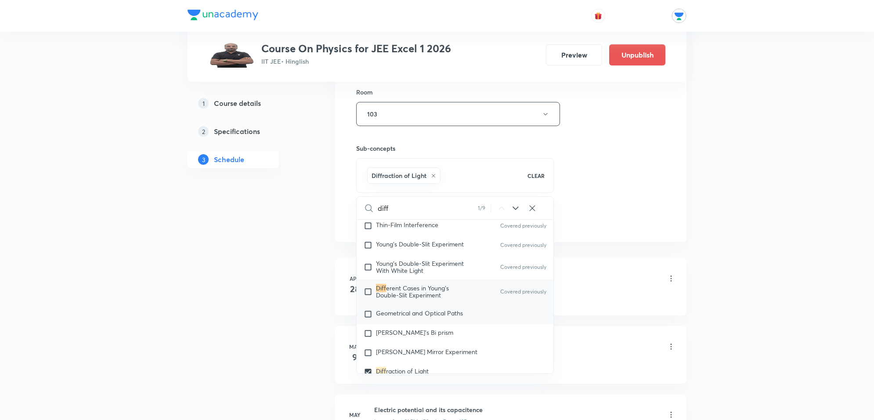
click at [451, 310] on p "Geometrical and Optical Paths" at bounding box center [419, 314] width 87 height 9
checkbox input "true"
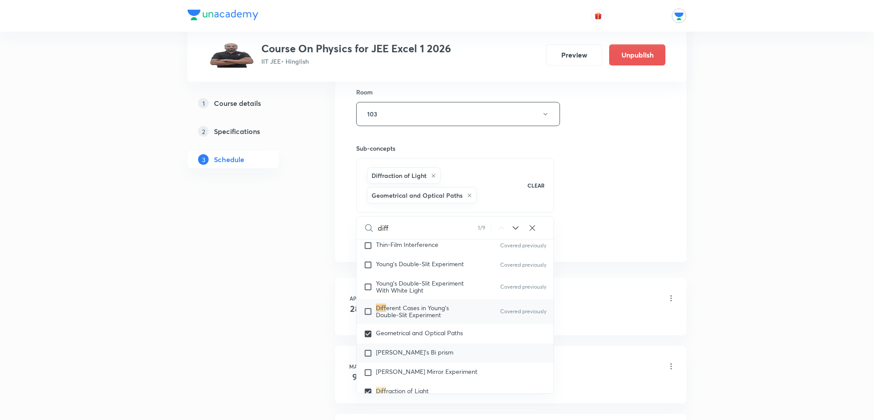
click at [424, 343] on div "Fresnel's Bi prism" at bounding box center [455, 352] width 197 height 19
checkbox input "true"
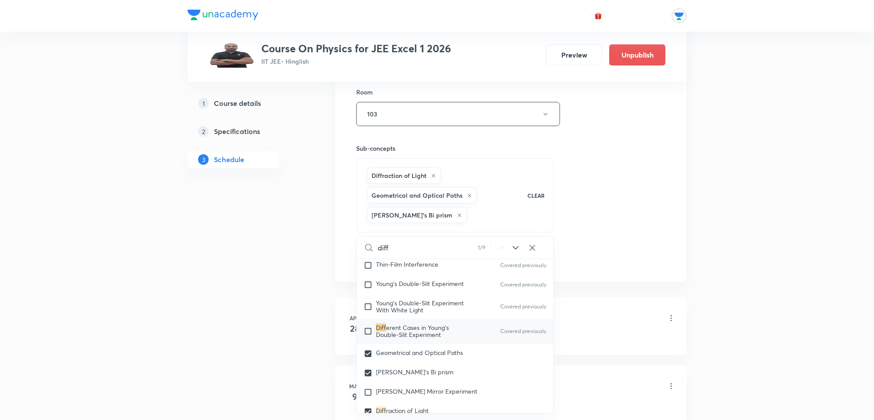
click at [634, 209] on div "Session 119 Live class Session title 12/99 Wave Optics ​ Schedule for Oct 10, 2…" at bounding box center [510, 36] width 309 height 462
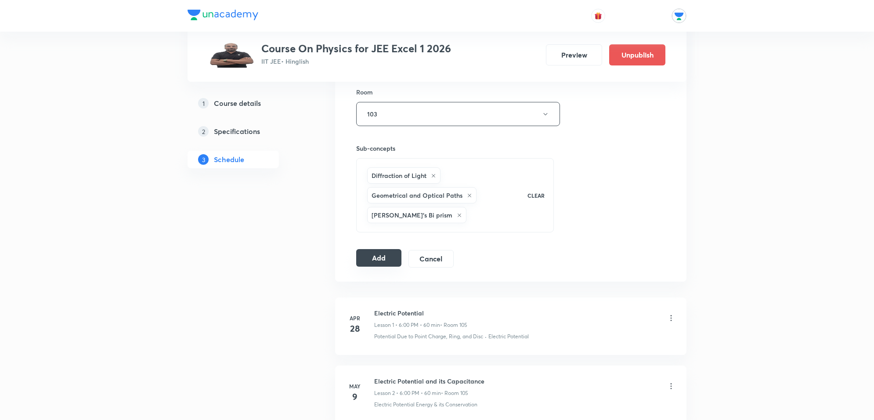
click at [394, 262] on button "Add" at bounding box center [378, 258] width 45 height 18
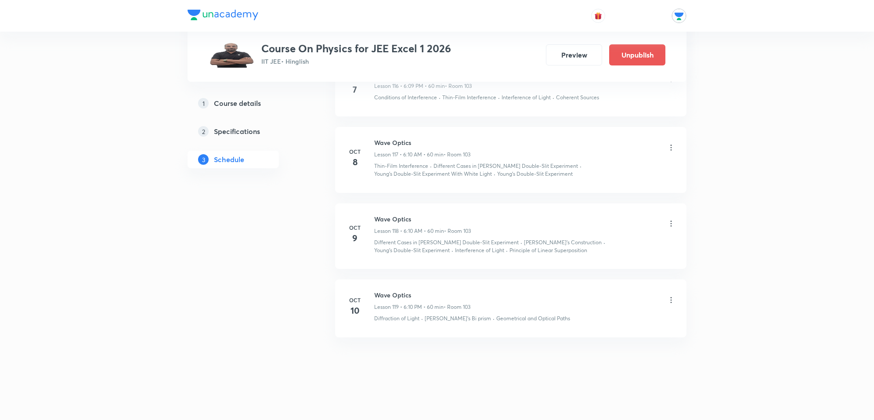
scroll to position [8062, 0]
click at [671, 224] on icon at bounding box center [671, 223] width 9 height 9
click at [607, 246] on li "Edit" at bounding box center [625, 246] width 96 height 16
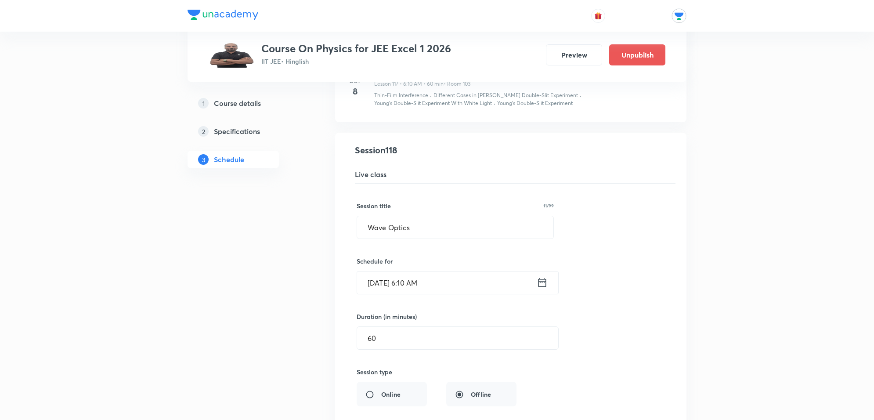
scroll to position [8117, 0]
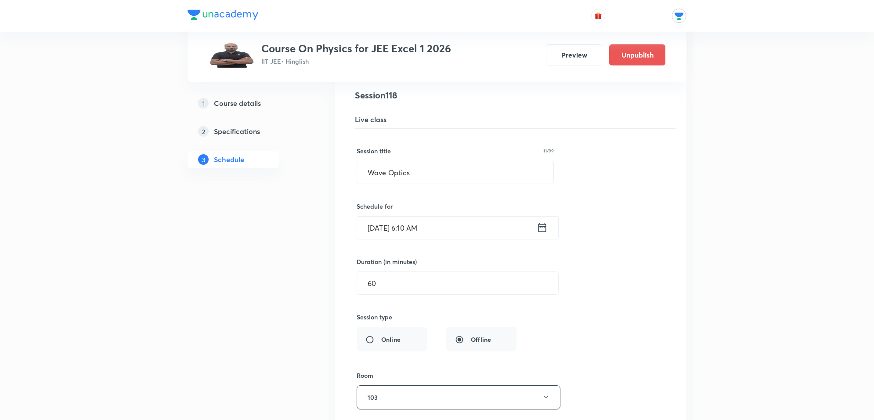
click at [541, 234] on icon at bounding box center [542, 227] width 11 height 12
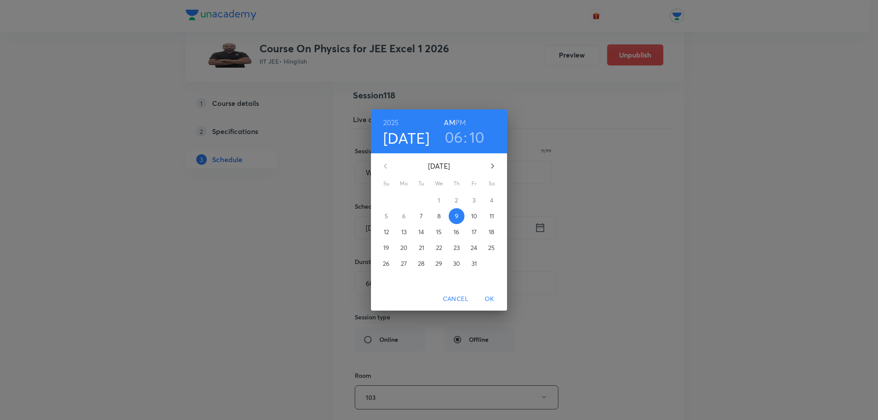
click at [459, 118] on h6 "PM" at bounding box center [460, 122] width 11 height 12
click at [730, 200] on div "2025 Oct 9 06 : 10 AM PM October 2025 Su Mo Tu We Th Fr Sa 28 29 30 1 2 3 4 5 6…" at bounding box center [439, 210] width 878 height 420
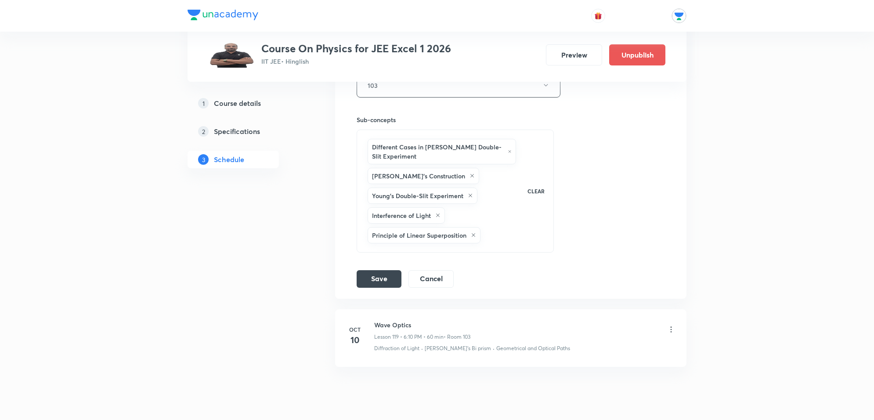
scroll to position [8447, 0]
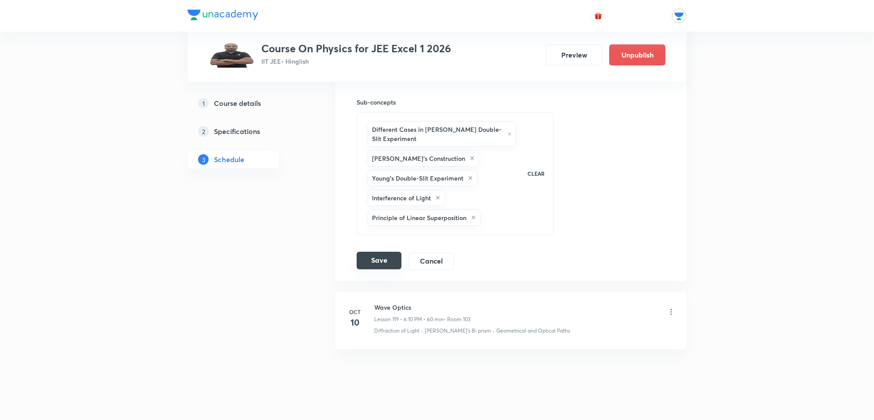
click at [372, 269] on button "Save" at bounding box center [379, 261] width 45 height 18
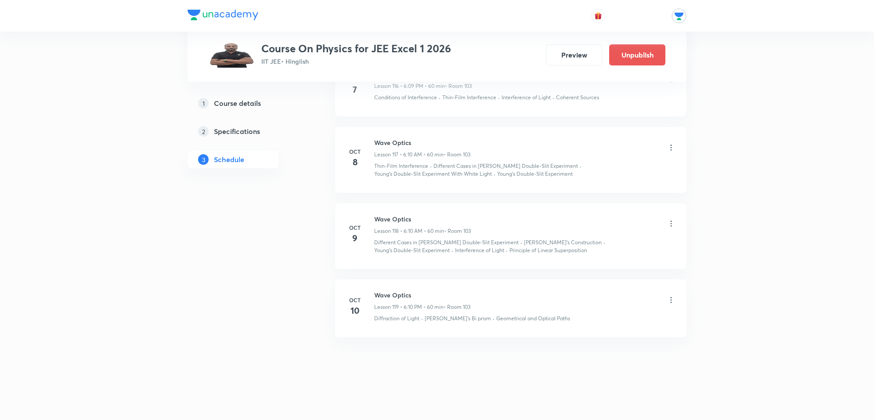
click at [672, 148] on icon at bounding box center [671, 147] width 9 height 9
click at [629, 167] on li "Edit" at bounding box center [625, 170] width 96 height 16
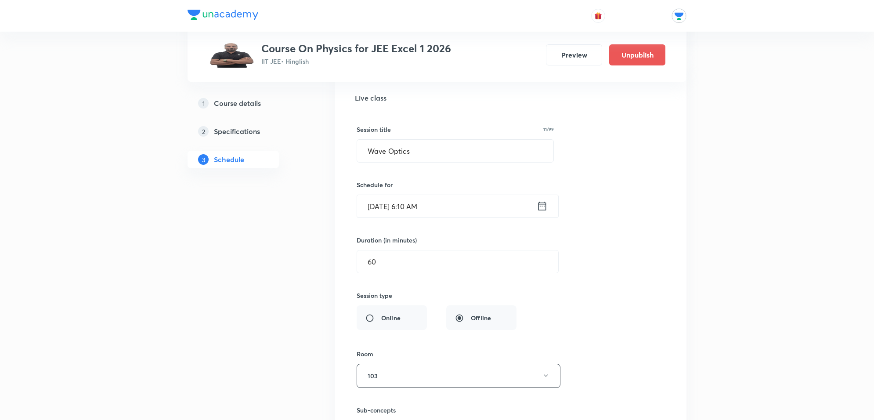
click at [541, 212] on icon at bounding box center [542, 206] width 11 height 12
click at [462, 103] on h5 "Live class" at bounding box center [515, 98] width 321 height 11
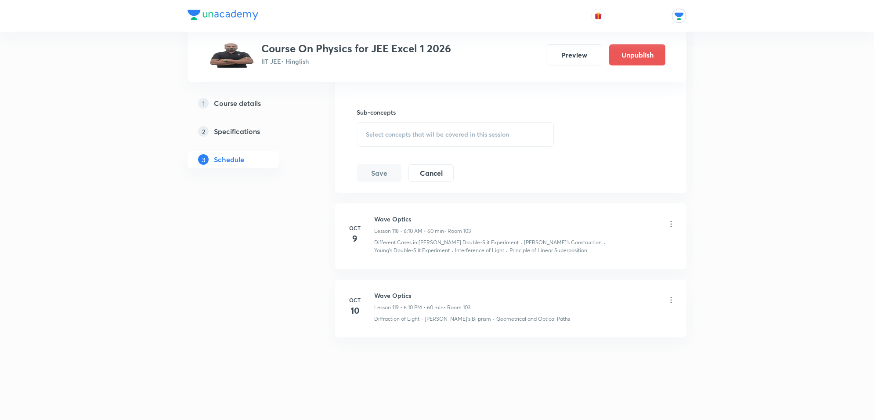
scroll to position [8328, 0]
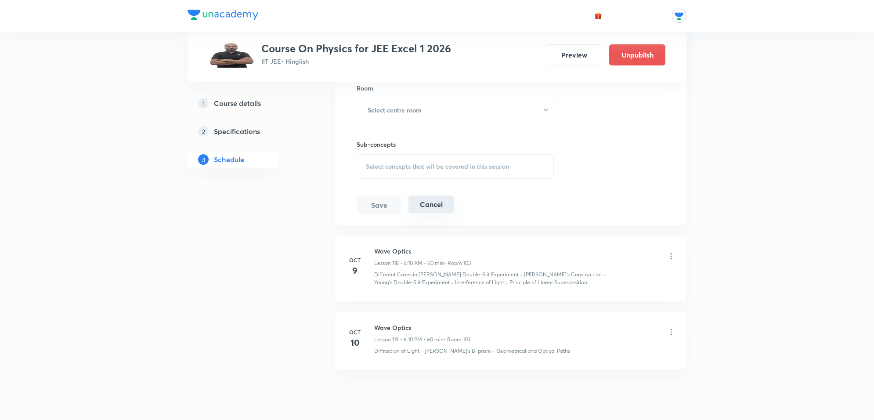
click at [430, 213] on button "Cancel" at bounding box center [430, 204] width 45 height 18
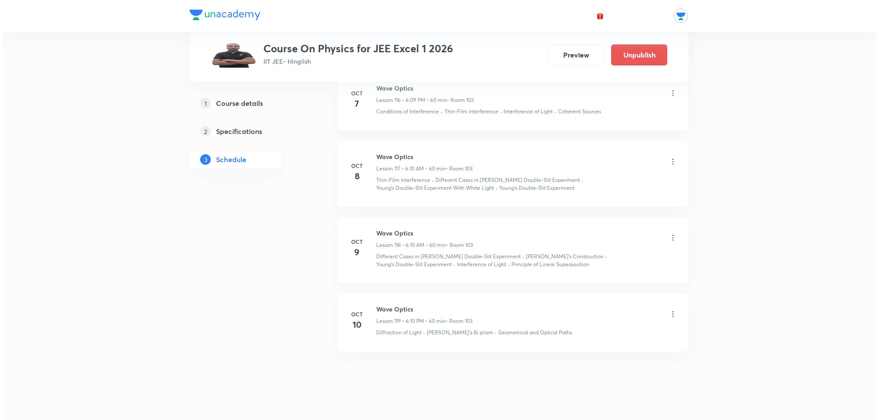
scroll to position [8007, 0]
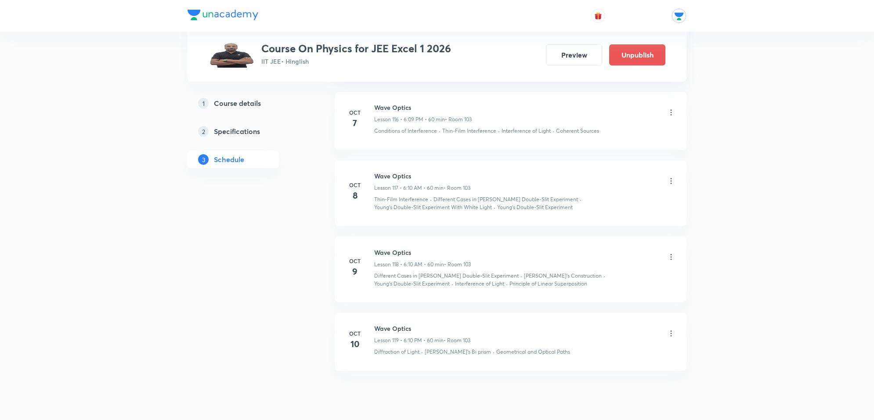
click at [670, 185] on icon at bounding box center [671, 181] width 9 height 9
click at [598, 222] on li "Edit" at bounding box center [625, 224] width 96 height 16
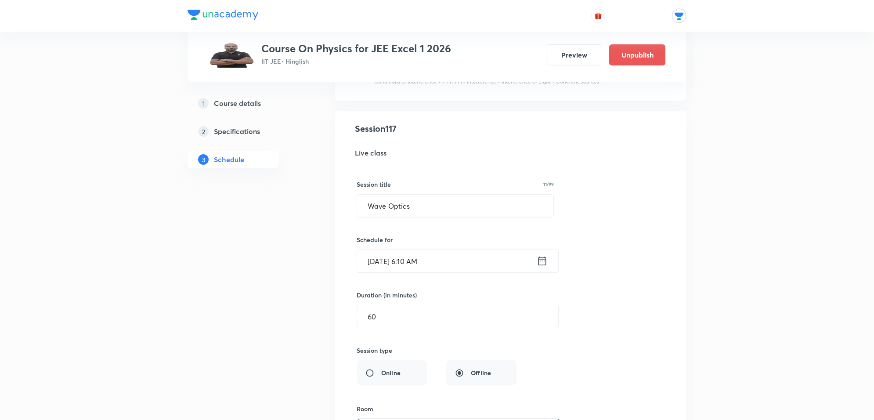
click at [544, 267] on icon at bounding box center [542, 261] width 11 height 12
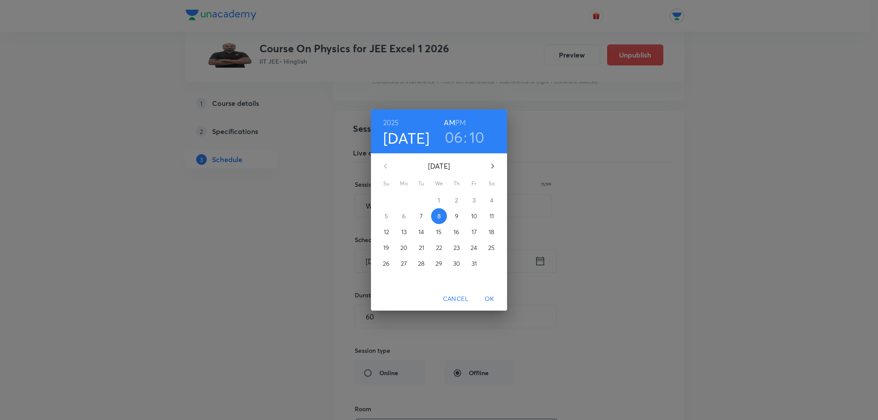
click at [464, 123] on h6 "PM" at bounding box center [460, 122] width 11 height 12
click at [490, 299] on span "OK" at bounding box center [489, 298] width 21 height 11
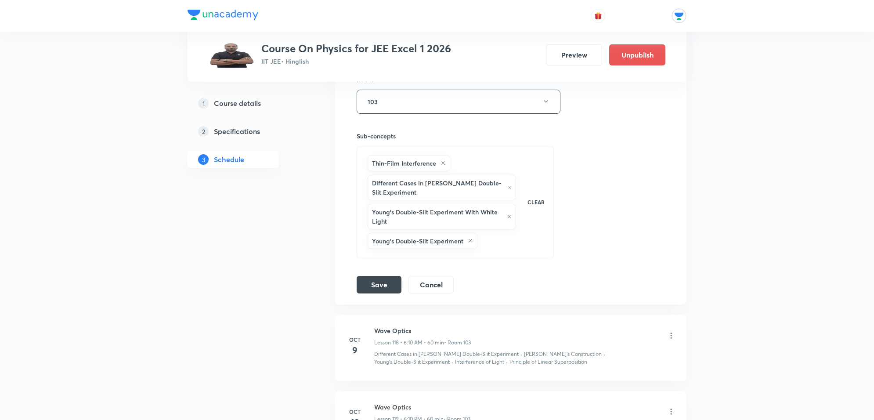
scroll to position [8337, 0]
click at [381, 292] on button "Save" at bounding box center [379, 283] width 45 height 18
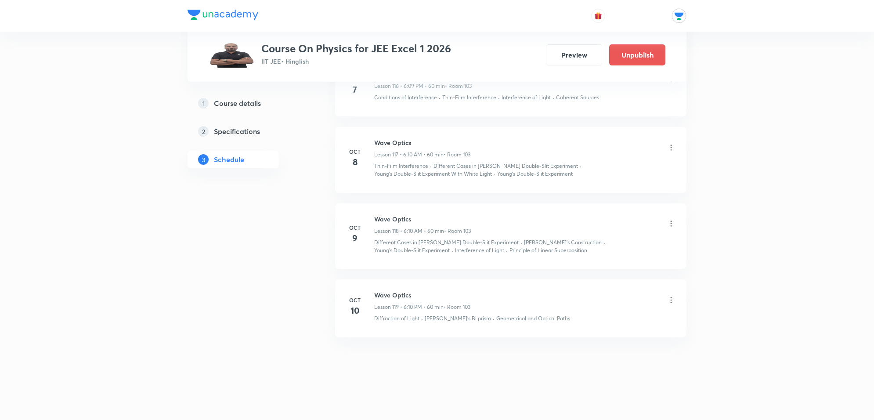
scroll to position [8062, 0]
click at [670, 225] on icon at bounding box center [671, 223] width 9 height 9
click at [593, 250] on p "Edit" at bounding box center [589, 246] width 11 height 9
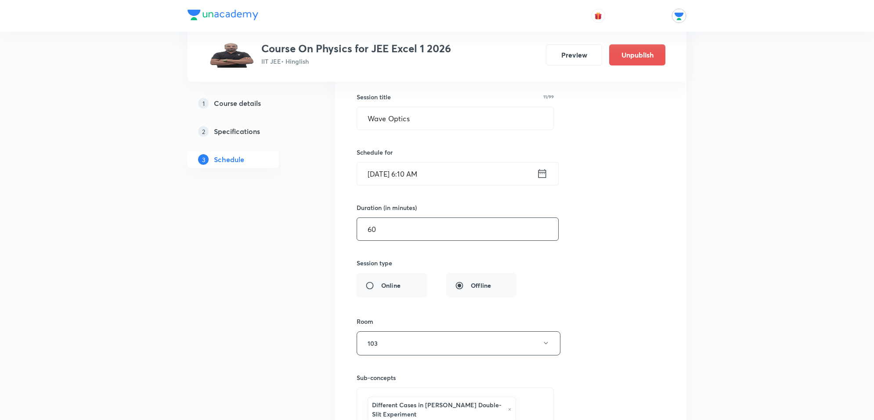
scroll to position [8172, 0]
click at [544, 179] on icon at bounding box center [542, 172] width 11 height 12
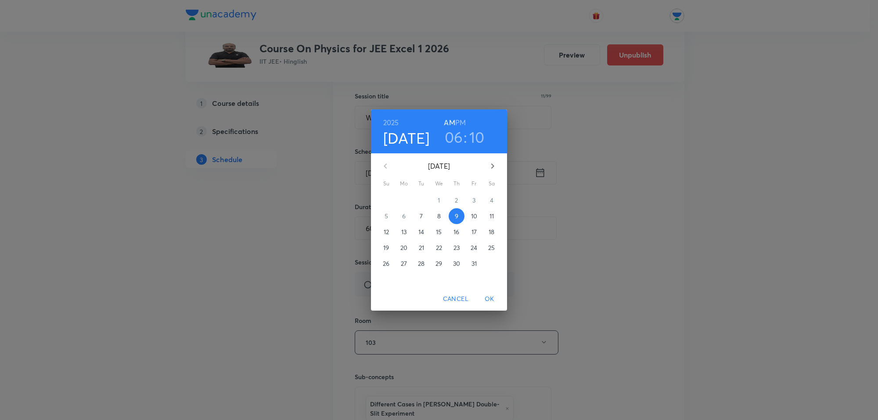
click at [460, 121] on h6 "PM" at bounding box center [460, 122] width 11 height 12
click at [488, 296] on span "OK" at bounding box center [489, 298] width 21 height 11
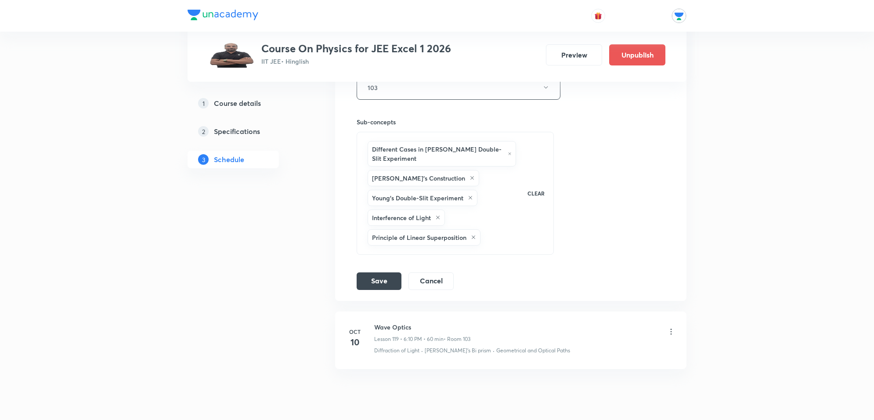
scroll to position [8447, 0]
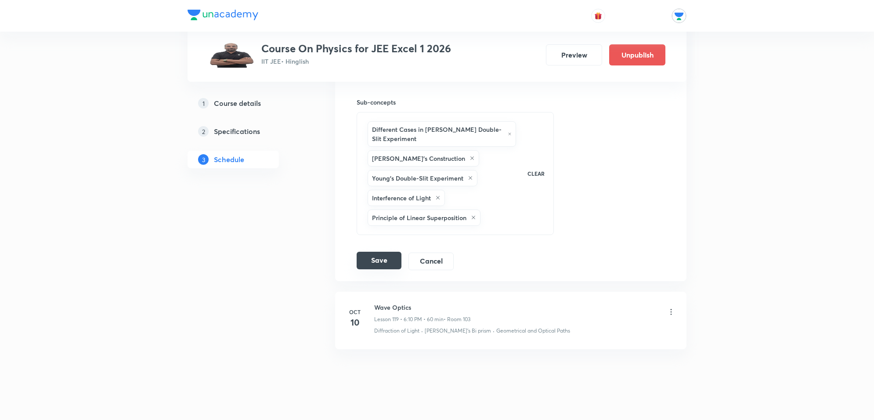
click at [388, 269] on button "Save" at bounding box center [379, 261] width 45 height 18
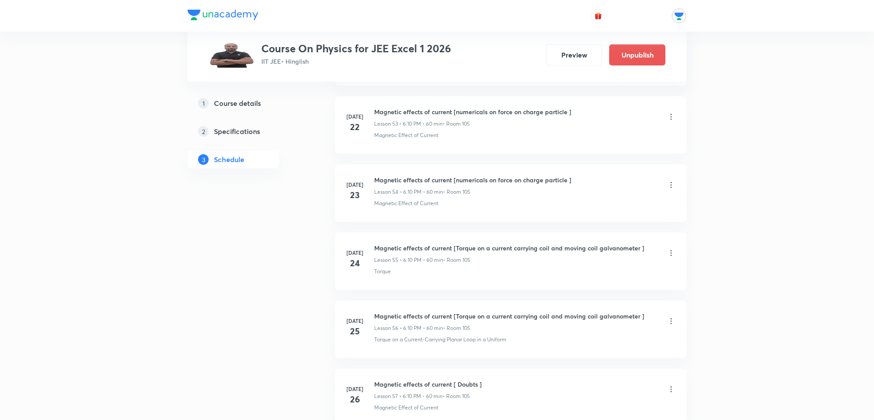
scroll to position [3233, 0]
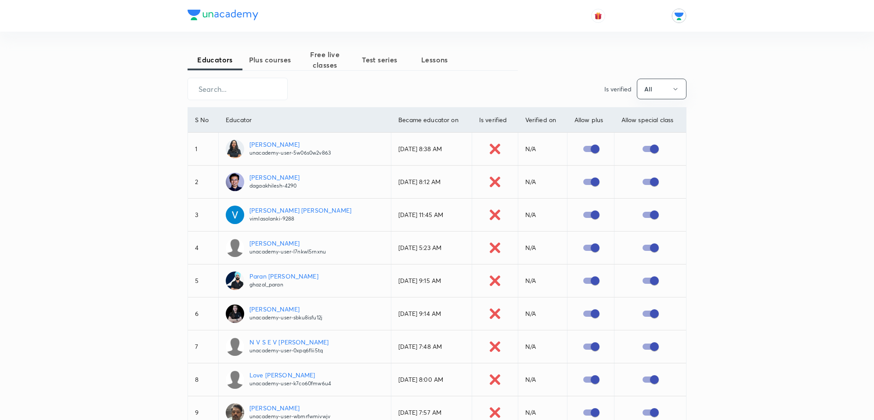
drag, startPoint x: 443, startPoint y: 146, endPoint x: 375, endPoint y: 146, distance: 68.9
click at [391, 146] on td "Oct 6, 2025, 8:38 AM" at bounding box center [431, 149] width 81 height 33
drag, startPoint x: 432, startPoint y: 181, endPoint x: 339, endPoint y: 178, distance: 94.0
click at [342, 178] on tr "2 Akhilesh Daga dagaakhilesh-4290 Oct 3, 2025, 8:12 AM N/A" at bounding box center [437, 182] width 498 height 33
